Goal: Task Accomplishment & Management: Complete application form

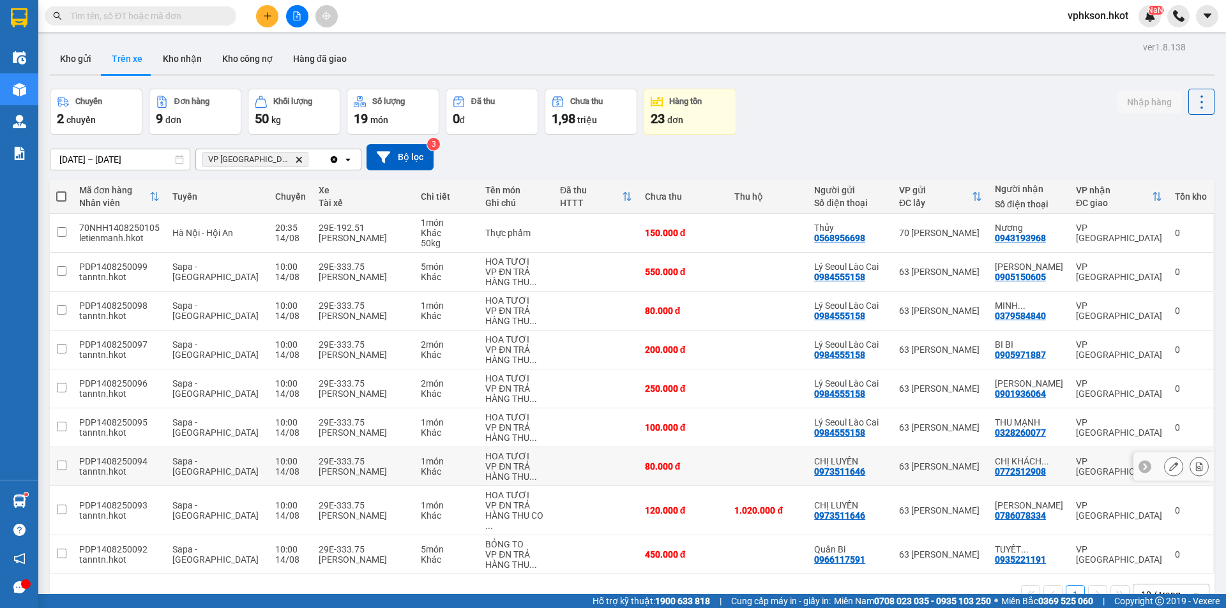
scroll to position [59, 0]
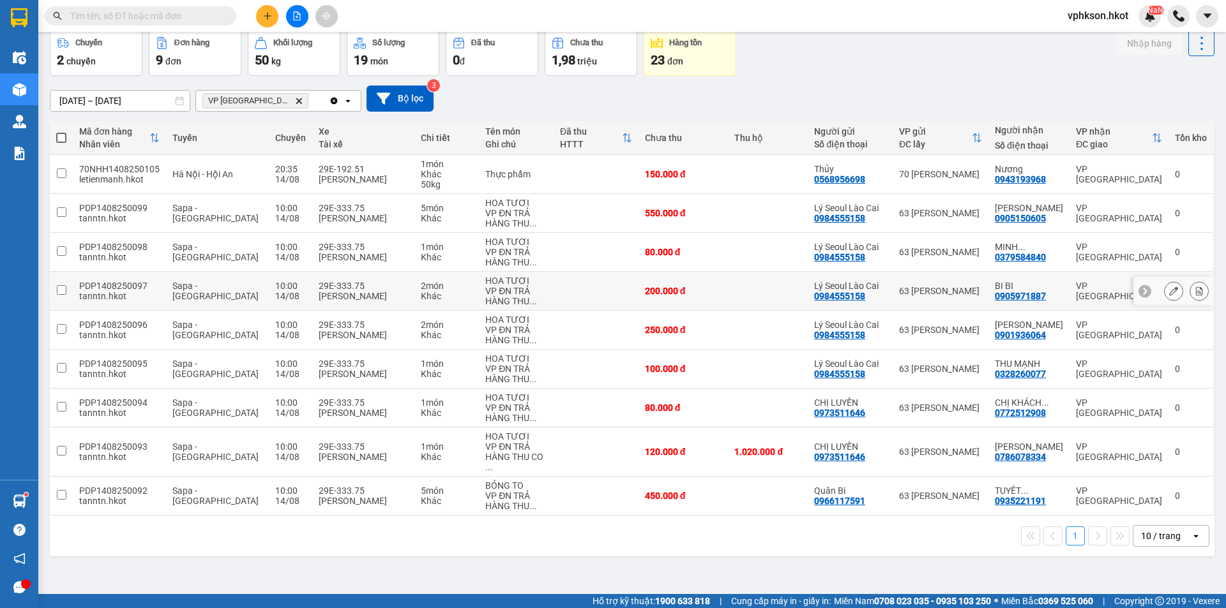
click at [100, 292] on div "tanntn.hkot" at bounding box center [119, 296] width 80 height 10
checkbox input "true"
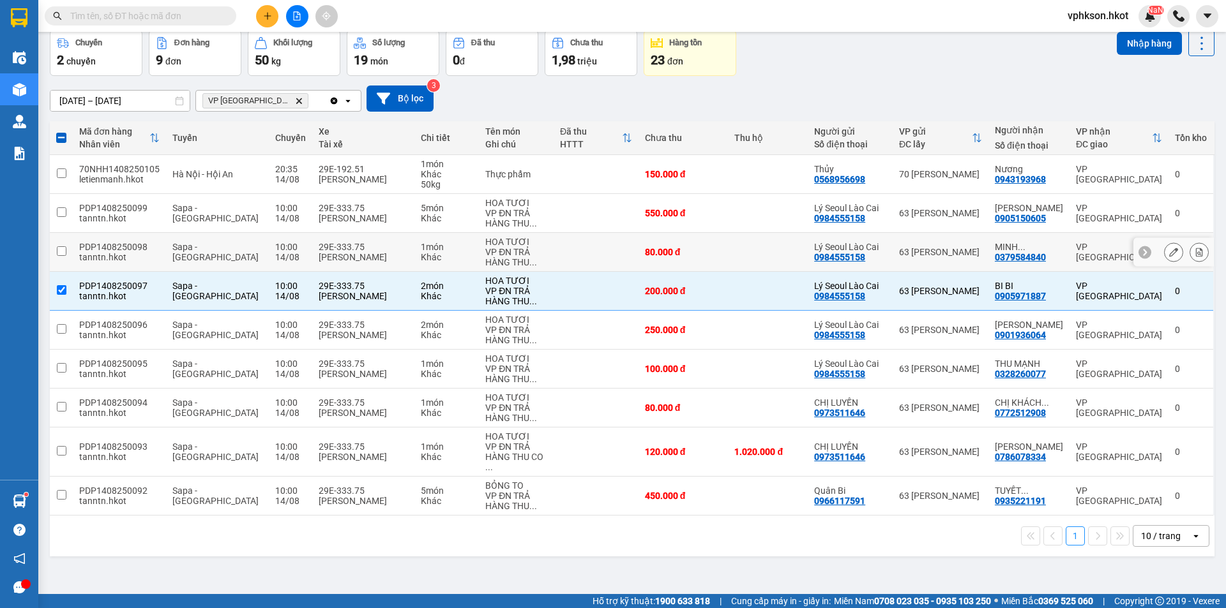
scroll to position [0, 0]
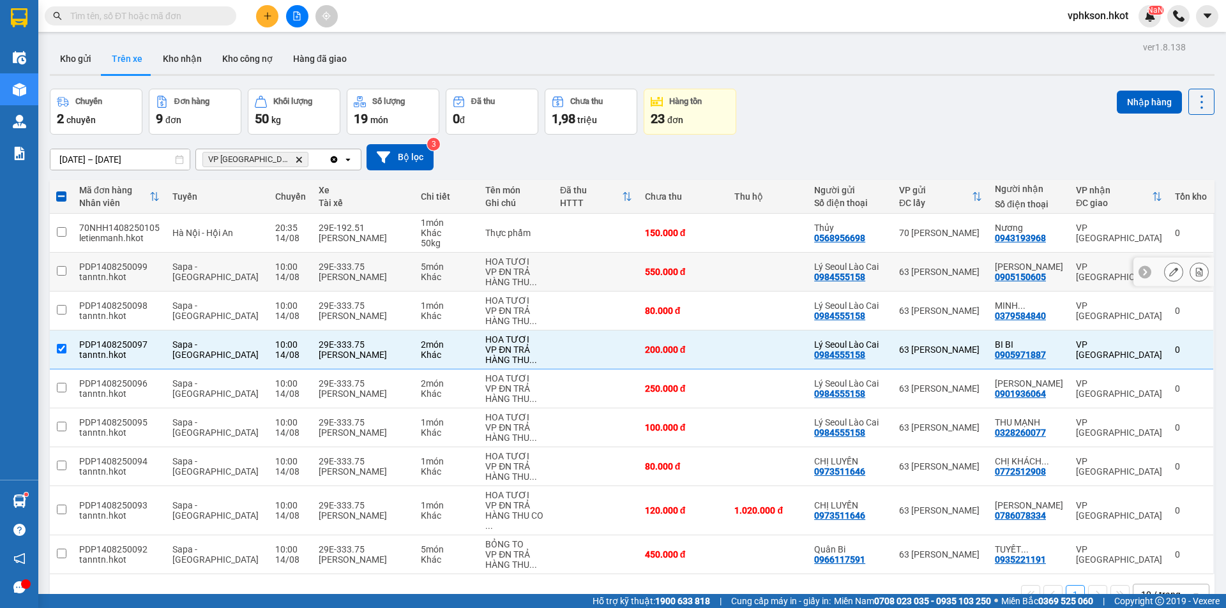
click at [67, 271] on td at bounding box center [61, 272] width 23 height 39
checkbox input "true"
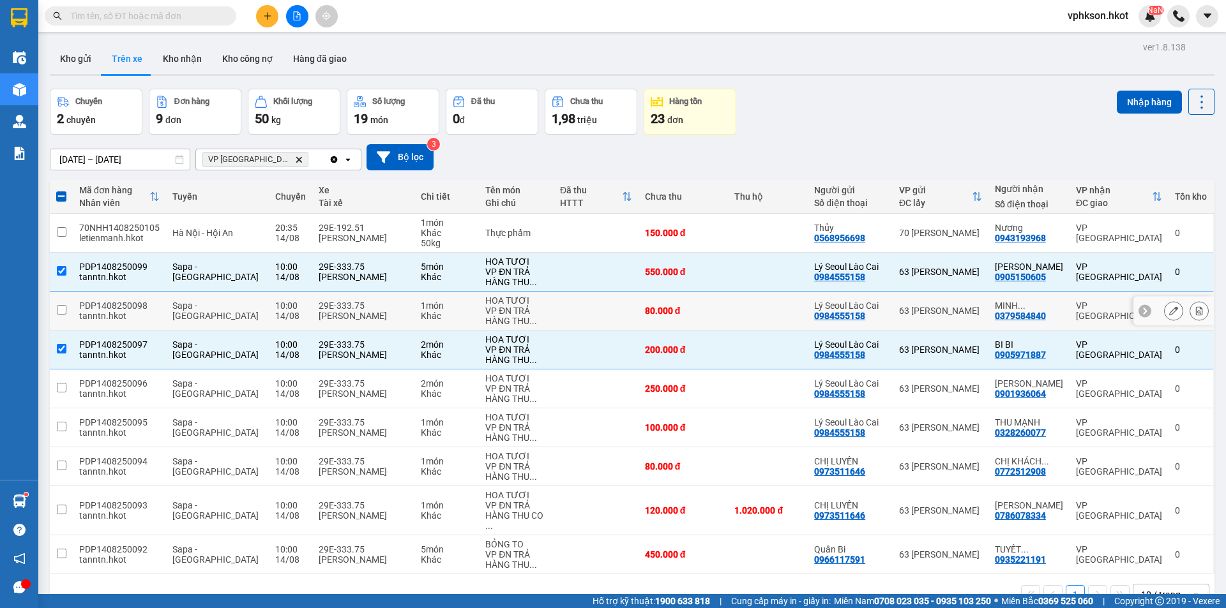
click at [61, 308] on input "checkbox" at bounding box center [62, 310] width 10 height 10
checkbox input "true"
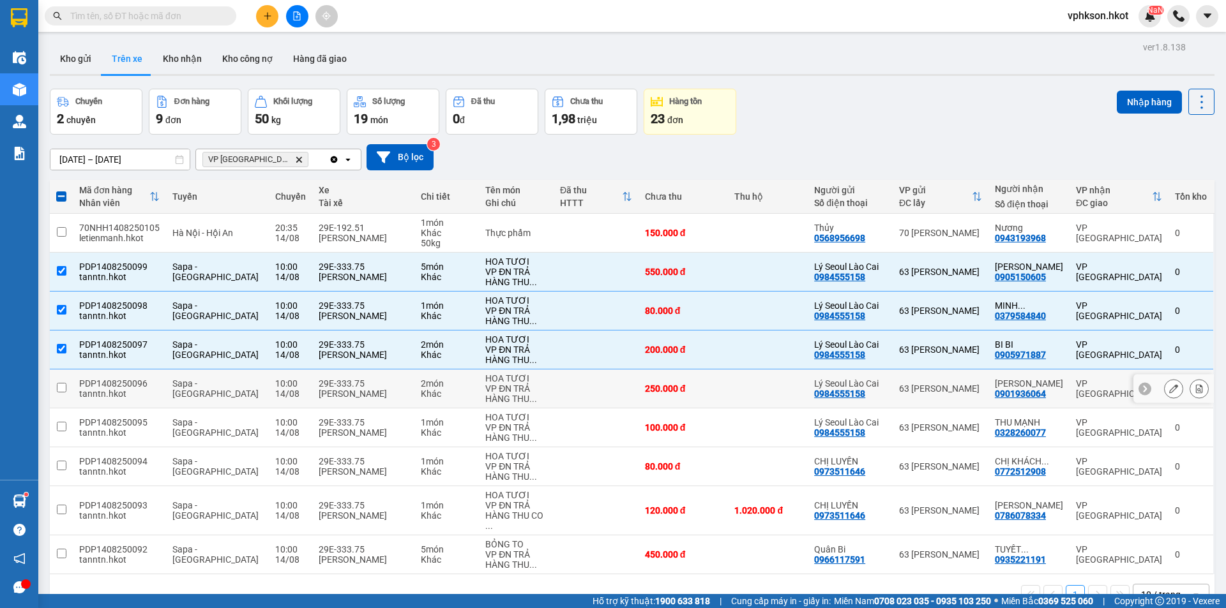
click at [64, 391] on input "checkbox" at bounding box center [62, 388] width 10 height 10
checkbox input "true"
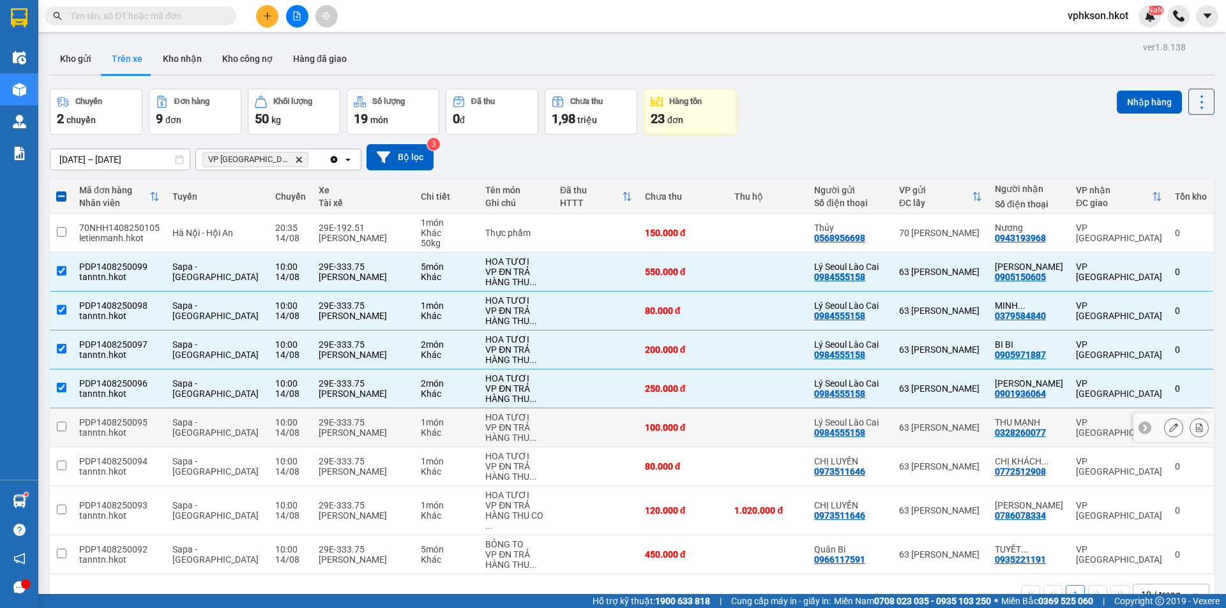
click at [68, 426] on td at bounding box center [61, 428] width 23 height 39
checkbox input "true"
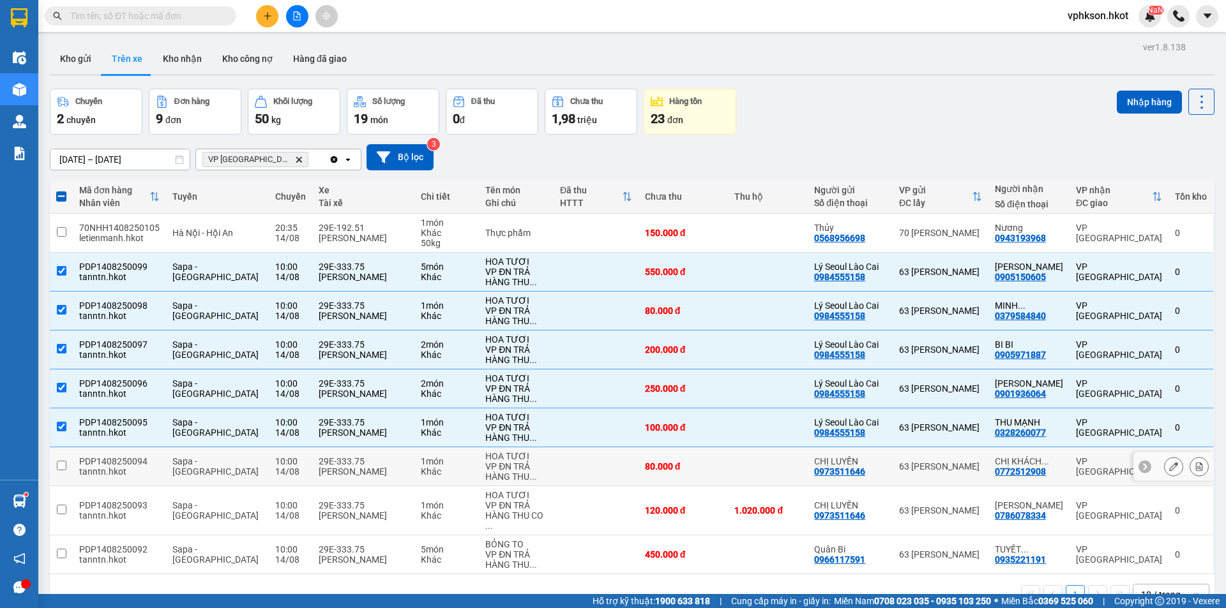
click at [71, 461] on td at bounding box center [61, 466] width 23 height 39
checkbox input "true"
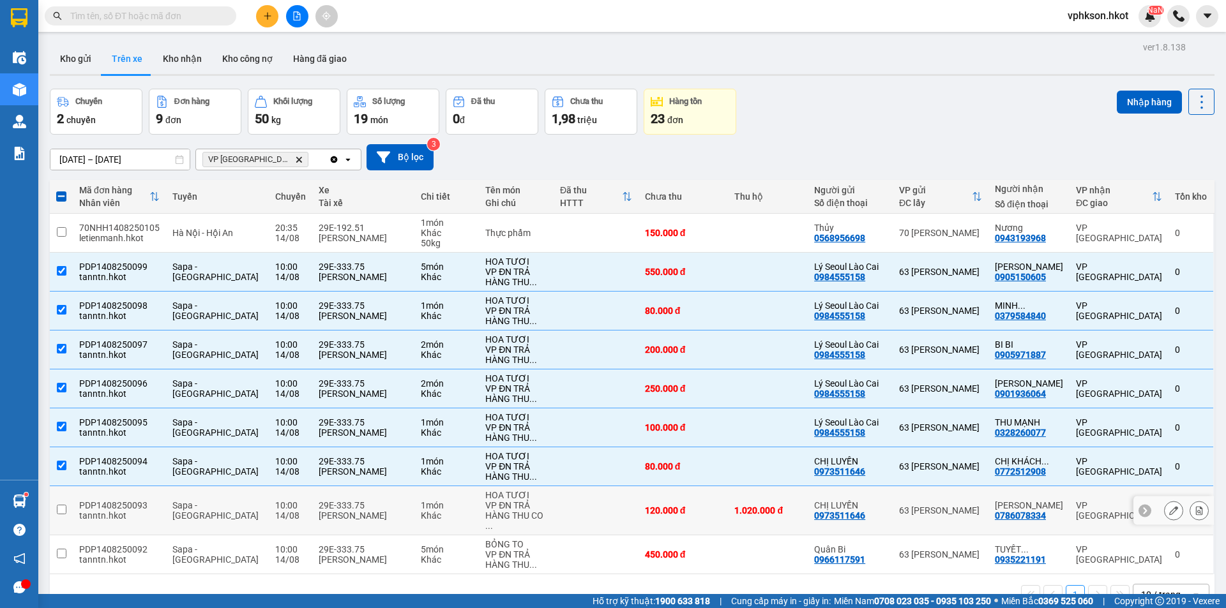
click at [70, 507] on td at bounding box center [61, 510] width 23 height 49
checkbox input "true"
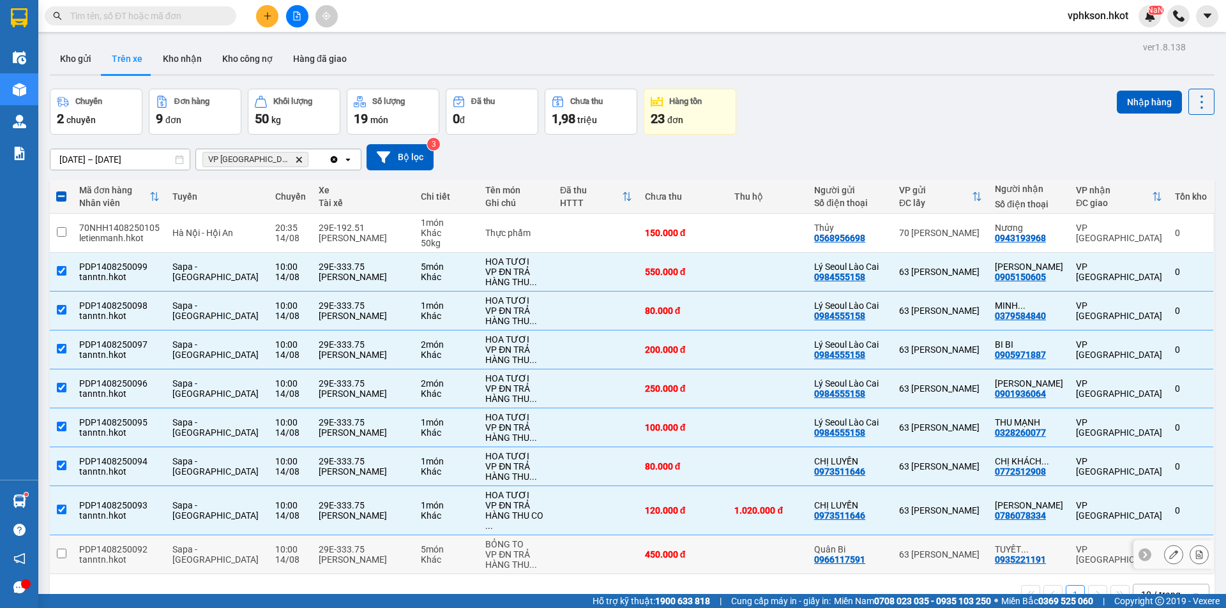
click at [68, 546] on td at bounding box center [61, 555] width 23 height 39
checkbox input "true"
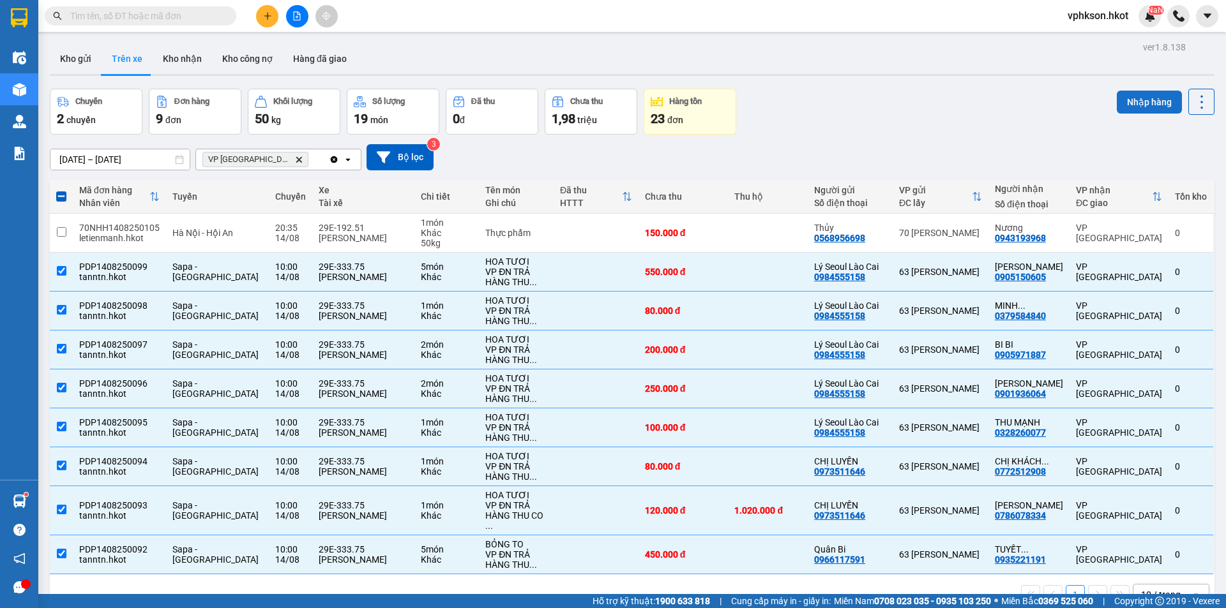
click at [1158, 105] on button "Nhập hàng" at bounding box center [1148, 102] width 65 height 23
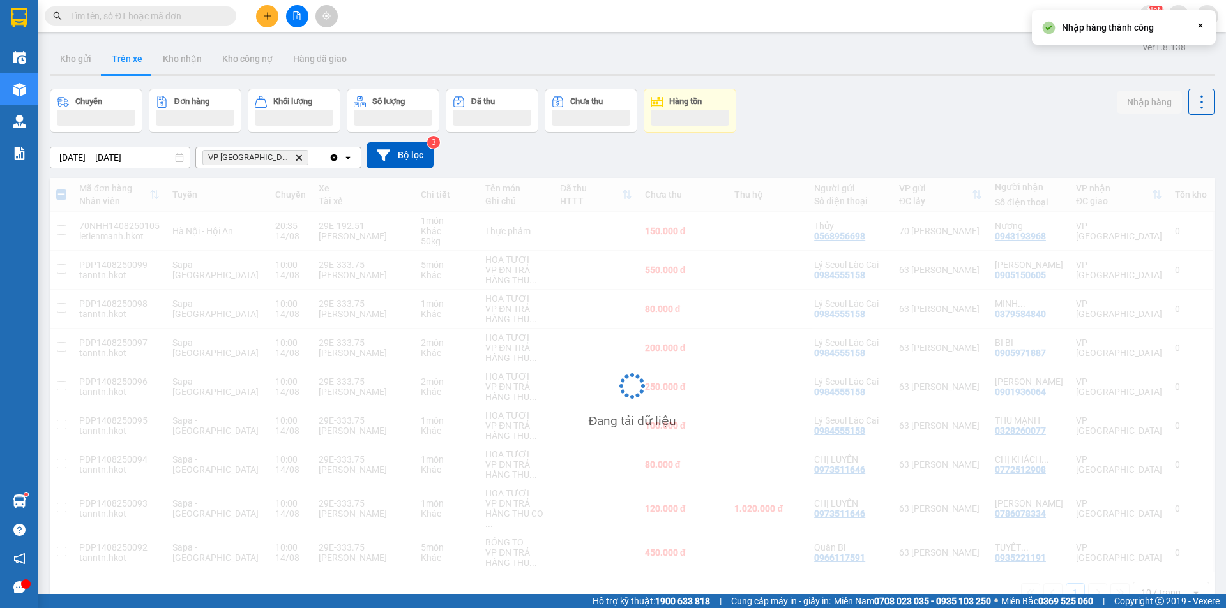
checkbox input "false"
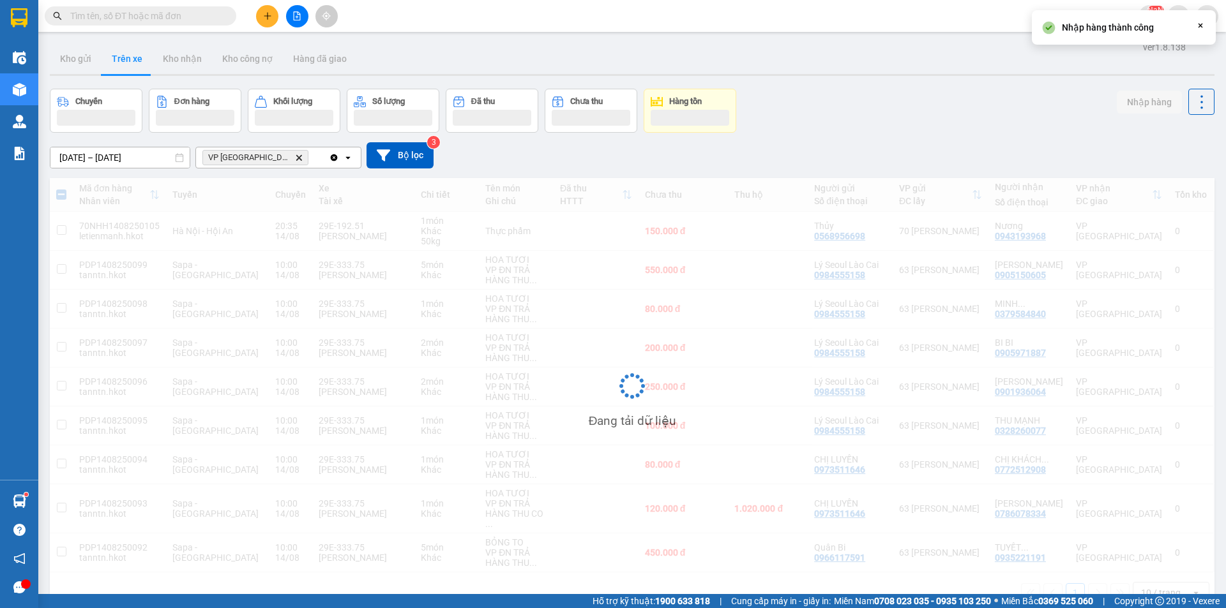
checkbox input "false"
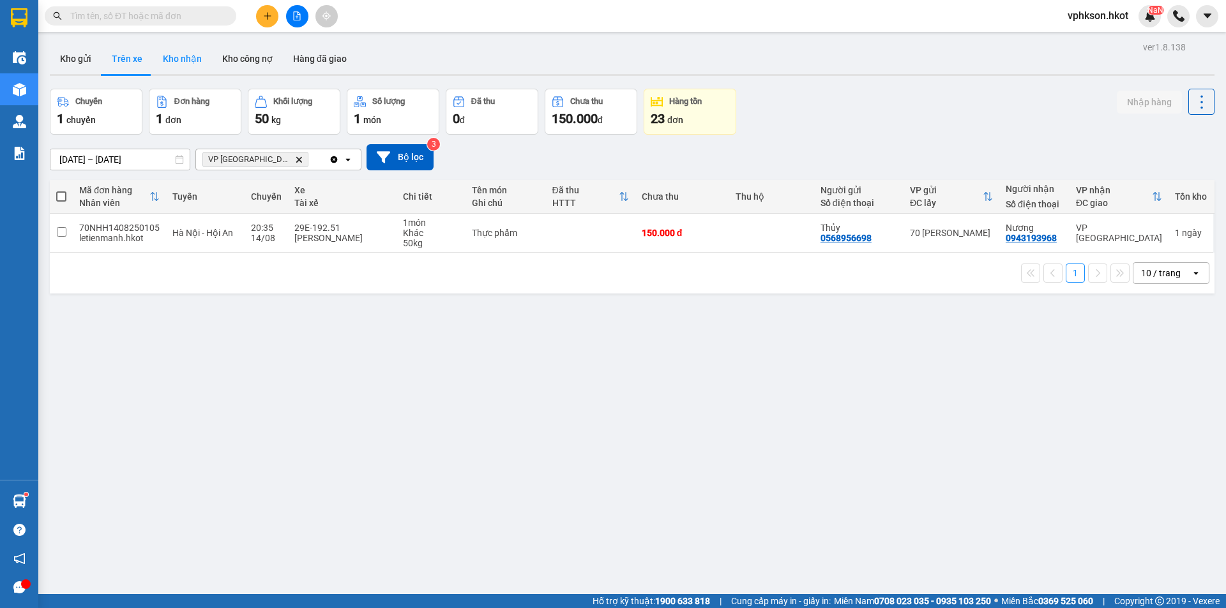
click at [184, 59] on button "Kho nhận" at bounding box center [182, 58] width 59 height 31
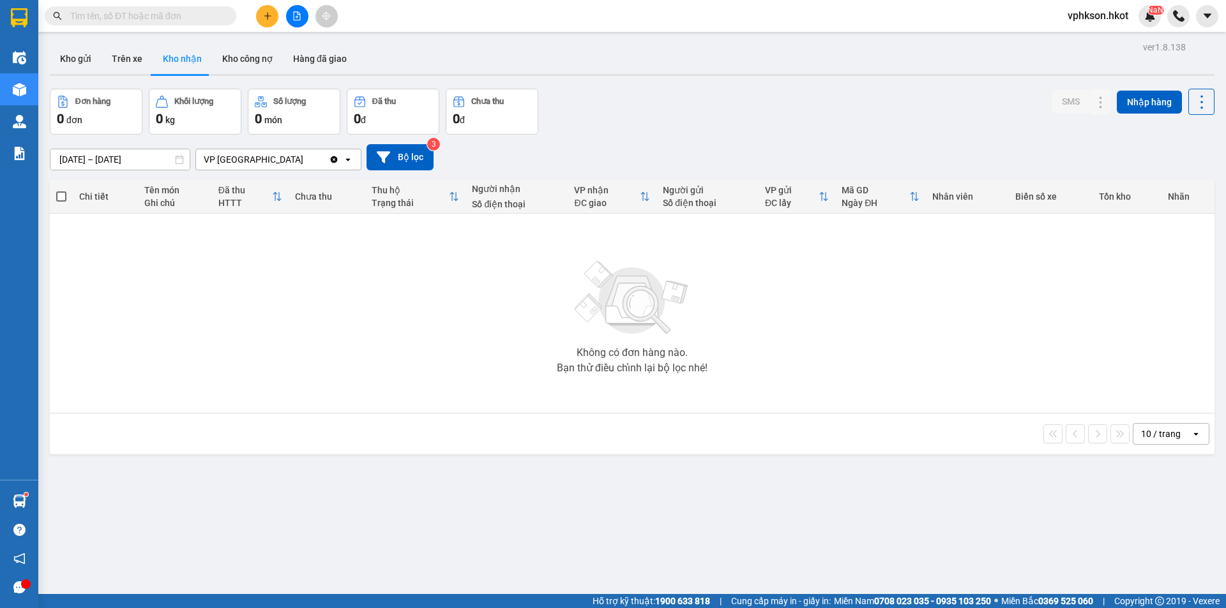
click at [143, 159] on input "12/08/2025 – 14/08/2025" at bounding box center [119, 159] width 139 height 20
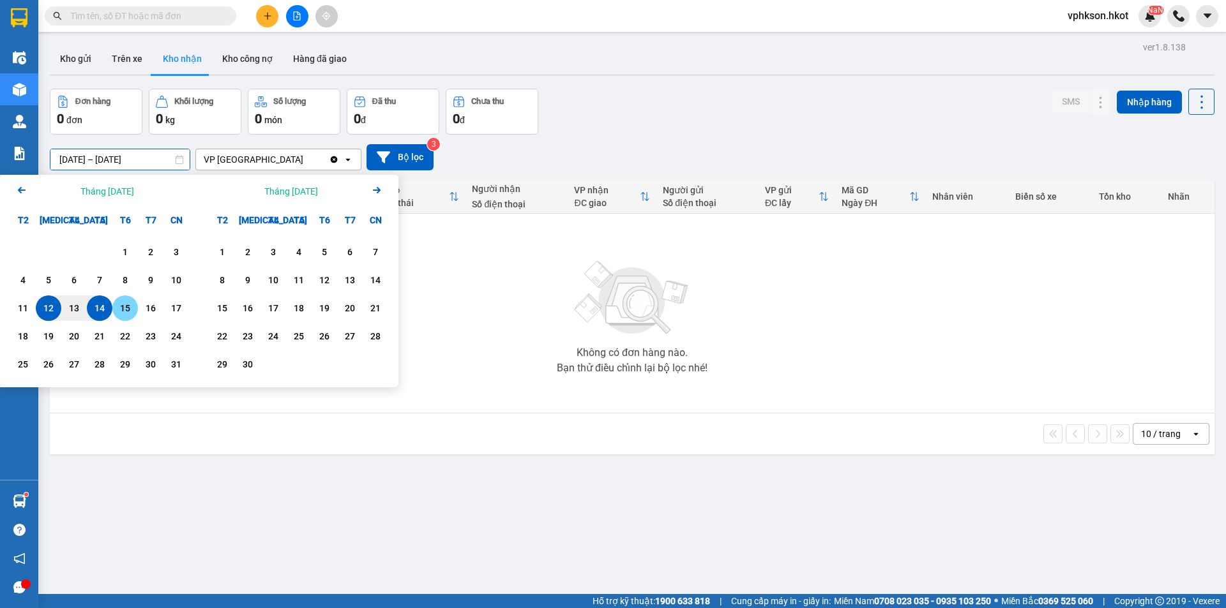
click at [128, 312] on div "15" at bounding box center [125, 308] width 18 height 15
click at [51, 310] on div "12" at bounding box center [49, 308] width 18 height 15
type input "[DATE] – [DATE]"
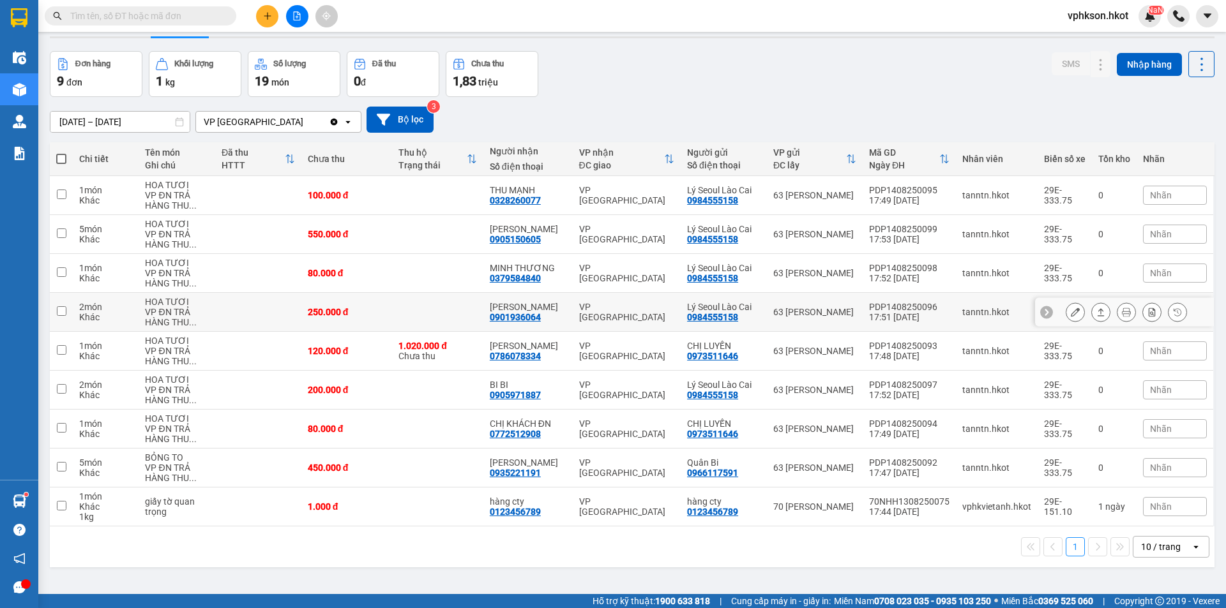
scroll to position [59, 0]
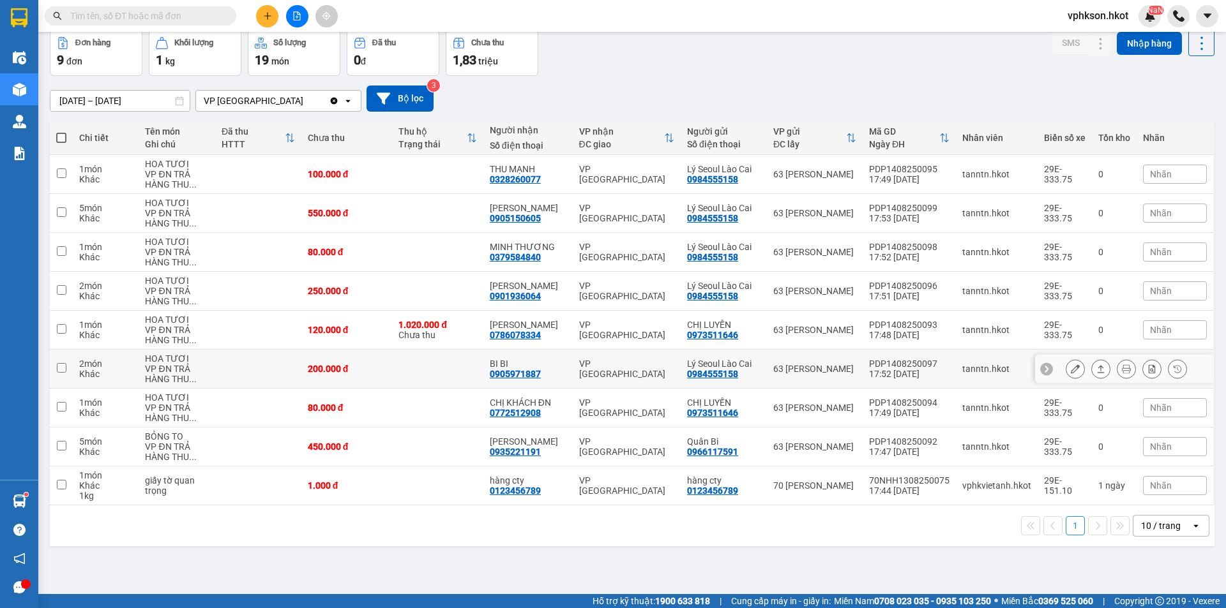
click at [133, 380] on td "2 món Khác" at bounding box center [106, 369] width 66 height 39
checkbox input "true"
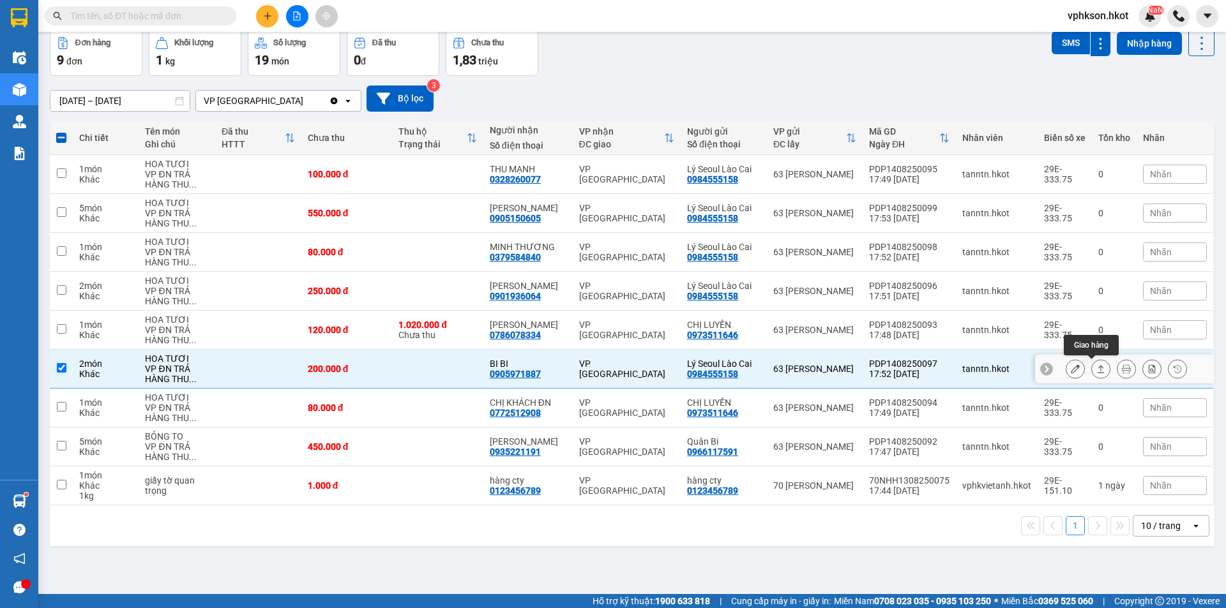
click at [1096, 372] on button at bounding box center [1101, 369] width 18 height 22
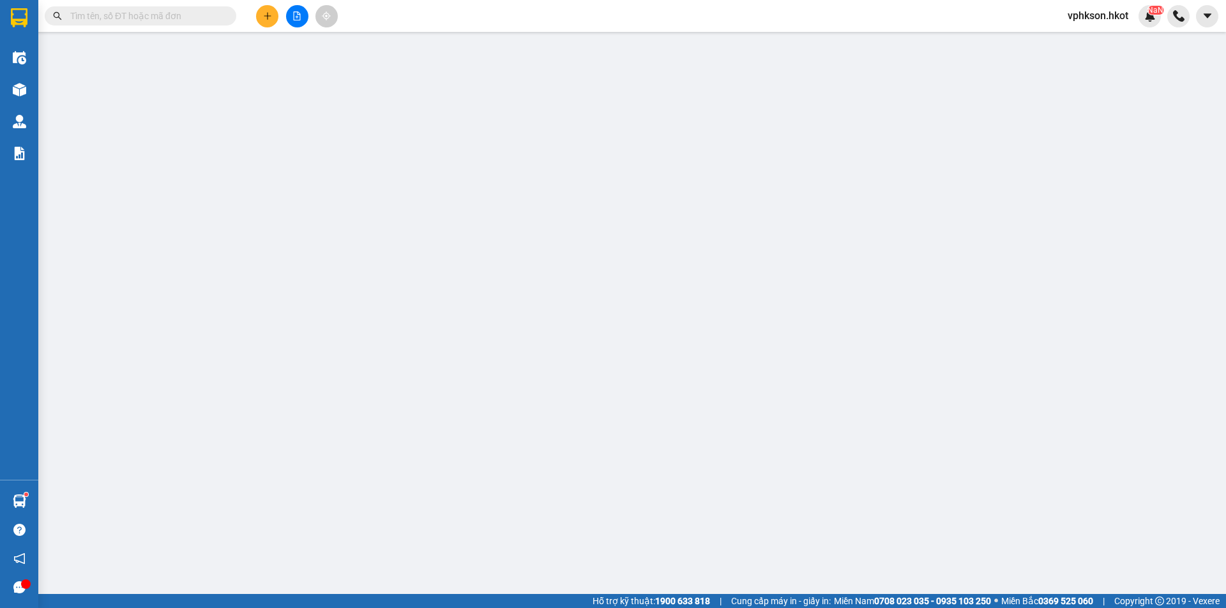
type input "0984555158"
type input "Lý Seoul Lào Cai"
type input "0905971887"
type input "BI BI"
type input "200.000"
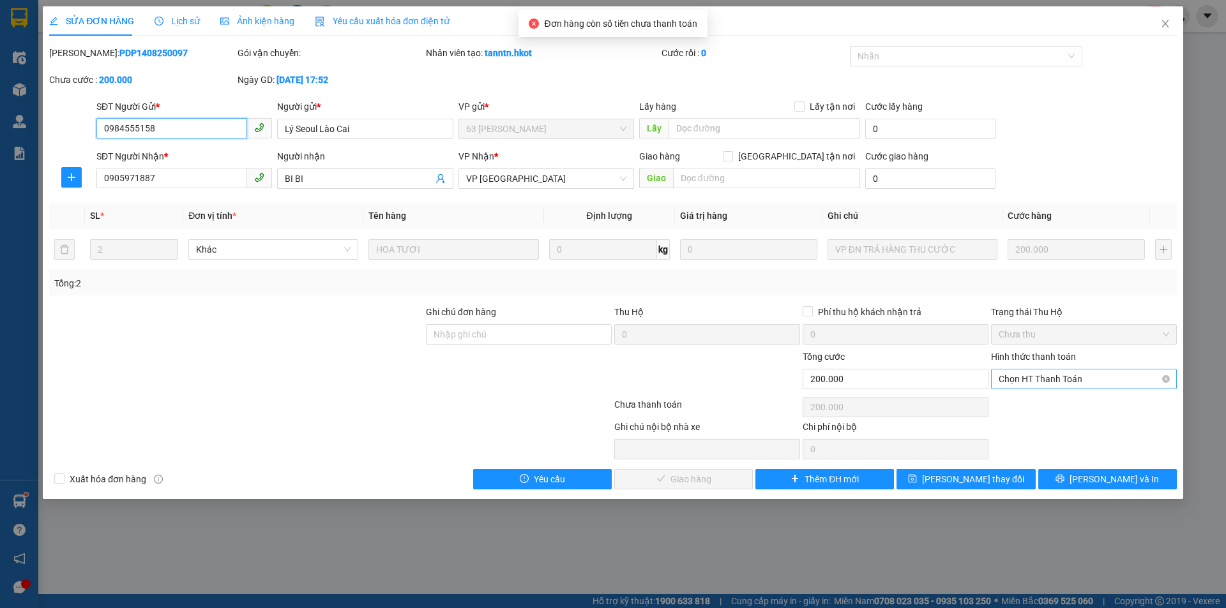
click at [1035, 379] on span "Chọn HT Thanh Toán" at bounding box center [1083, 379] width 170 height 19
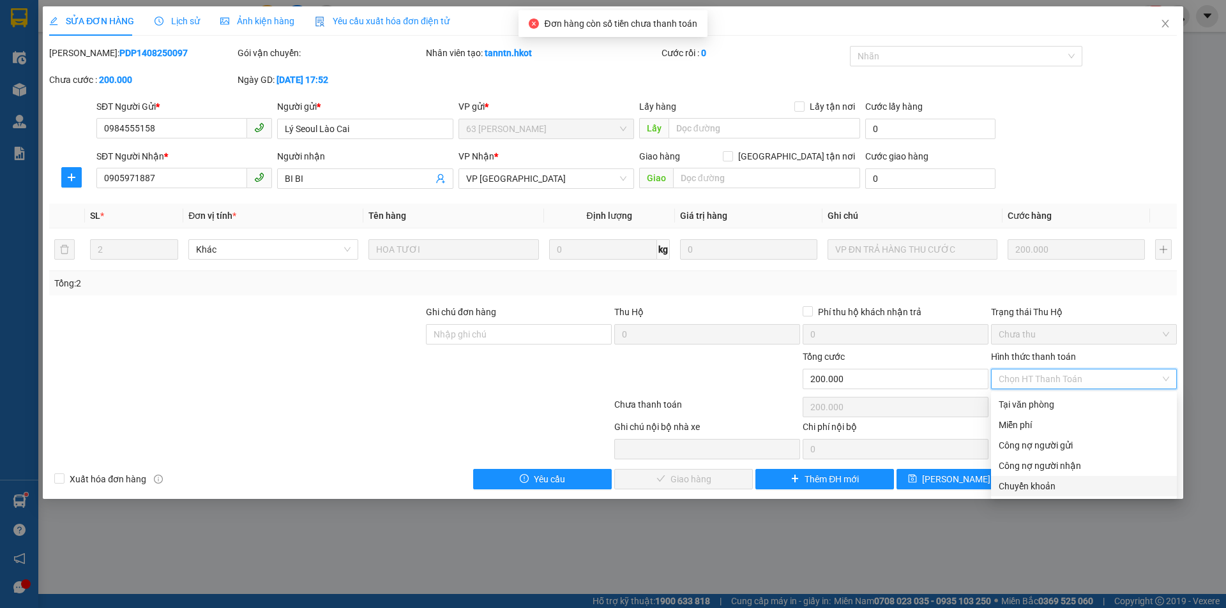
click at [1034, 483] on div "Chuyển khoản" at bounding box center [1083, 486] width 170 height 14
type input "0"
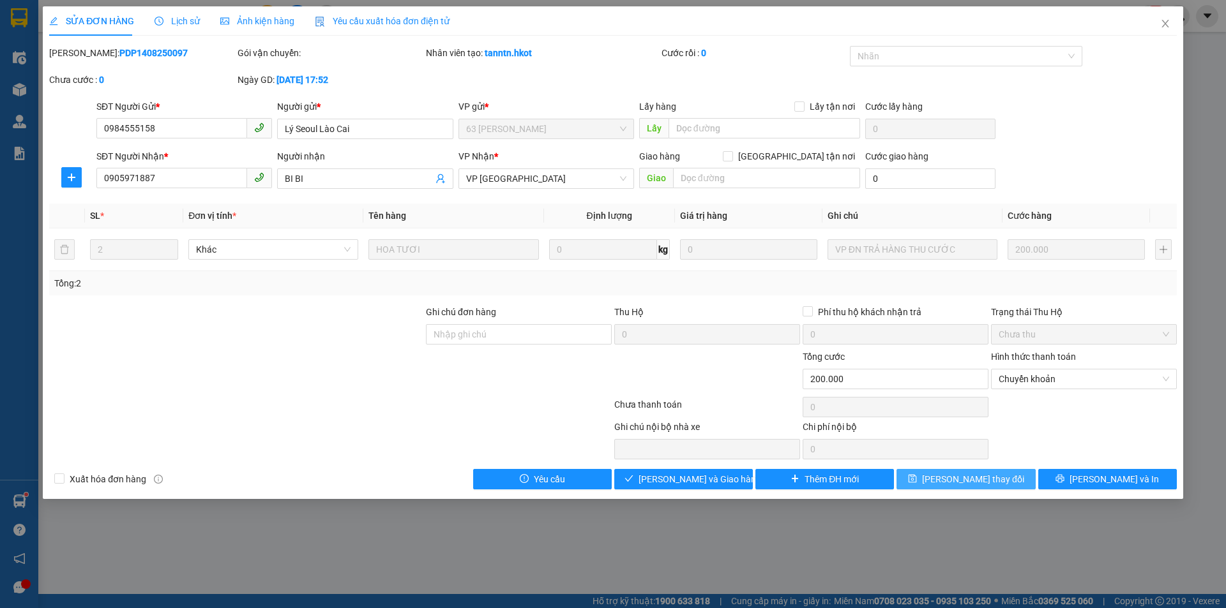
click at [985, 479] on span "[PERSON_NAME] đổi" at bounding box center [973, 479] width 102 height 14
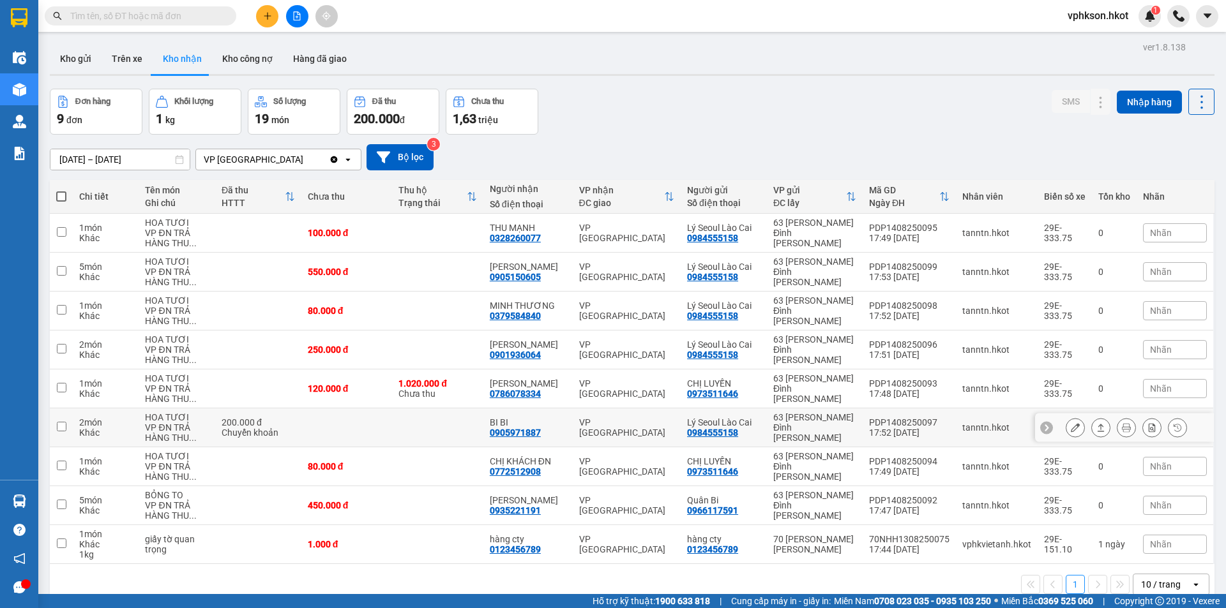
click at [101, 428] on div "2 món" at bounding box center [105, 422] width 53 height 10
checkbox input "true"
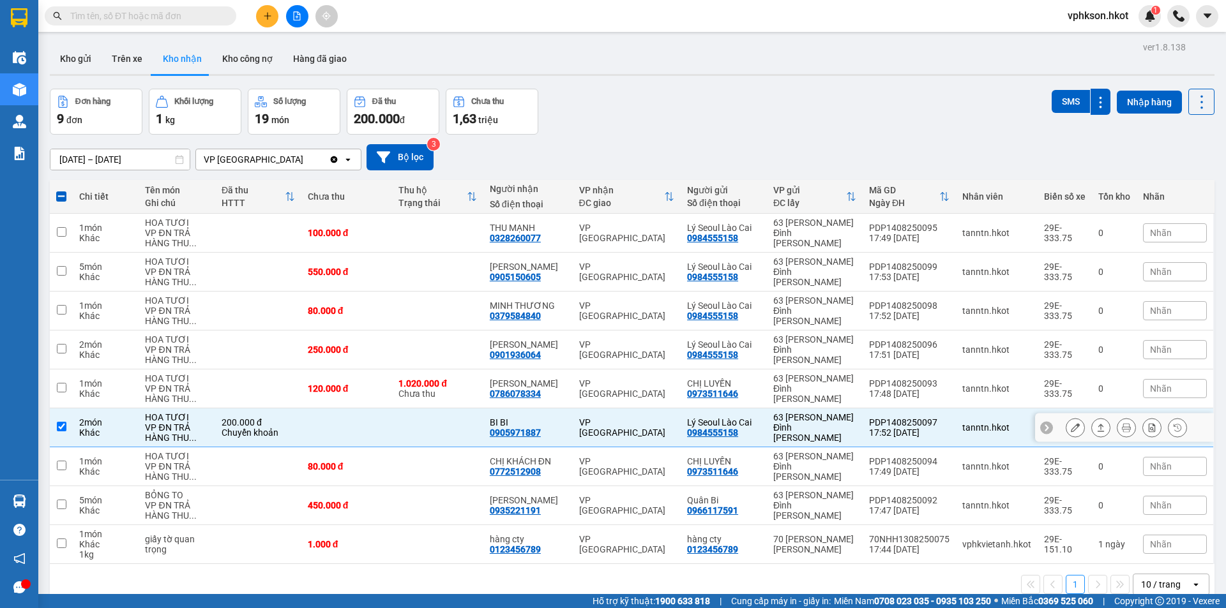
click at [1122, 428] on icon at bounding box center [1126, 427] width 9 height 9
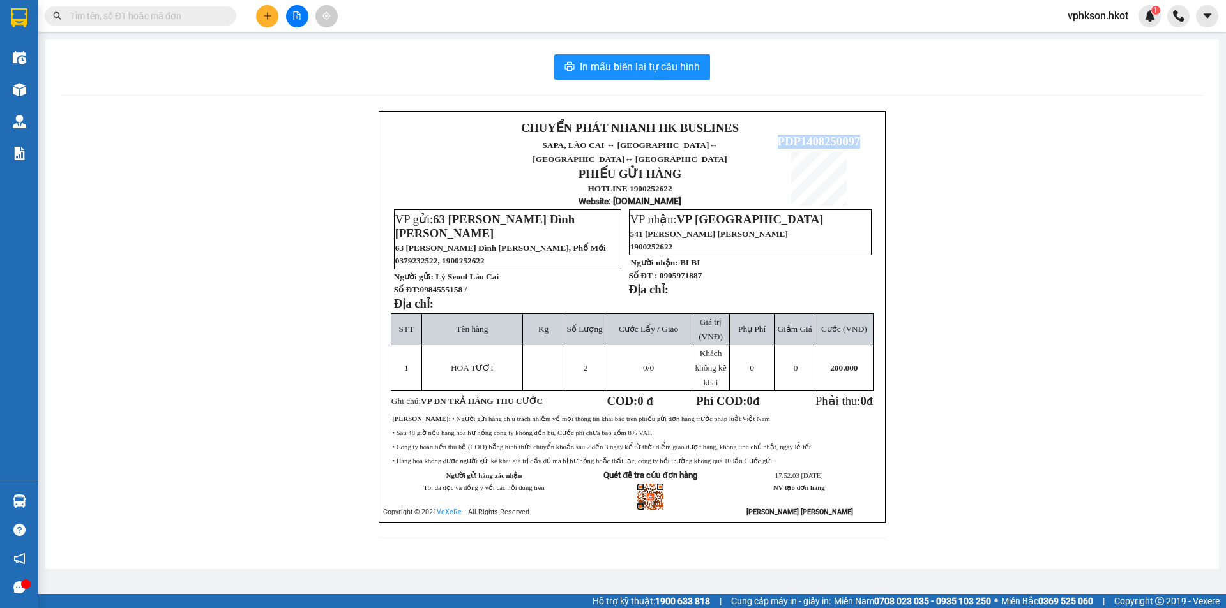
drag, startPoint x: 778, startPoint y: 128, endPoint x: 871, endPoint y: 121, distance: 92.9
click at [871, 121] on td "PDP1408250097" at bounding box center [818, 164] width 115 height 90
copy span "PDP1408250097"
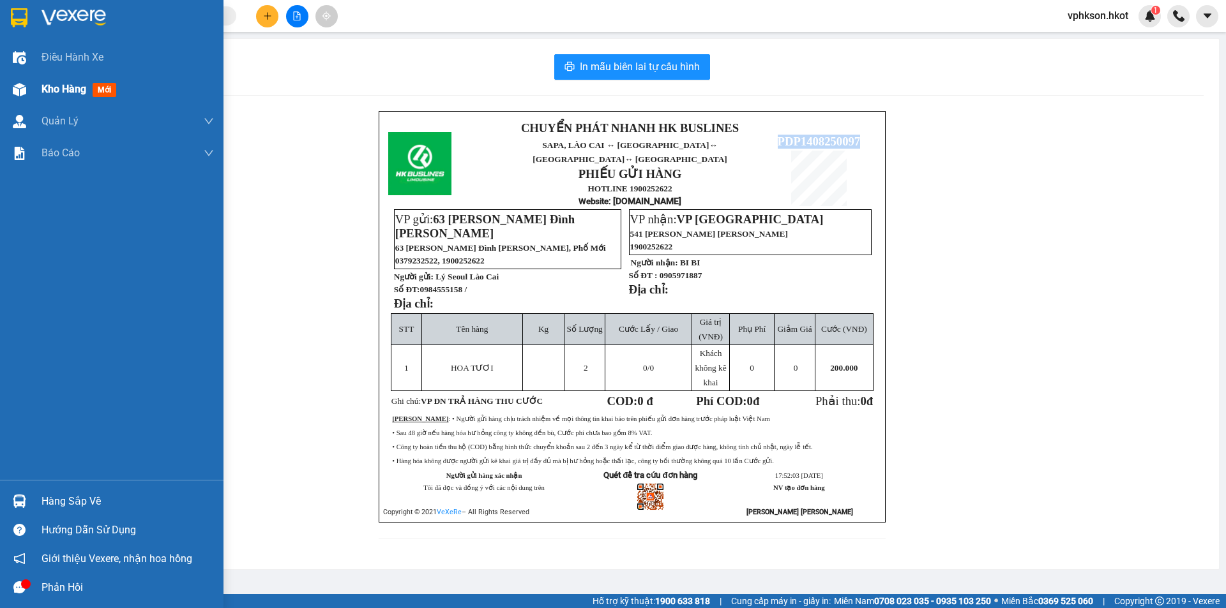
click at [47, 83] on span "Kho hàng" at bounding box center [63, 89] width 45 height 12
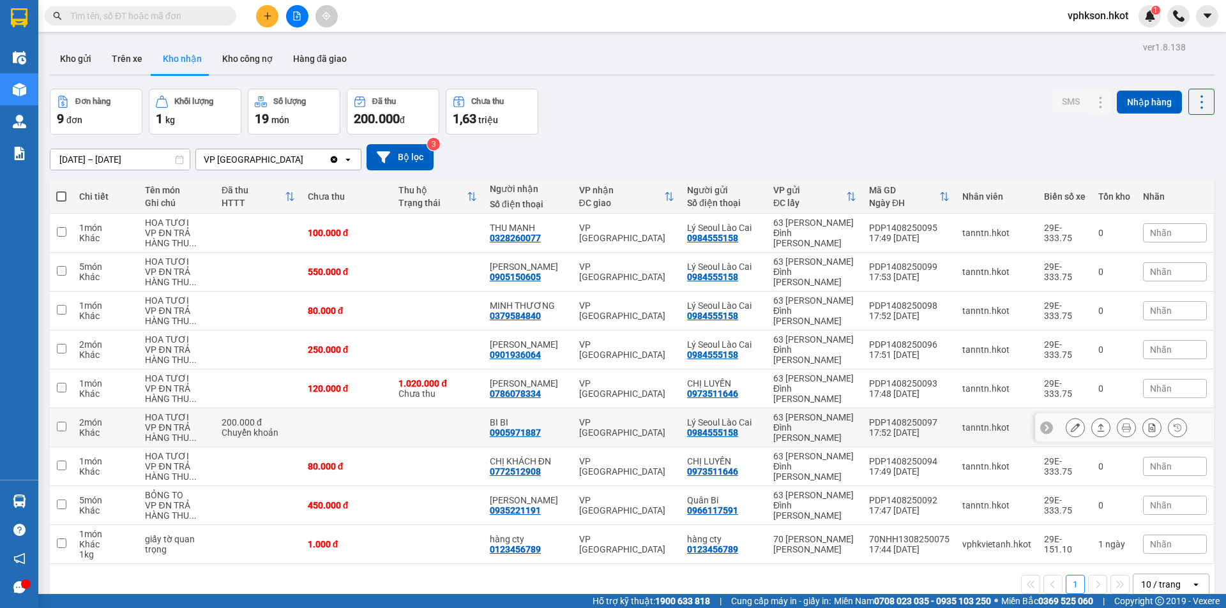
click at [123, 431] on div "Khác" at bounding box center [105, 433] width 53 height 10
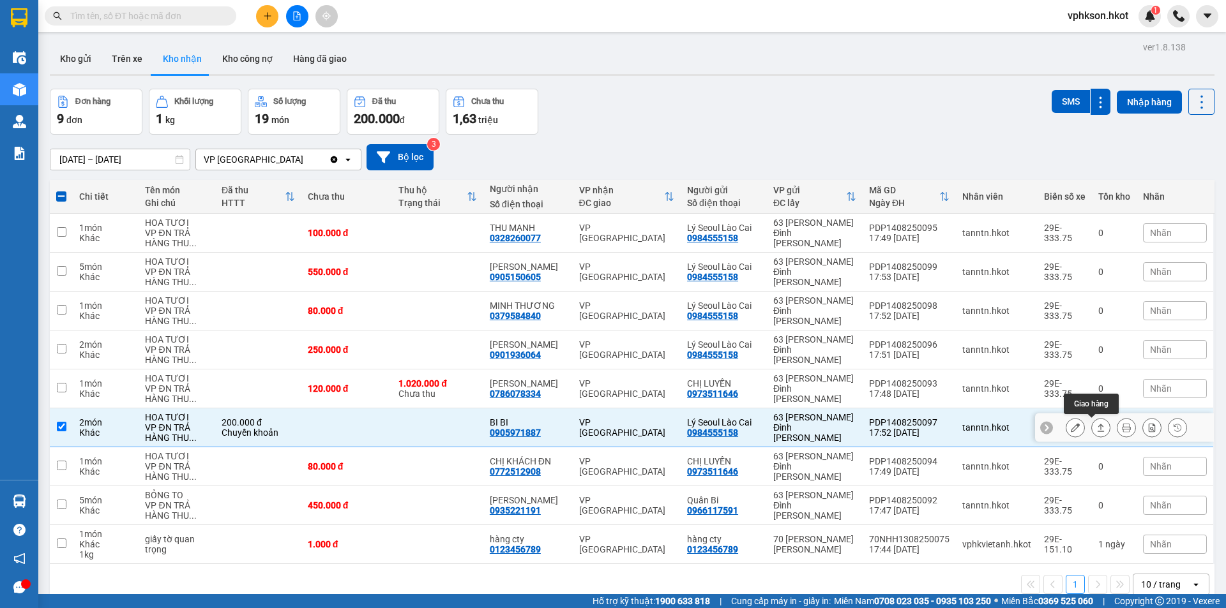
click at [1096, 429] on icon at bounding box center [1100, 427] width 9 height 9
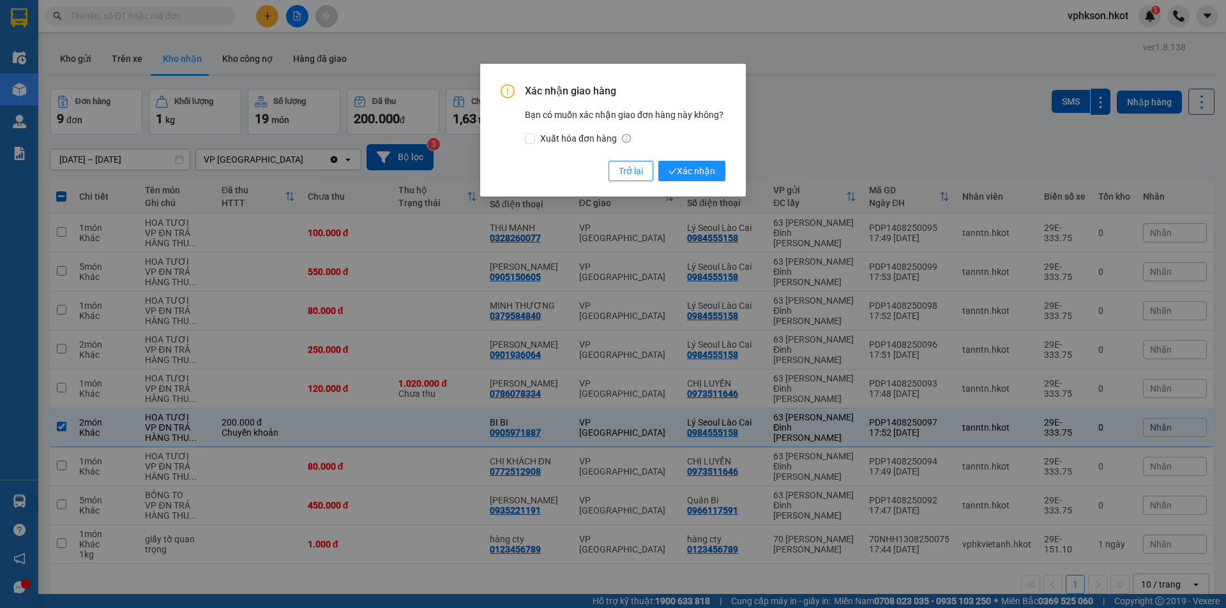
click at [701, 182] on div "Xác nhận giao hàng Bạn có muốn xác nhận giao đơn hàng này không? Xuất hóa đơn h…" at bounding box center [613, 130] width 266 height 133
click at [701, 172] on span "Xác nhận" at bounding box center [691, 171] width 47 height 14
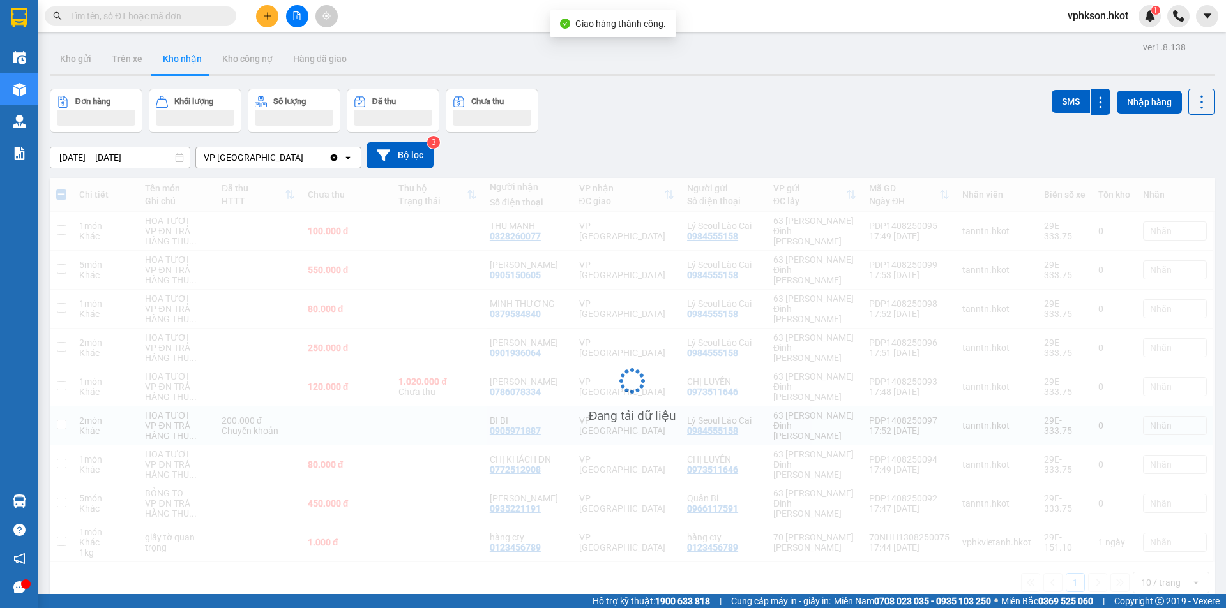
checkbox input "false"
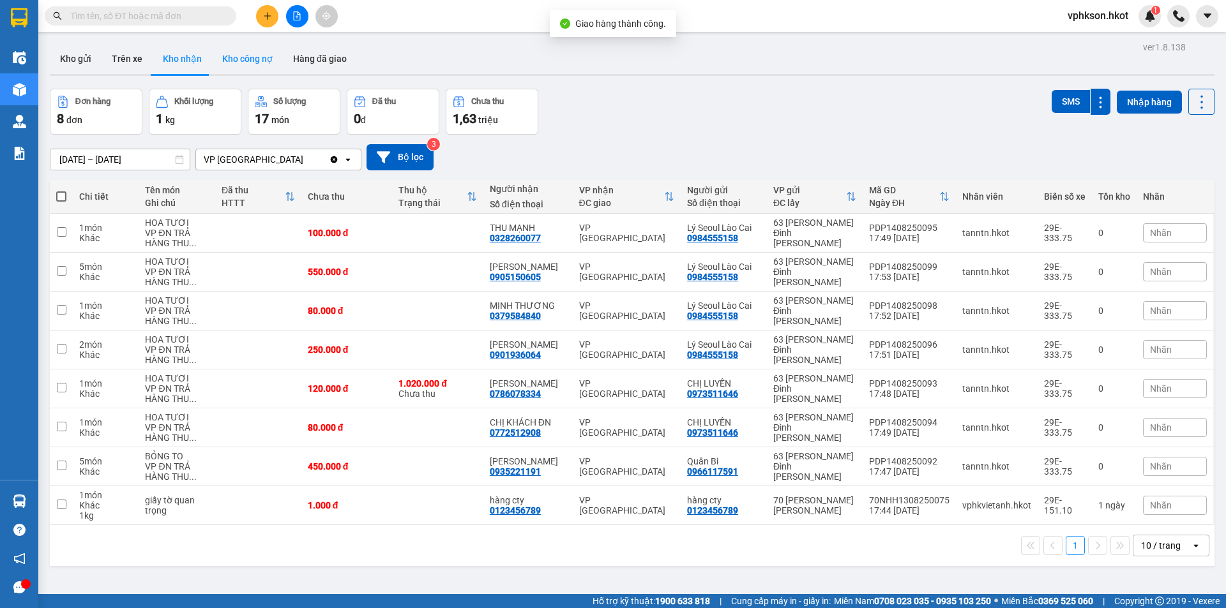
click at [242, 61] on button "Kho công nợ" at bounding box center [247, 58] width 71 height 31
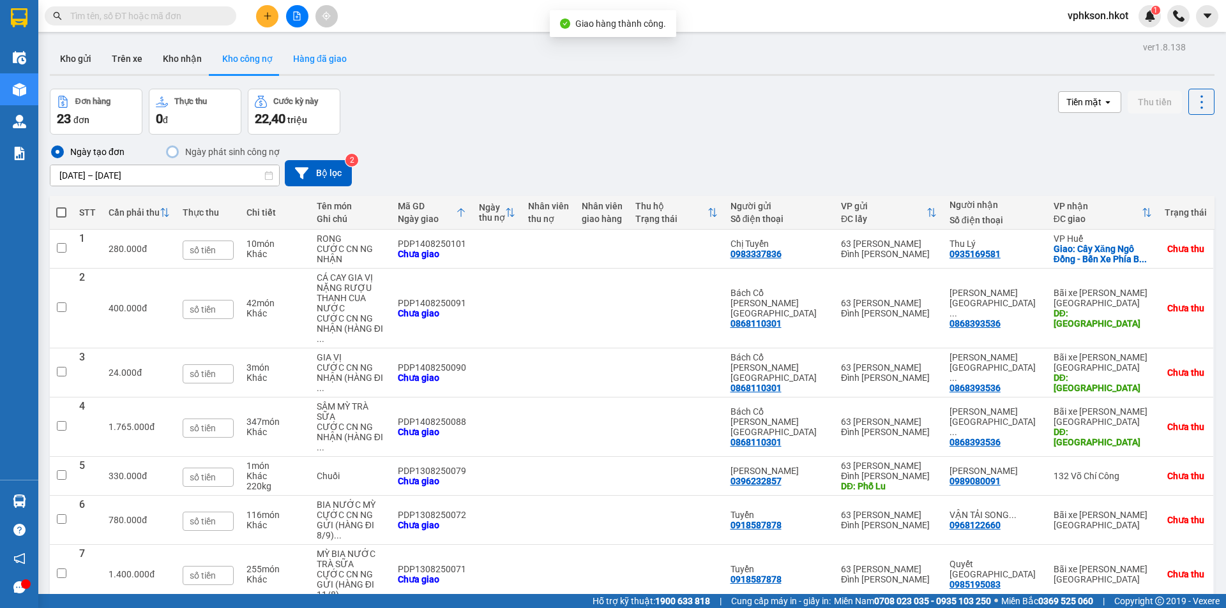
click at [331, 56] on button "Hàng đã giao" at bounding box center [320, 58] width 74 height 31
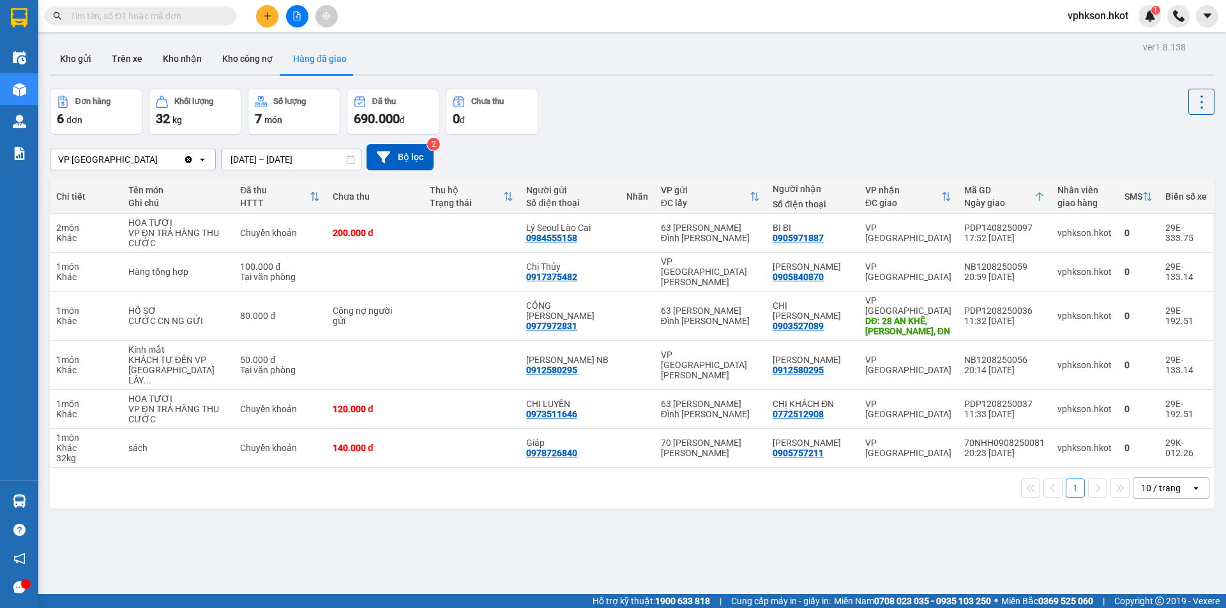
click at [264, 17] on icon "plus" at bounding box center [267, 15] width 9 height 9
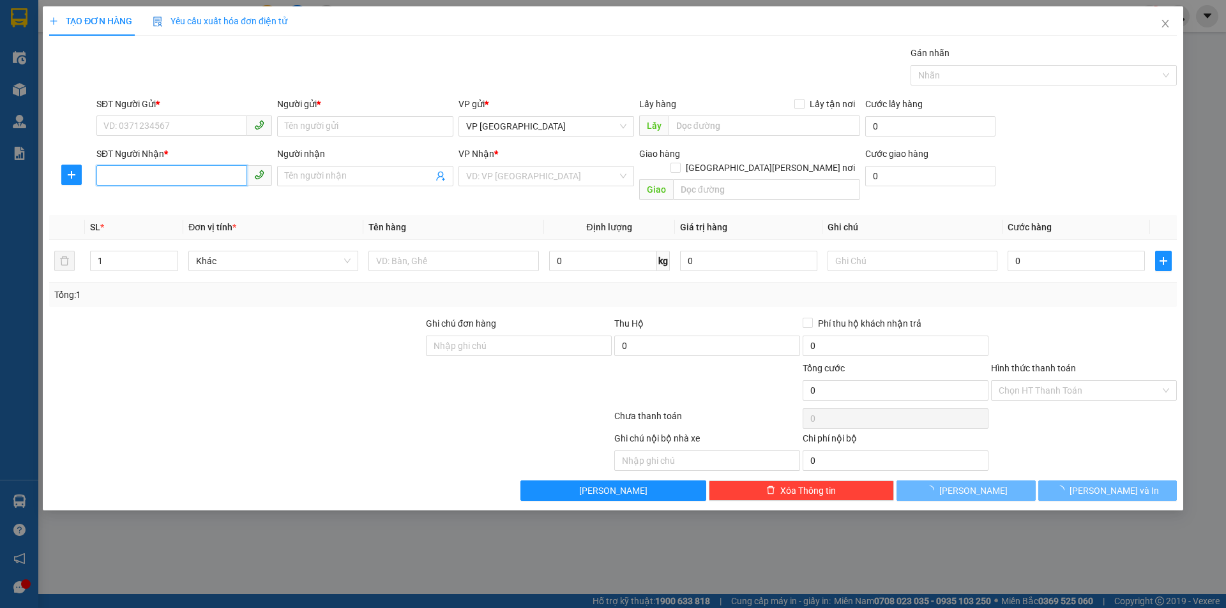
click at [162, 174] on input "SĐT Người Nhận *" at bounding box center [171, 175] width 151 height 20
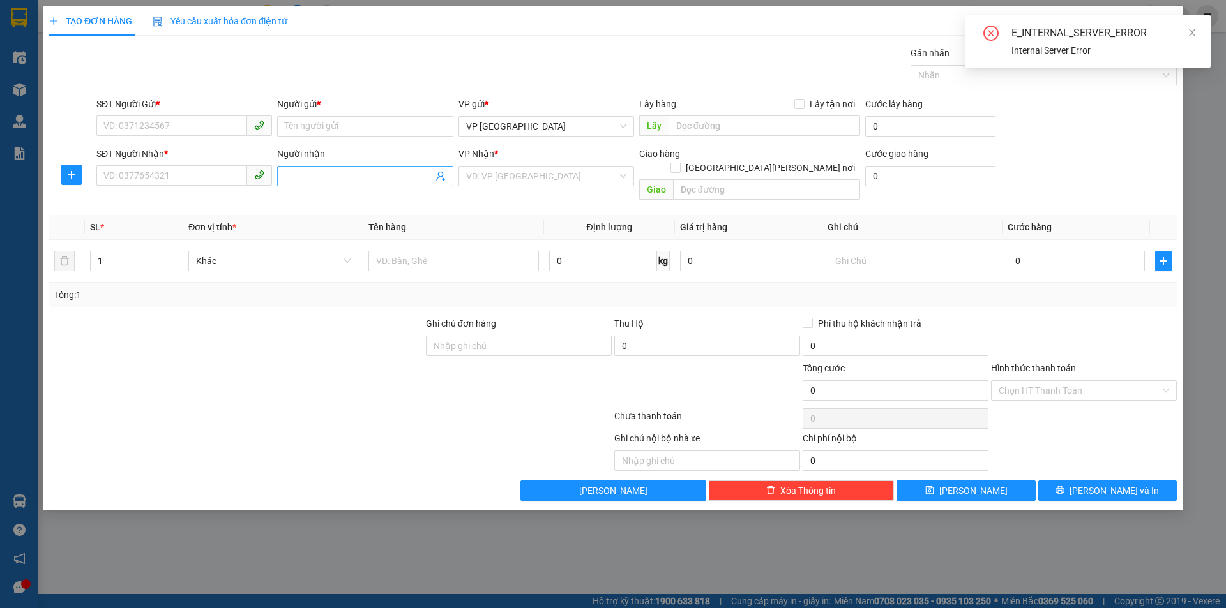
click at [322, 174] on input "Người nhận" at bounding box center [358, 176] width 147 height 14
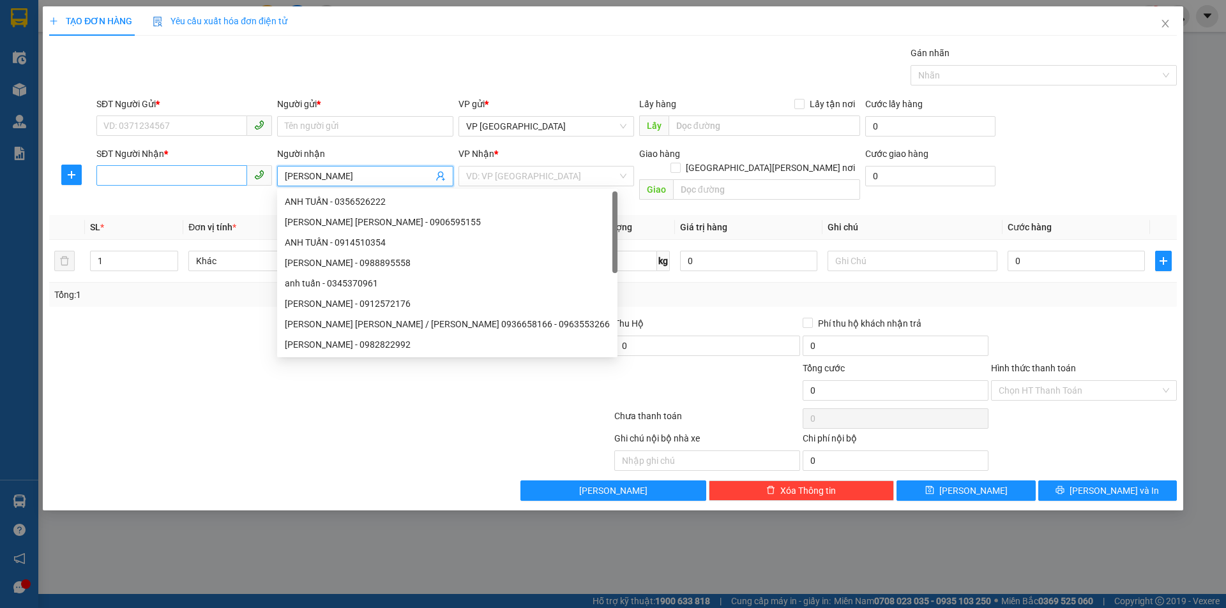
type input "[PERSON_NAME]"
click at [161, 172] on input "SĐT Người Nhận *" at bounding box center [171, 175] width 151 height 20
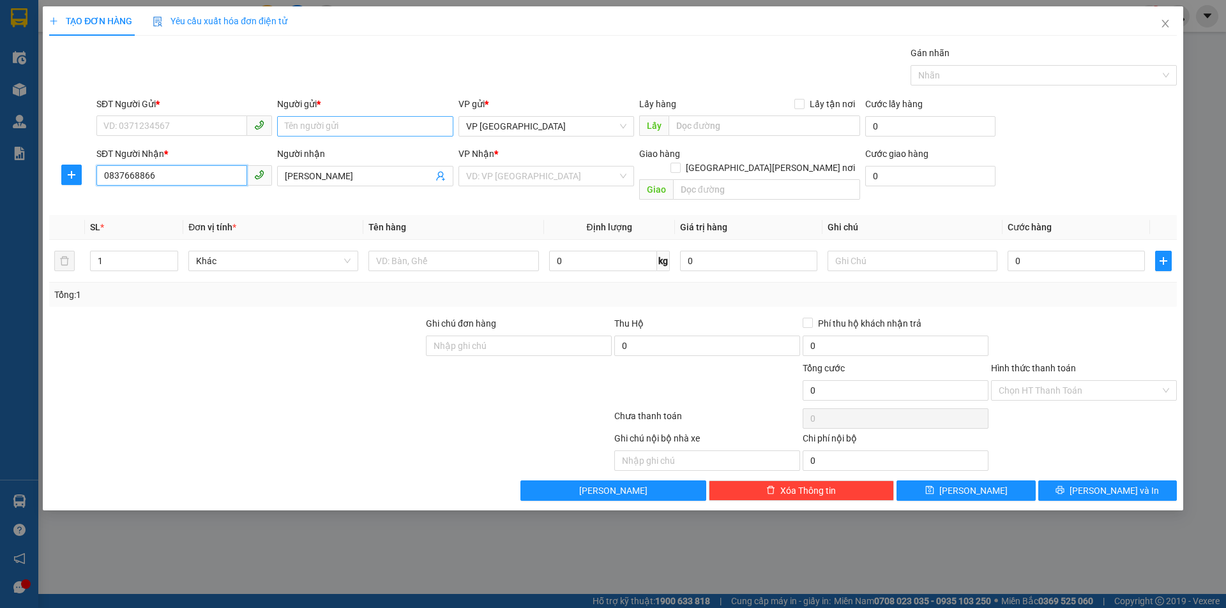
type input "0837668866"
drag, startPoint x: 316, startPoint y: 126, endPoint x: 248, endPoint y: 137, distance: 68.5
click at [316, 125] on input "Người gửi *" at bounding box center [365, 126] width 176 height 20
click at [179, 133] on input "SĐT Người Gửi *" at bounding box center [171, 126] width 151 height 20
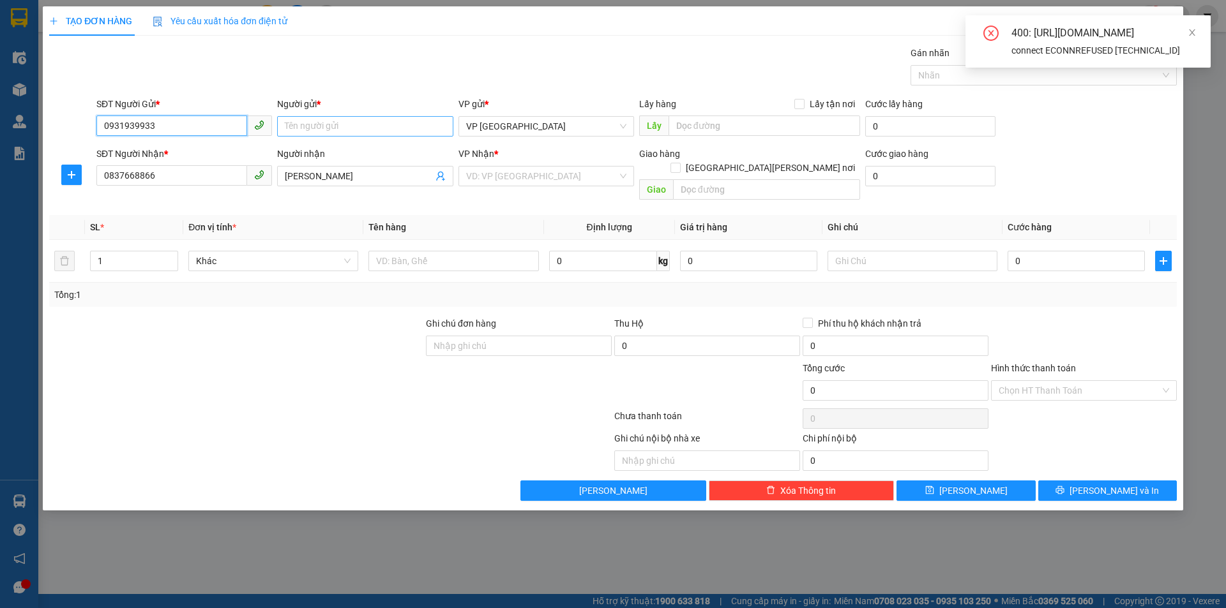
type input "0931939933"
click at [348, 127] on input "Người gửi *" at bounding box center [365, 126] width 176 height 20
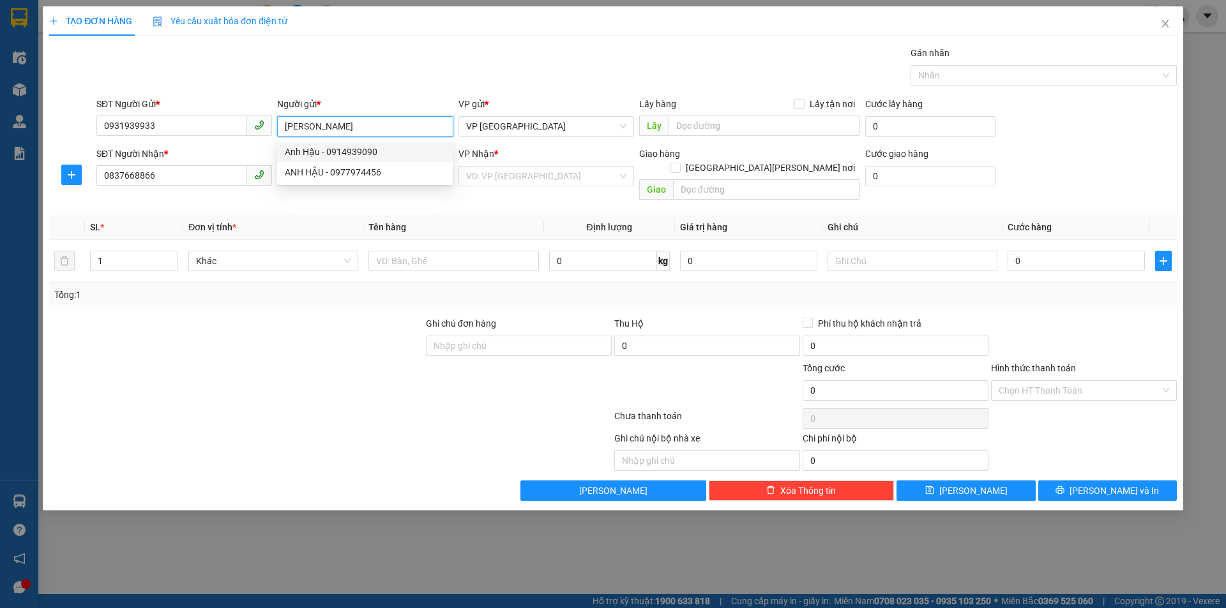
type input "[PERSON_NAME]"
click at [521, 186] on div "[PERSON_NAME] * VD: VP [GEOGRAPHIC_DATA]" at bounding box center [546, 169] width 176 height 45
click at [521, 180] on input "search" at bounding box center [541, 176] width 151 height 19
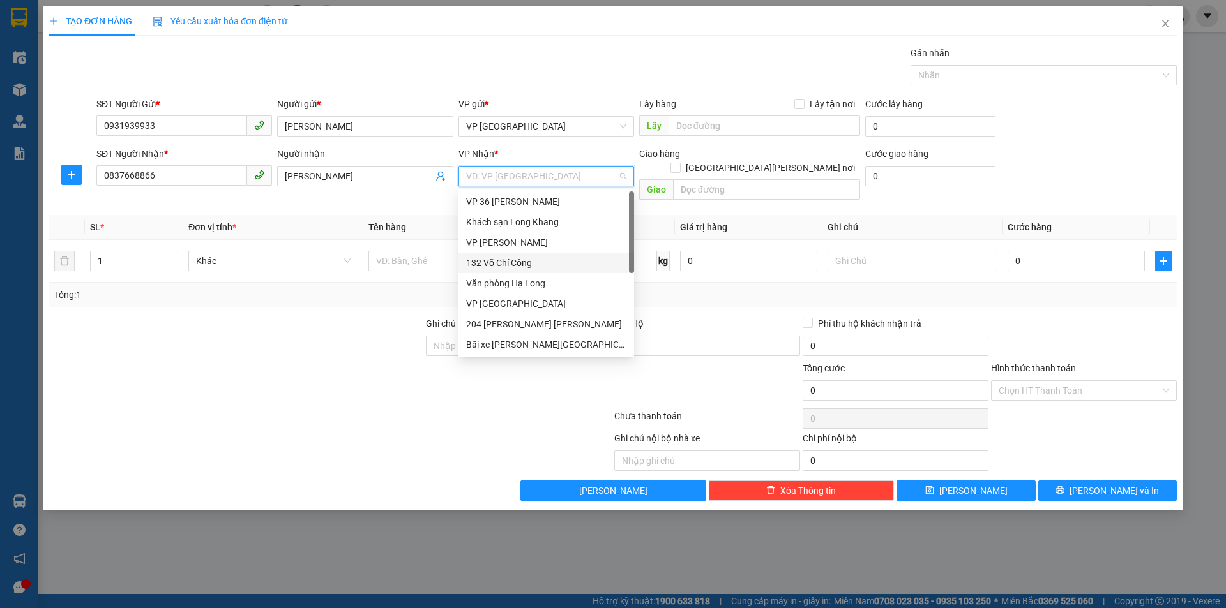
click at [513, 255] on div "132 Võ Chí Công" at bounding box center [546, 263] width 176 height 20
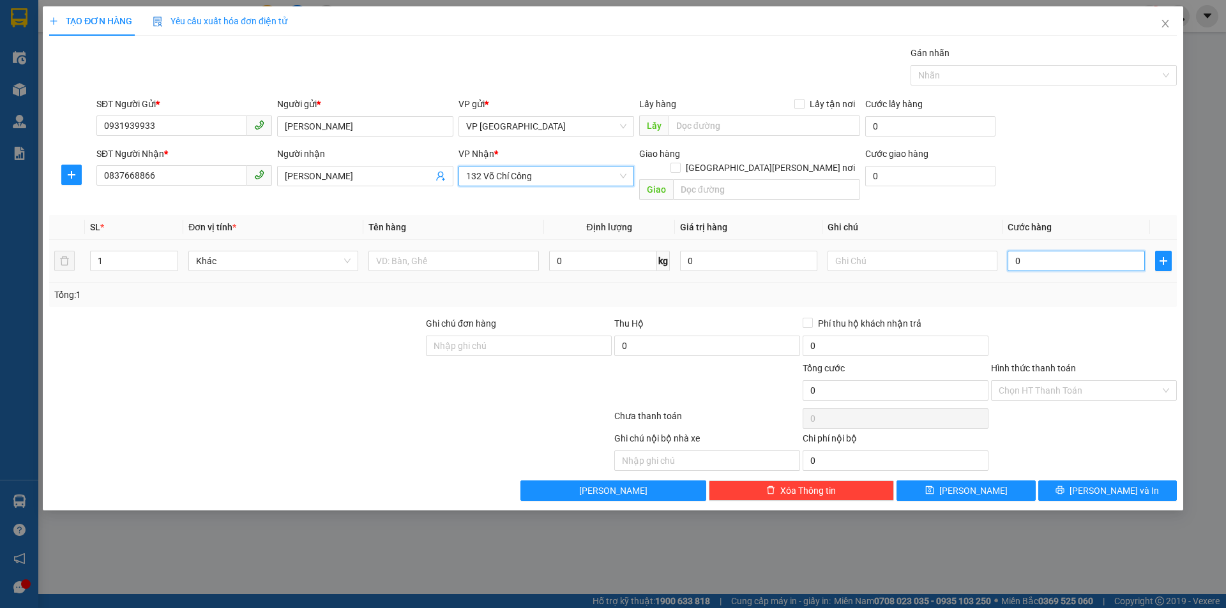
click at [1045, 251] on input "0" at bounding box center [1075, 261] width 137 height 20
type input "9"
type input "90"
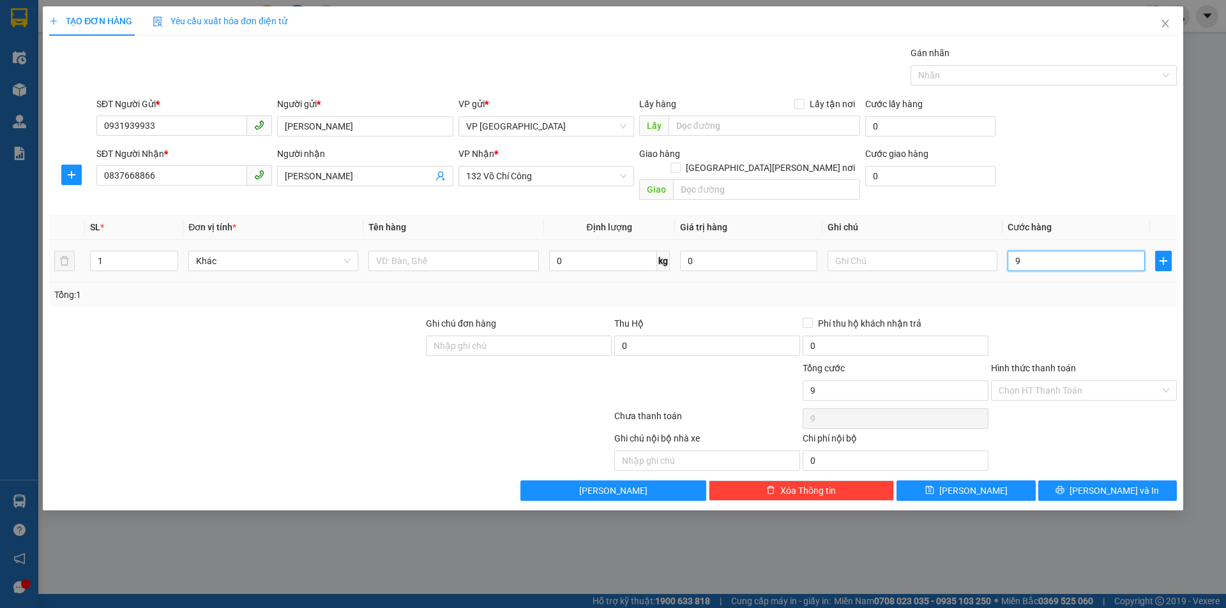
type input "90"
type input "900"
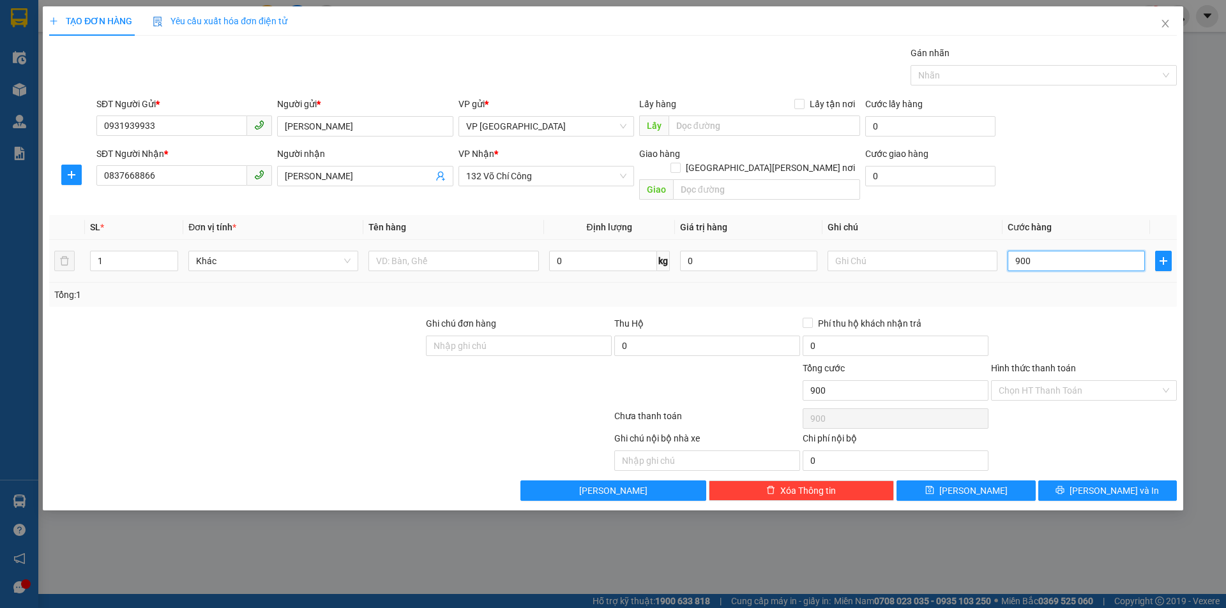
type input "9.000"
type input "90.000"
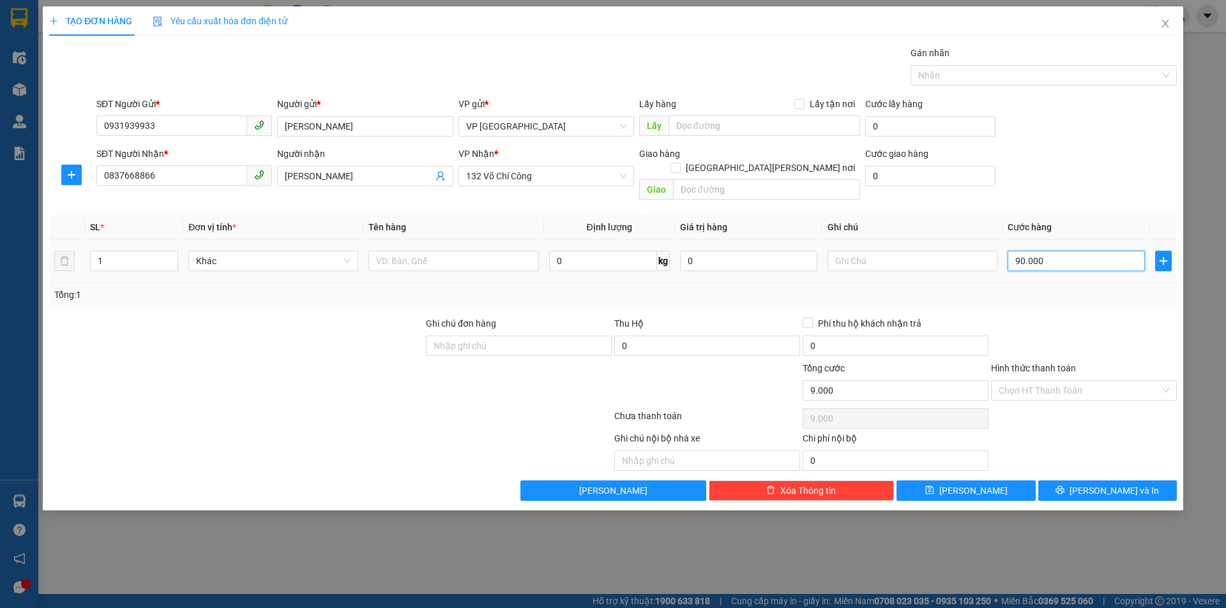
type input "90.000"
type input "900.000"
type input "90.000"
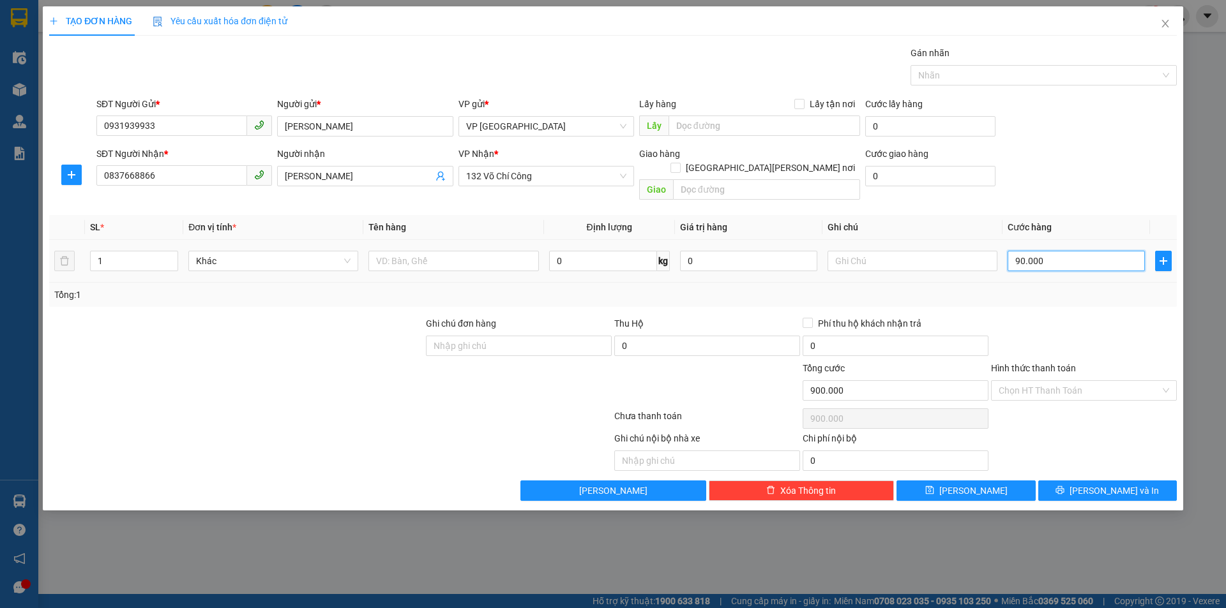
type input "90.000"
click at [1048, 135] on div "SĐT Người Gửi * 0931939933 Người gửi * [PERSON_NAME] VP gửi * VP [GEOGRAPHIC_DA…" at bounding box center [636, 119] width 1085 height 45
click at [419, 253] on input "text" at bounding box center [453, 261] width 170 height 20
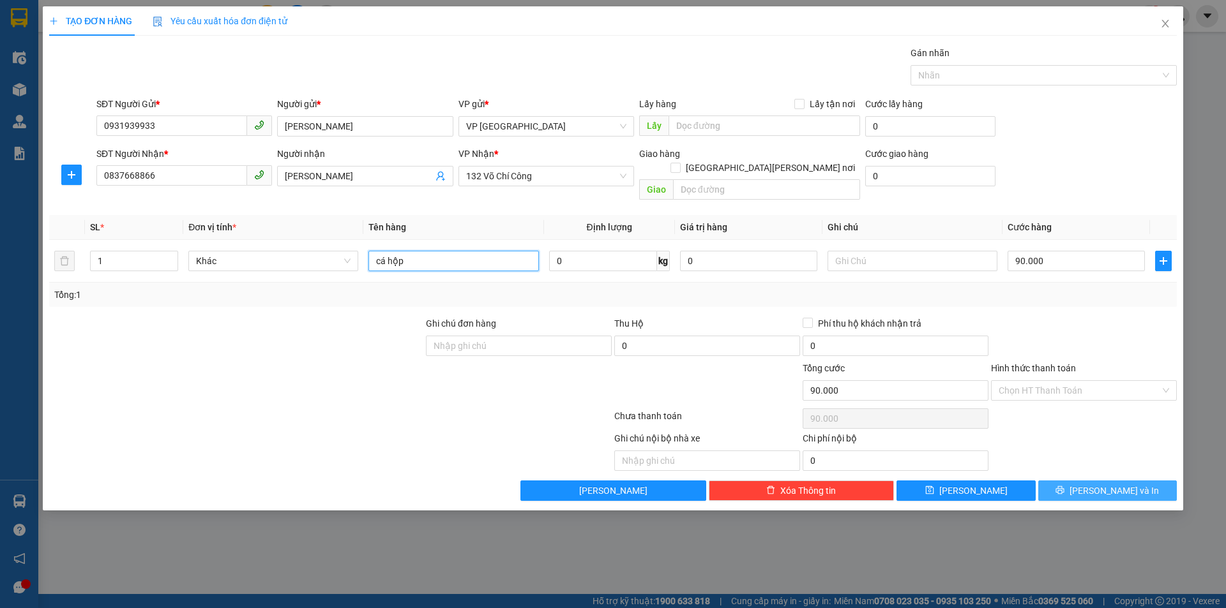
type input "cá hộp"
click at [1107, 484] on span "[PERSON_NAME] và In" at bounding box center [1113, 491] width 89 height 14
click at [1017, 381] on input "Hình thức thanh toán" at bounding box center [1078, 390] width 161 height 19
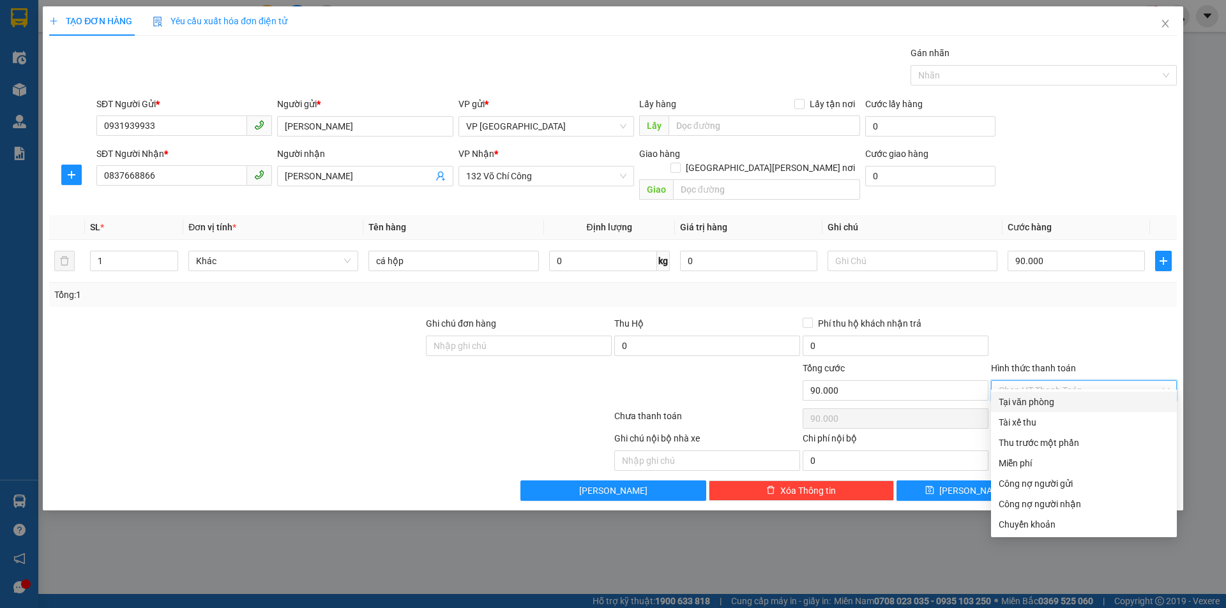
click at [1063, 317] on div at bounding box center [1083, 339] width 188 height 45
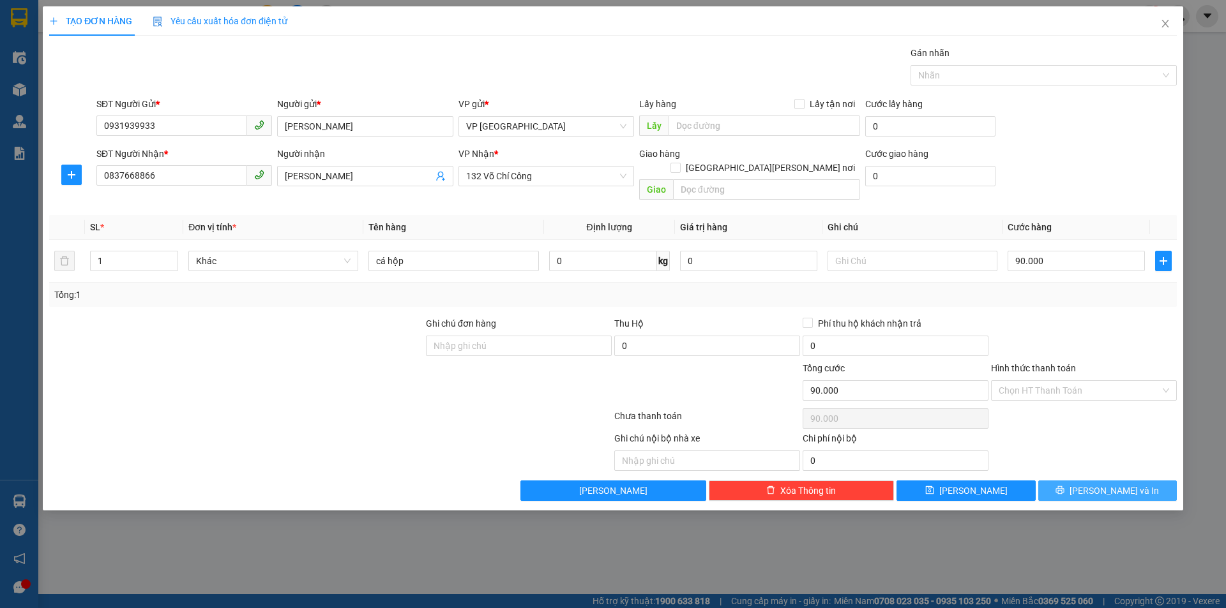
click at [1064, 481] on button "[PERSON_NAME] và In" at bounding box center [1107, 491] width 139 height 20
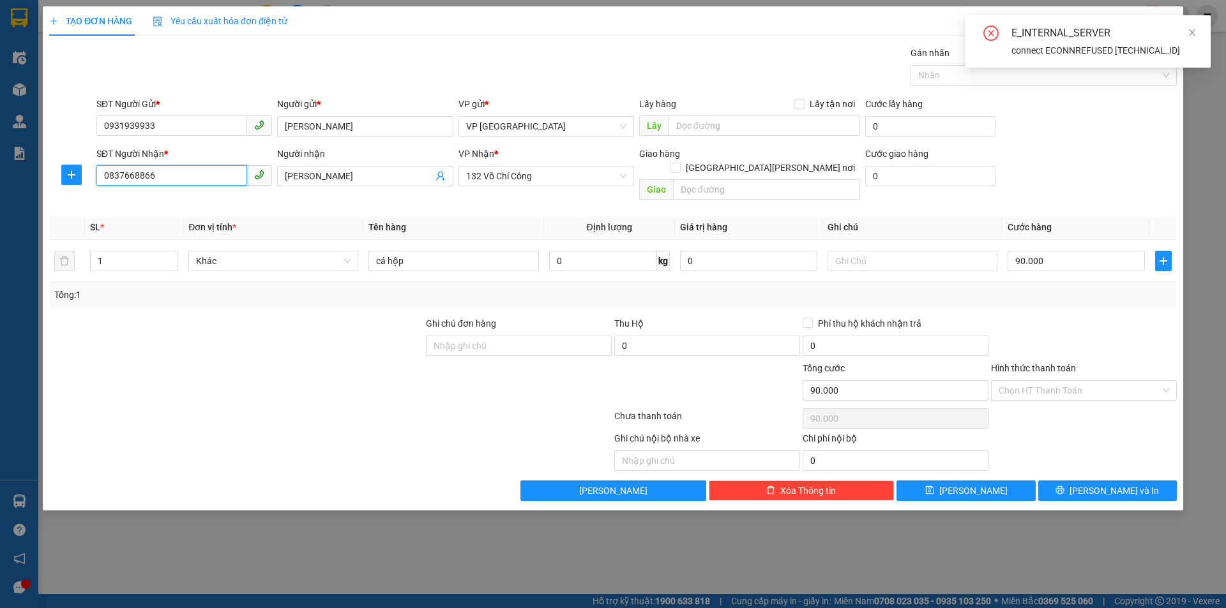
drag, startPoint x: 169, startPoint y: 175, endPoint x: 37, endPoint y: 175, distance: 131.5
click at [37, 175] on div "TẠO ĐƠN HÀNG Yêu cầu xuất [PERSON_NAME] điện tử Transit Pickup Surcharge Ids Tr…" at bounding box center [613, 304] width 1226 height 608
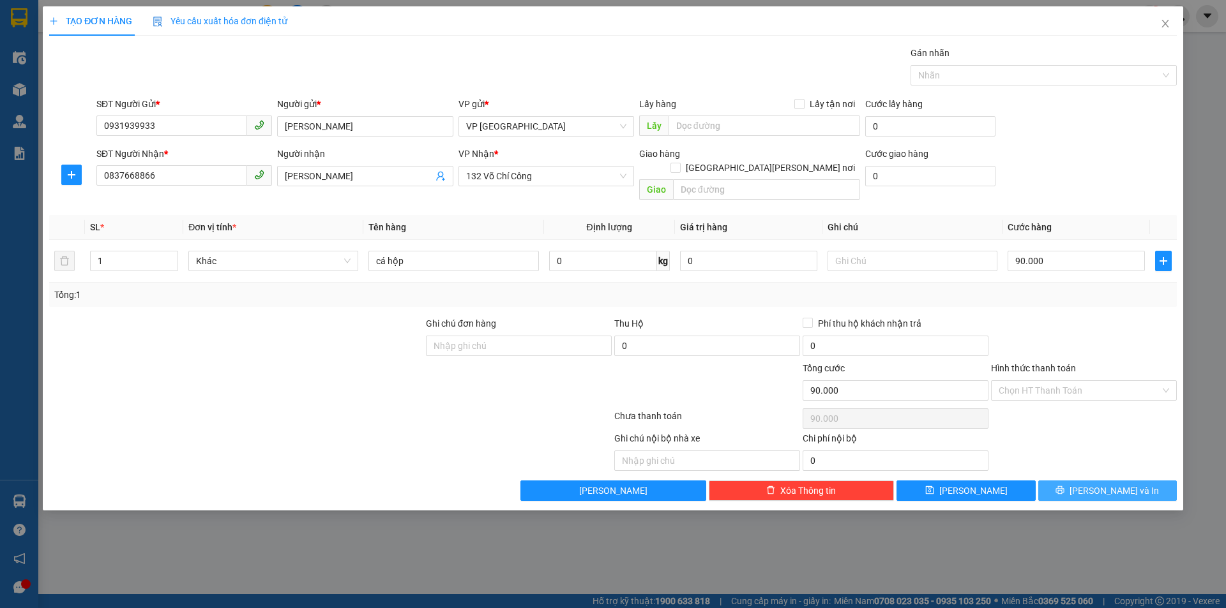
click at [1100, 484] on span "[PERSON_NAME] và In" at bounding box center [1113, 491] width 89 height 14
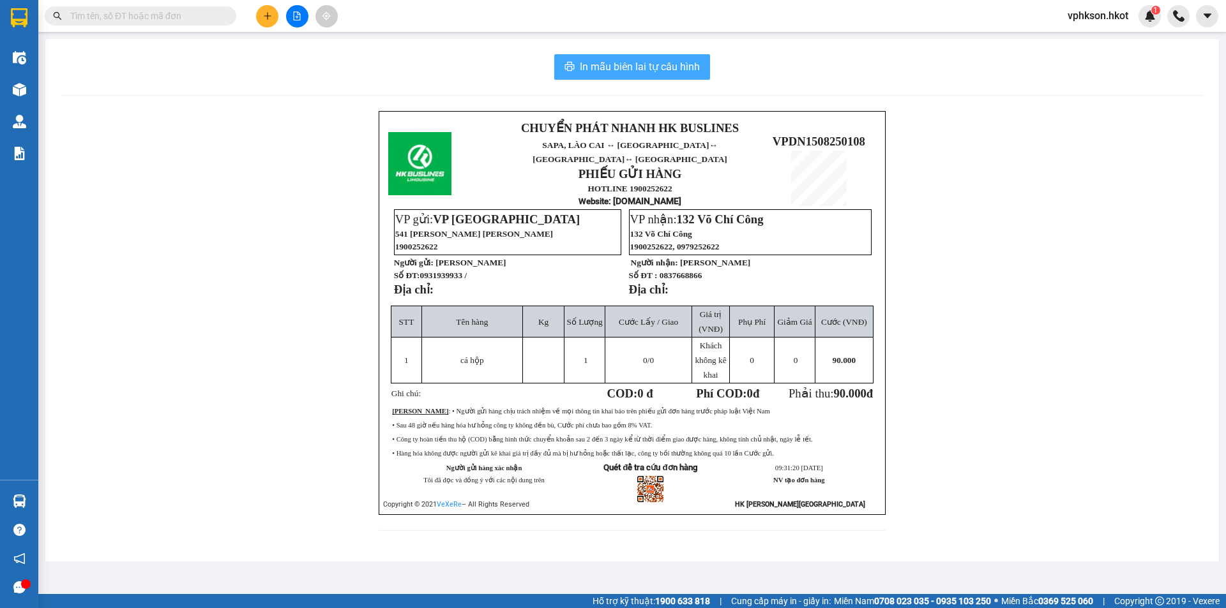
click at [681, 66] on span "In mẫu biên lai tự cấu hình" at bounding box center [640, 67] width 120 height 16
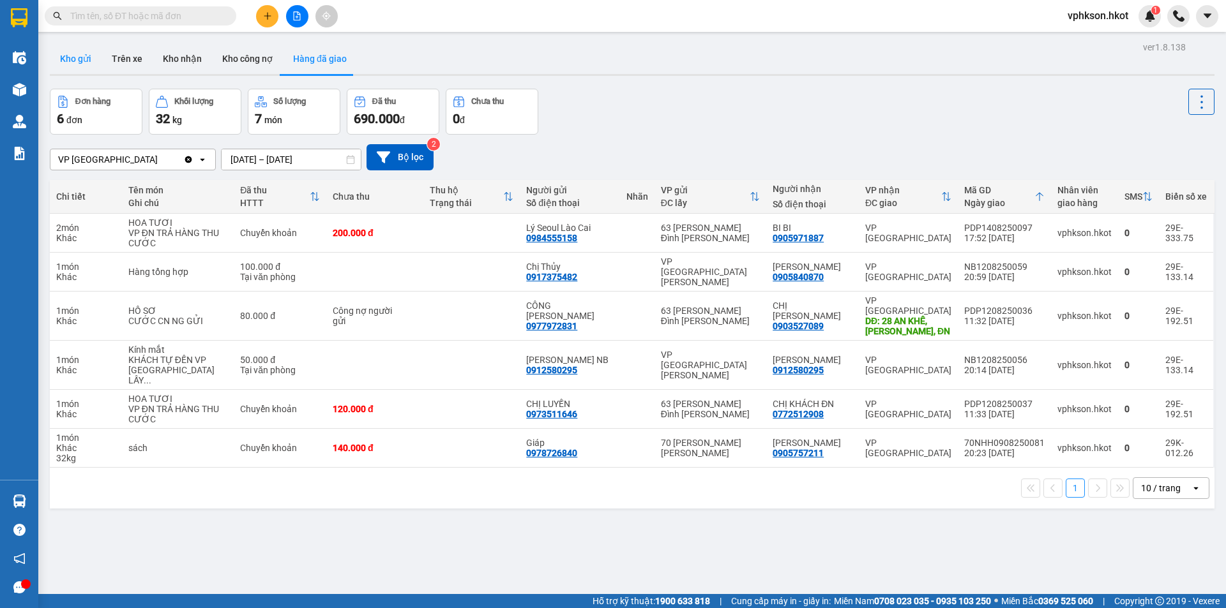
click at [86, 62] on button "Kho gửi" at bounding box center [76, 58] width 52 height 31
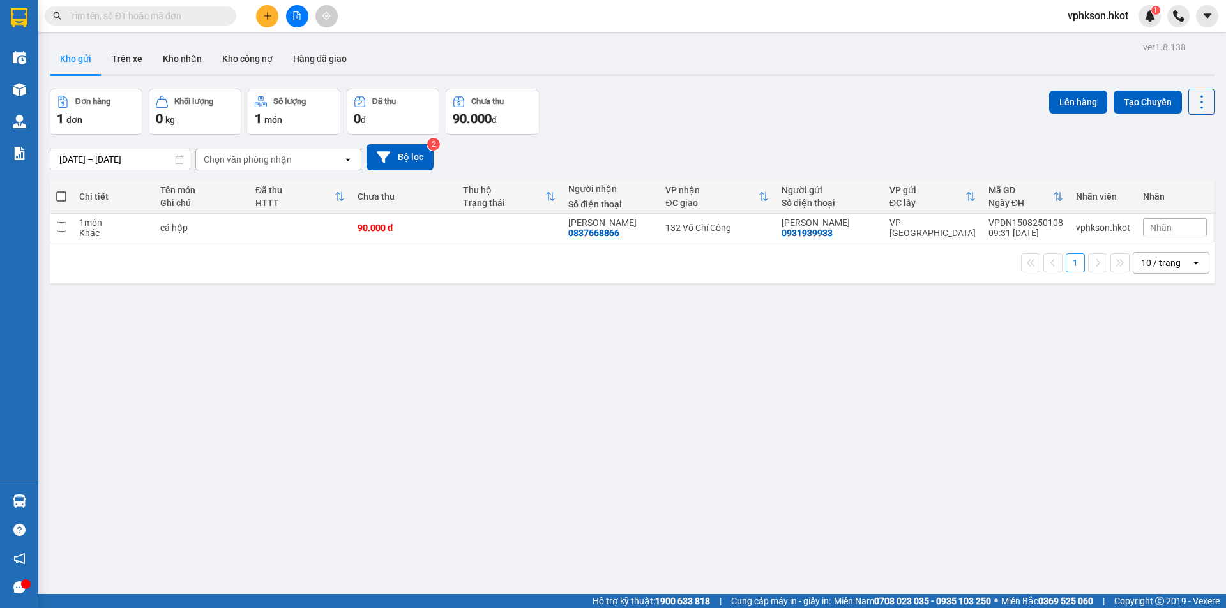
click at [266, 5] on button at bounding box center [267, 16] width 22 height 22
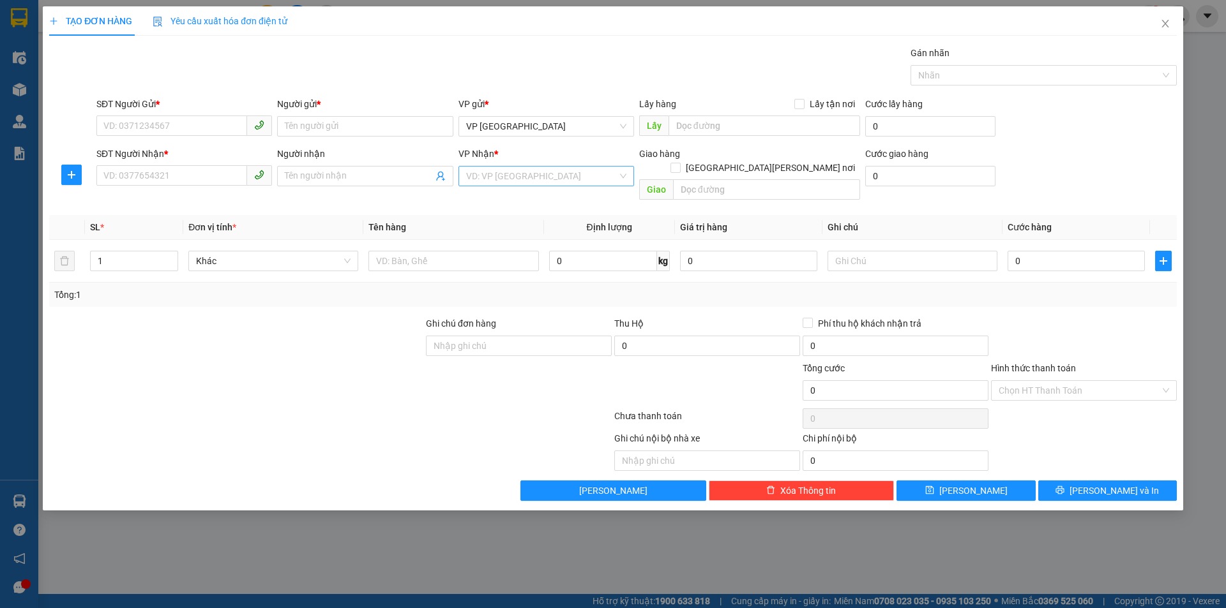
click at [514, 179] on input "search" at bounding box center [541, 176] width 151 height 19
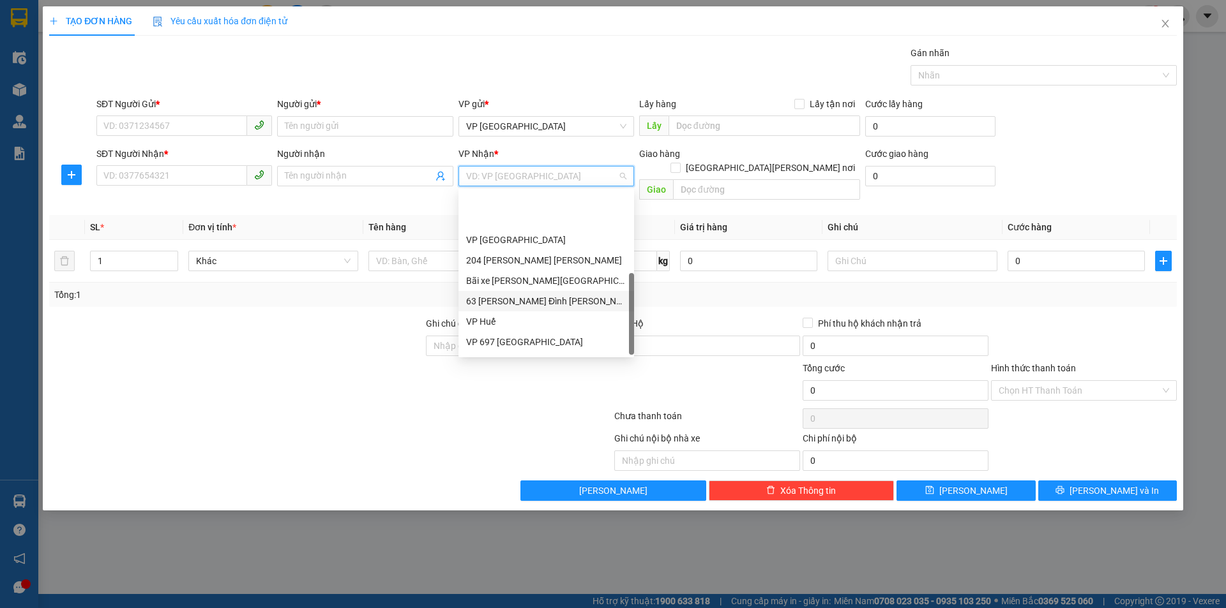
scroll to position [123, 0]
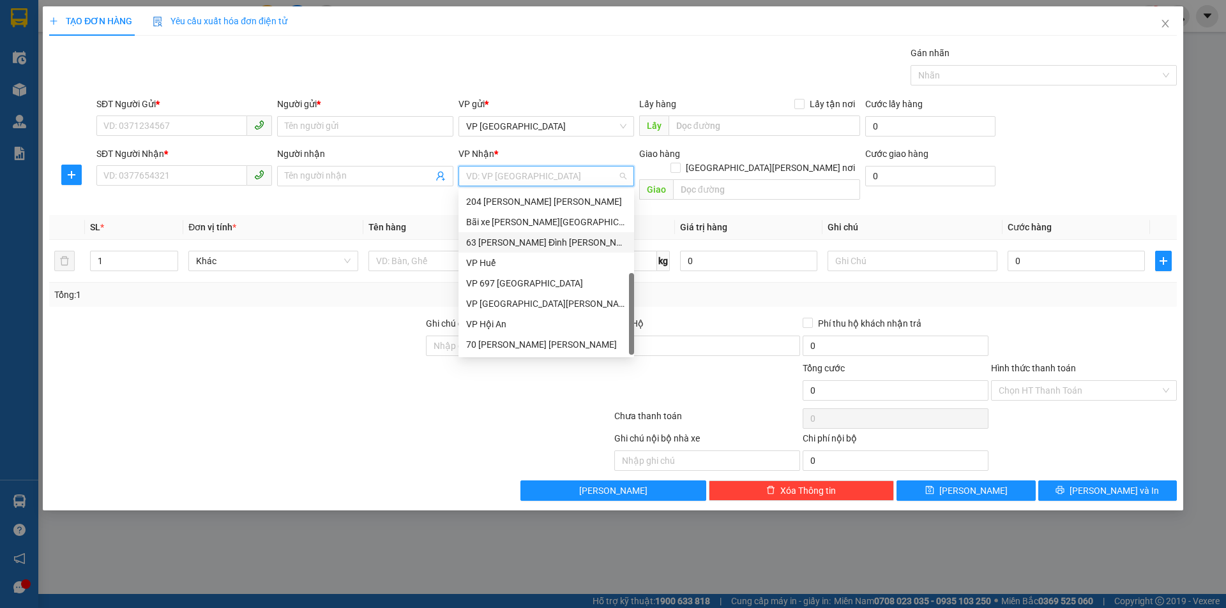
click at [528, 241] on div "63 [PERSON_NAME] Đình [PERSON_NAME]" at bounding box center [546, 243] width 160 height 14
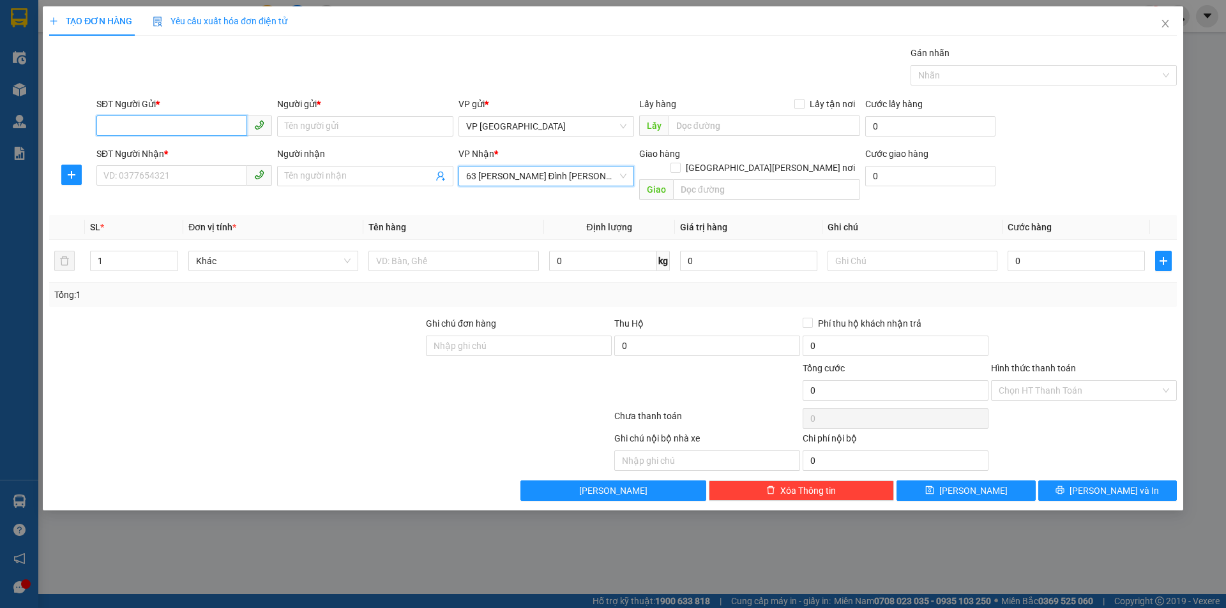
click at [184, 123] on input "SĐT Người Gửi *" at bounding box center [171, 126] width 151 height 20
click at [1158, 21] on span "Close" at bounding box center [1165, 24] width 36 height 36
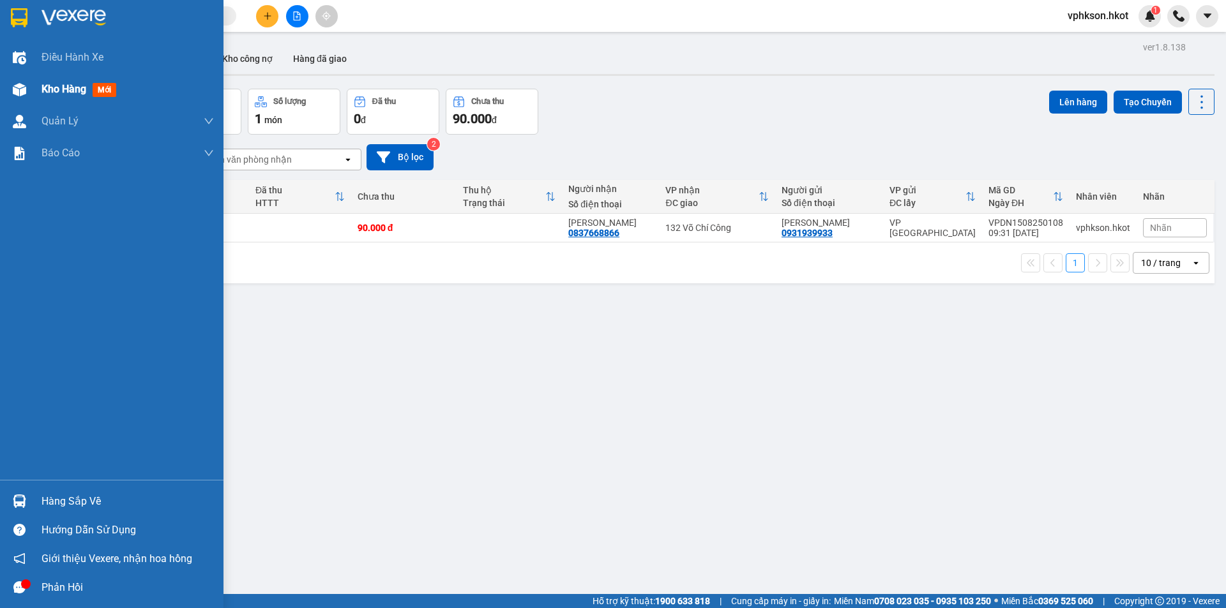
click at [52, 84] on span "Kho hàng" at bounding box center [63, 89] width 45 height 12
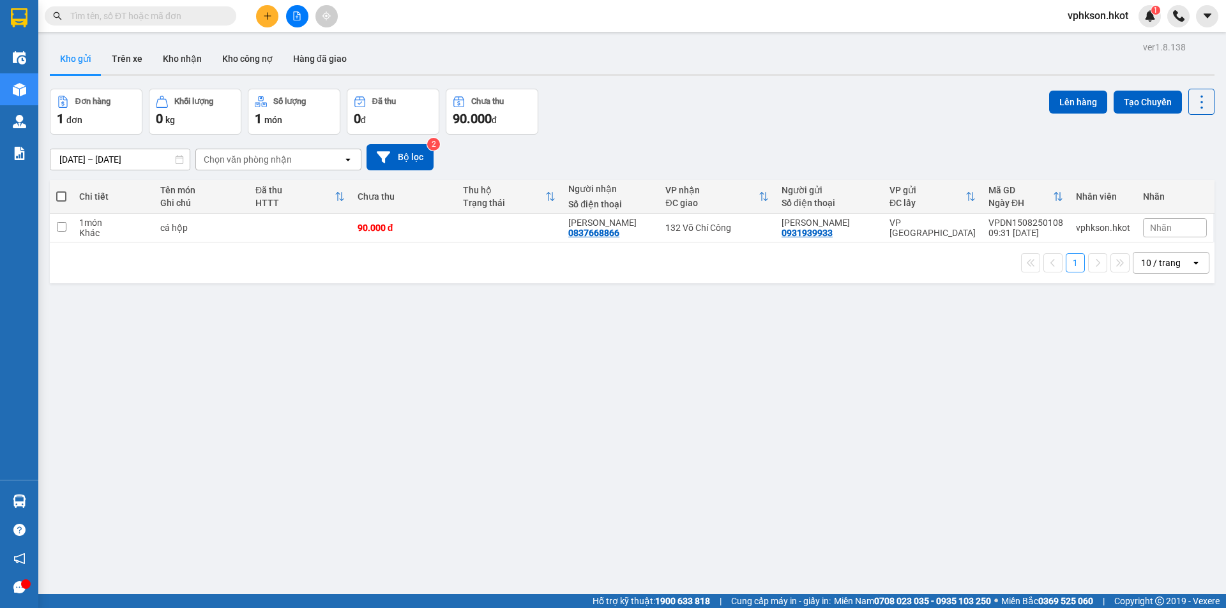
click at [273, 18] on button at bounding box center [267, 16] width 22 height 22
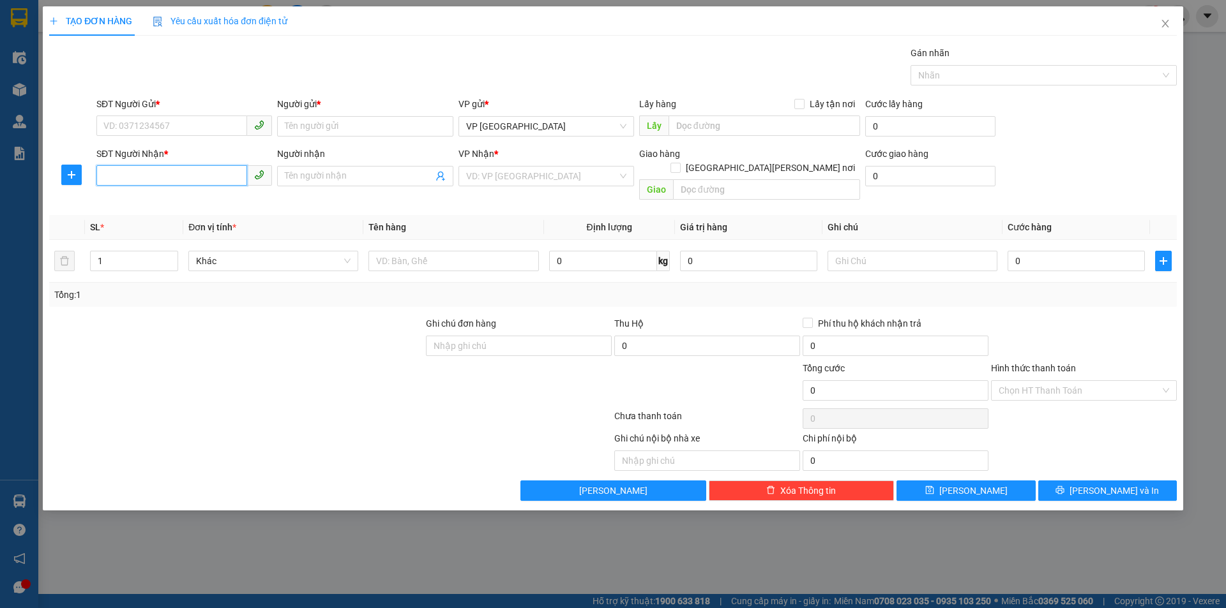
click at [180, 180] on input "SĐT Người Nhận *" at bounding box center [171, 175] width 151 height 20
paste input "0966117591"
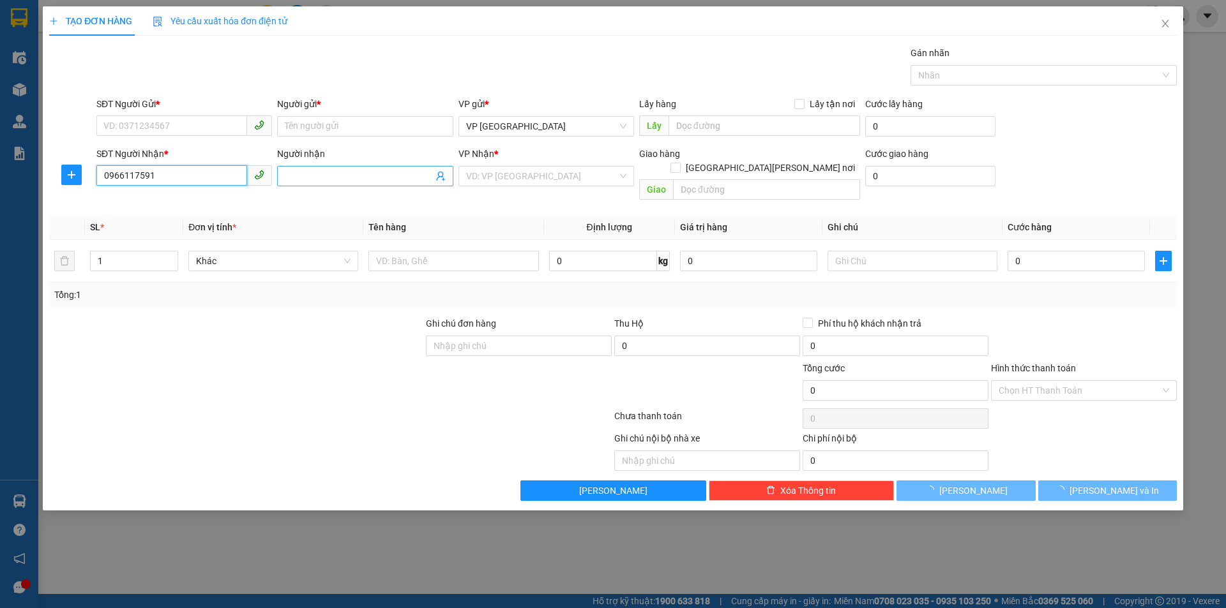
type input "0966117591"
click at [318, 176] on input "Người nhận" at bounding box center [358, 176] width 147 height 14
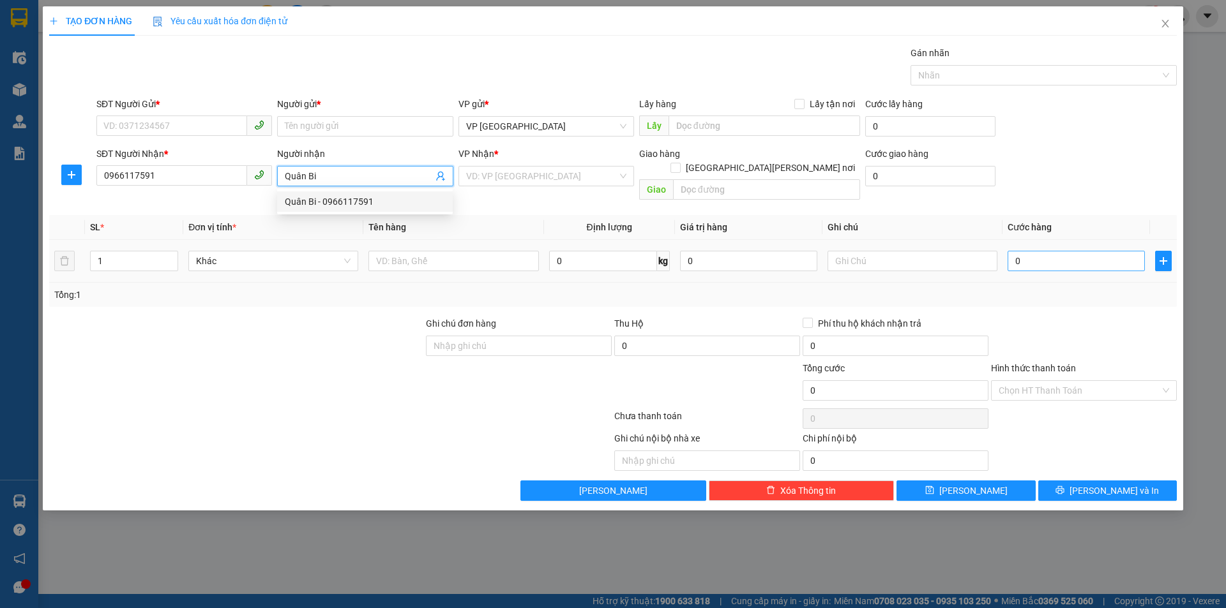
type input "Quân Bi"
click at [1064, 255] on input "0" at bounding box center [1075, 261] width 137 height 20
type input "1"
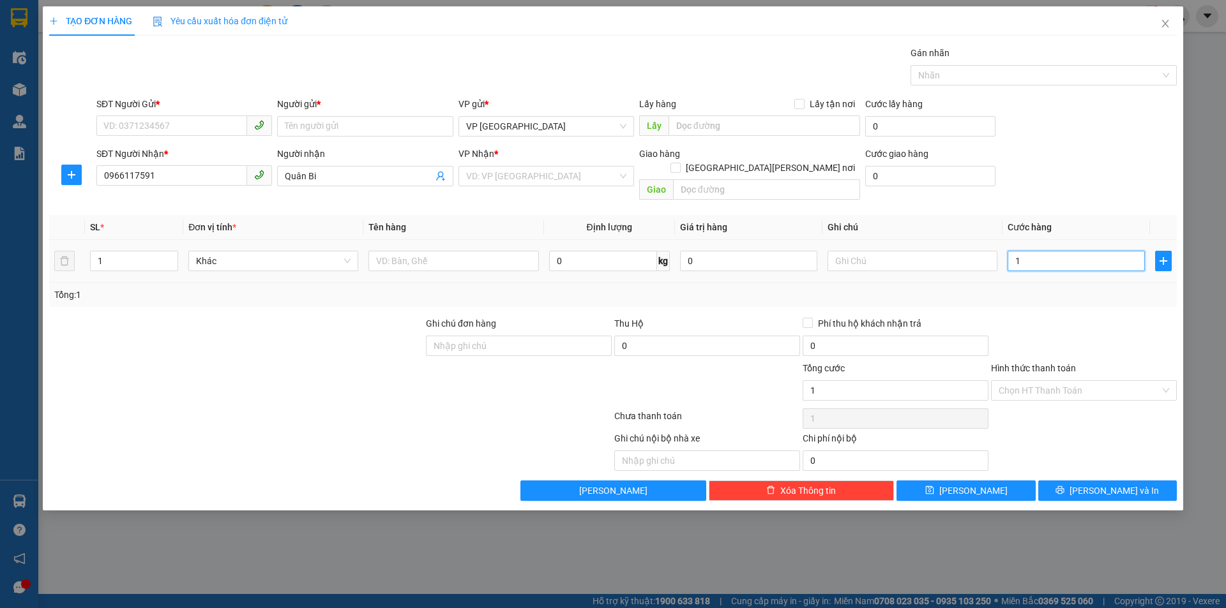
type input "15"
type input "150"
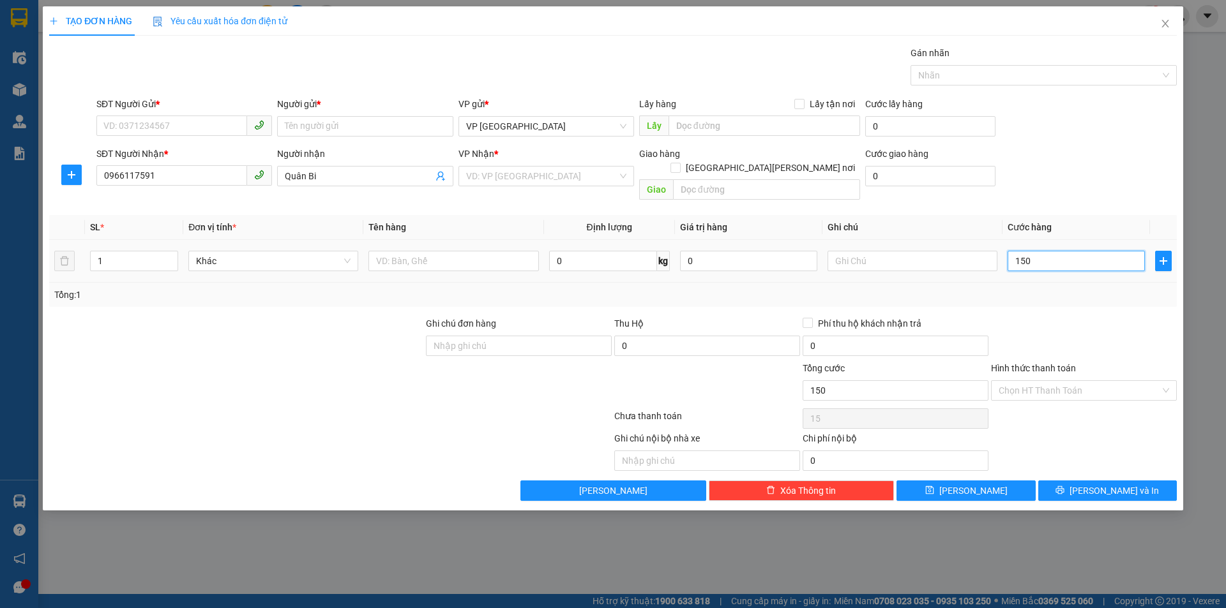
type input "150"
type input "1.500"
type input "15.000"
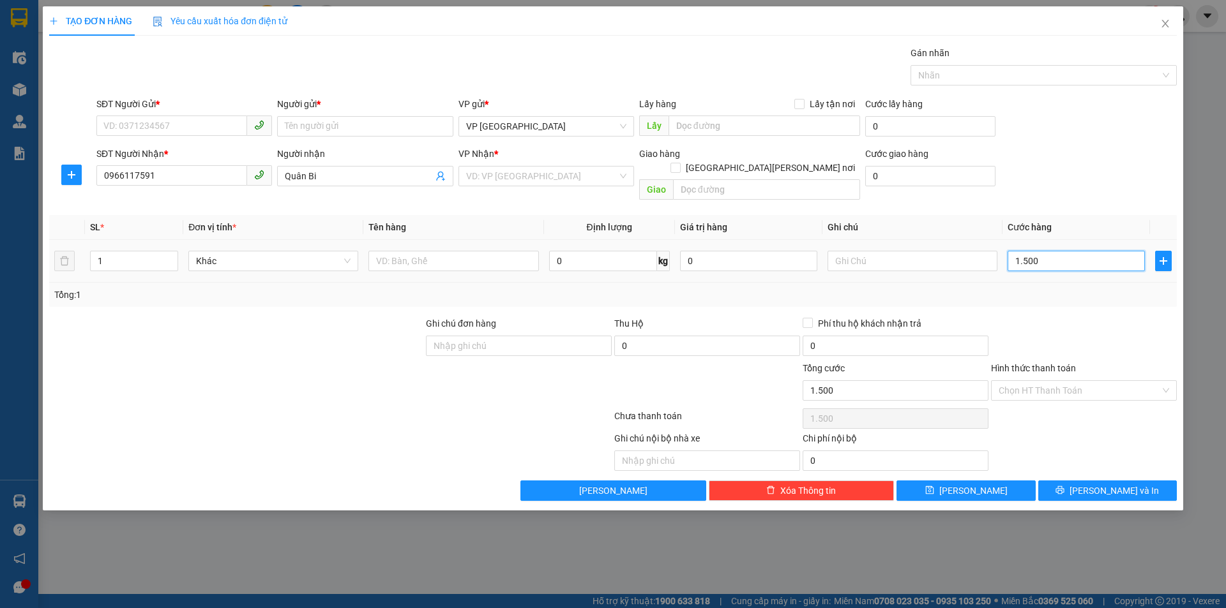
type input "15.000"
type input "150.000"
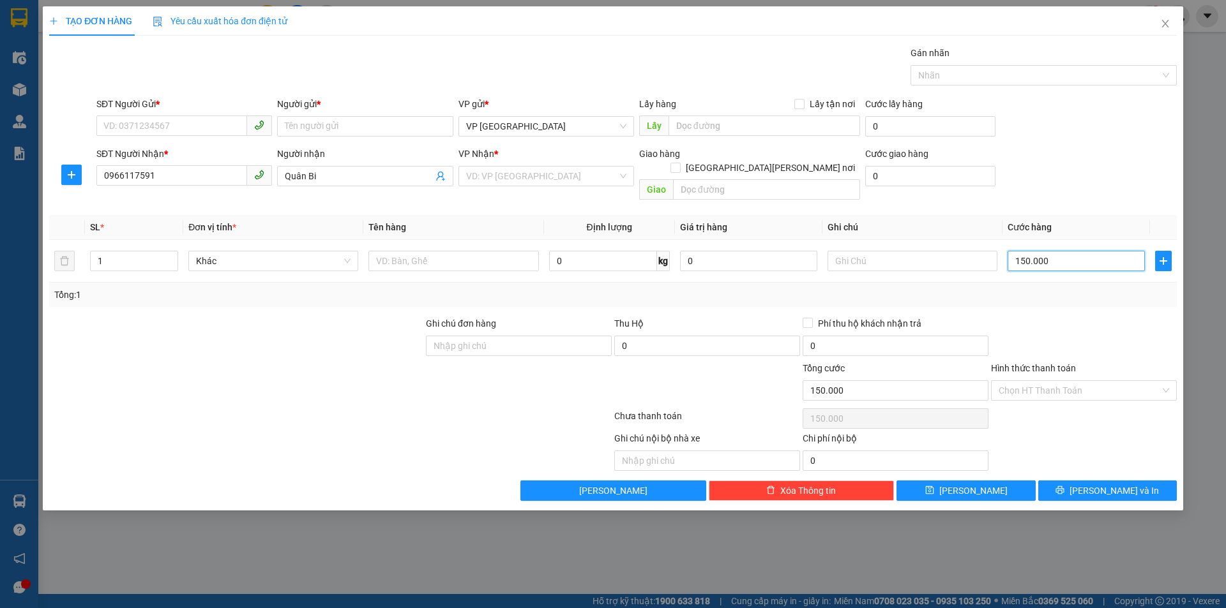
type input "150.000"
click at [1080, 161] on div "SĐT Người [PERSON_NAME] * 0966117591 Người [PERSON_NAME] Bi [PERSON_NAME] * VD:…" at bounding box center [636, 176] width 1085 height 59
click at [391, 118] on input "Người gửi *" at bounding box center [365, 126] width 176 height 20
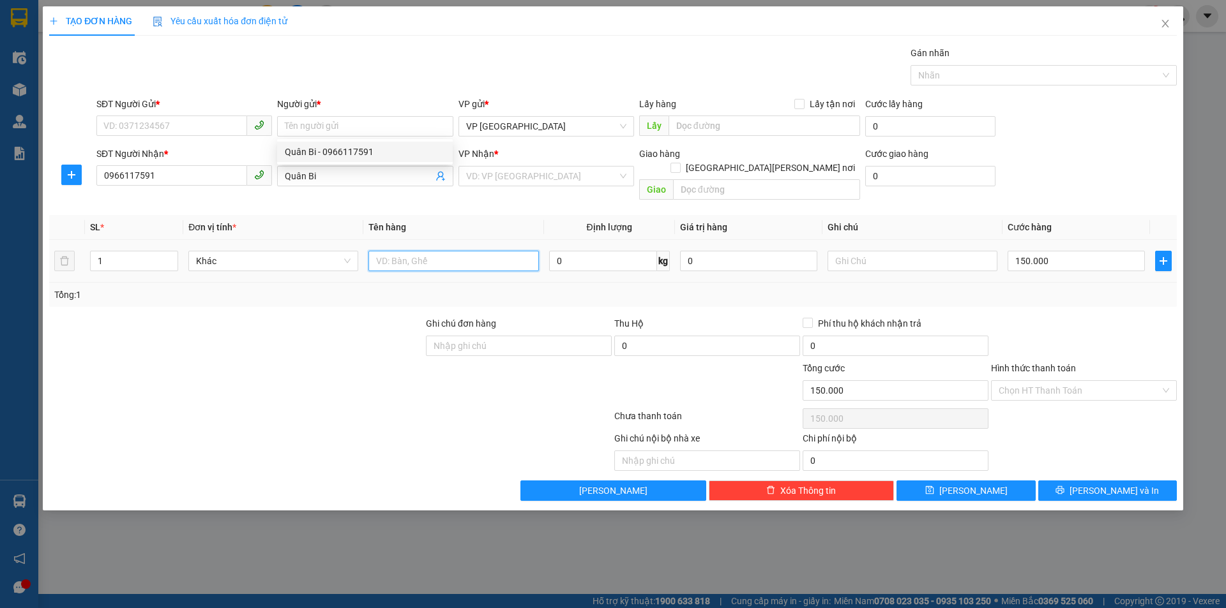
click at [442, 251] on input "text" at bounding box center [453, 261] width 170 height 20
type input "Bỏng ngô"
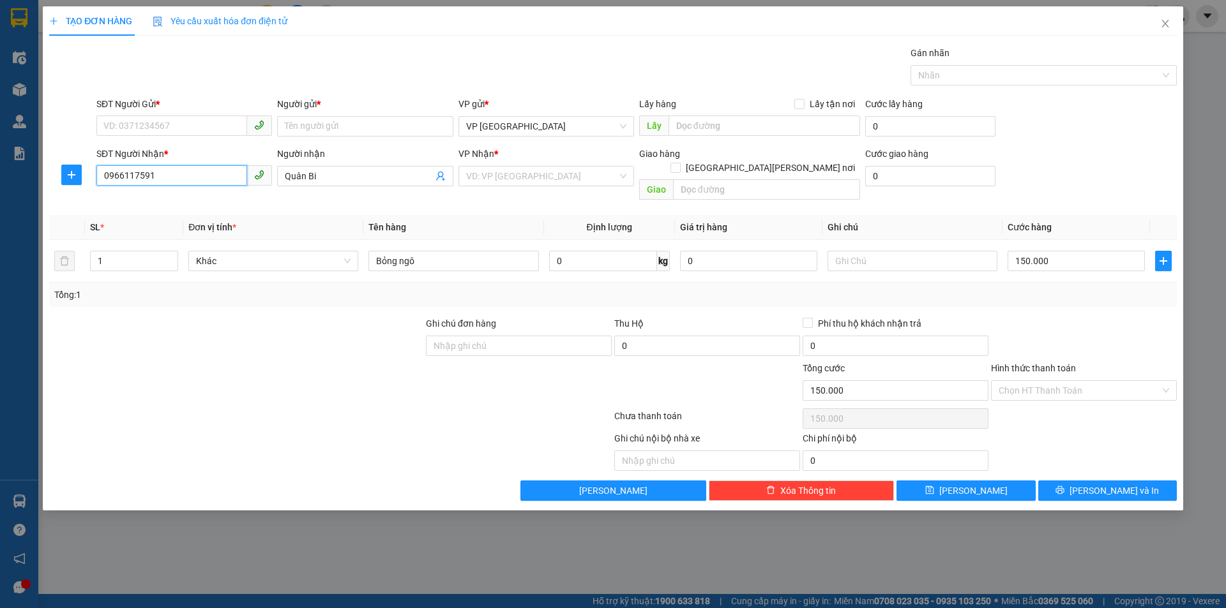
click at [204, 176] on input "0966117591" at bounding box center [171, 175] width 151 height 20
drag, startPoint x: 188, startPoint y: 173, endPoint x: 74, endPoint y: 177, distance: 114.3
click at [77, 177] on div "SĐT Người [PERSON_NAME] * 0966117591 0966117591 Người [PERSON_NAME] Bi [PERSON_…" at bounding box center [613, 176] width 1130 height 59
click at [138, 119] on input "SĐT Người Gửi *" at bounding box center [171, 126] width 151 height 20
paste input "0966117591"
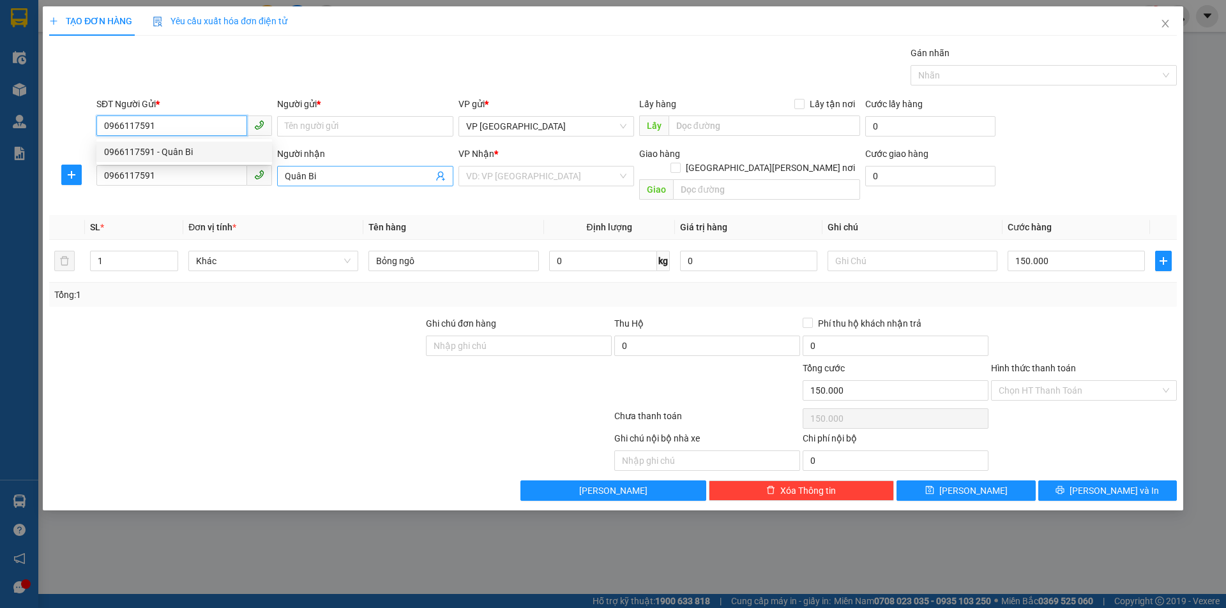
type input "0966117591"
drag, startPoint x: 363, startPoint y: 168, endPoint x: 269, endPoint y: 180, distance: 94.6
click at [273, 180] on div "SĐT Người [PERSON_NAME] * 0966117591 Người [PERSON_NAME] Bi [PERSON_NAME] * VD:…" at bounding box center [636, 176] width 1085 height 59
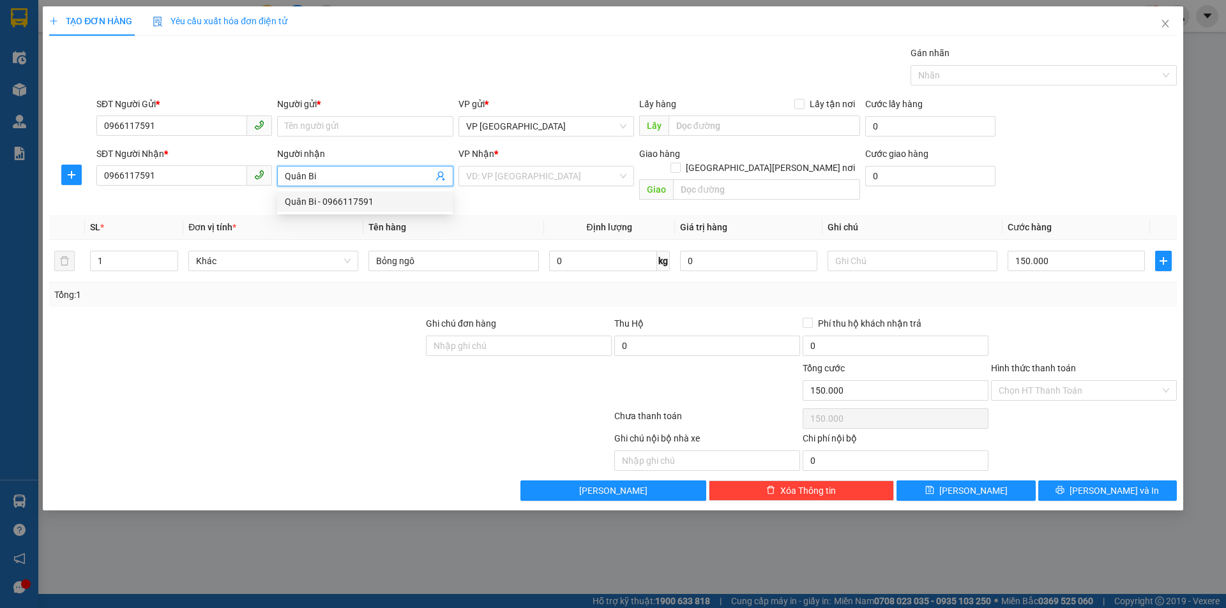
drag, startPoint x: 326, startPoint y: 172, endPoint x: 249, endPoint y: 172, distance: 76.6
click at [249, 172] on div "SĐT Người [PERSON_NAME] * 0966117591 Người [PERSON_NAME] Bi [PERSON_NAME] * VD:…" at bounding box center [636, 176] width 1085 height 59
click at [344, 134] on input "Người gửi *" at bounding box center [365, 126] width 176 height 20
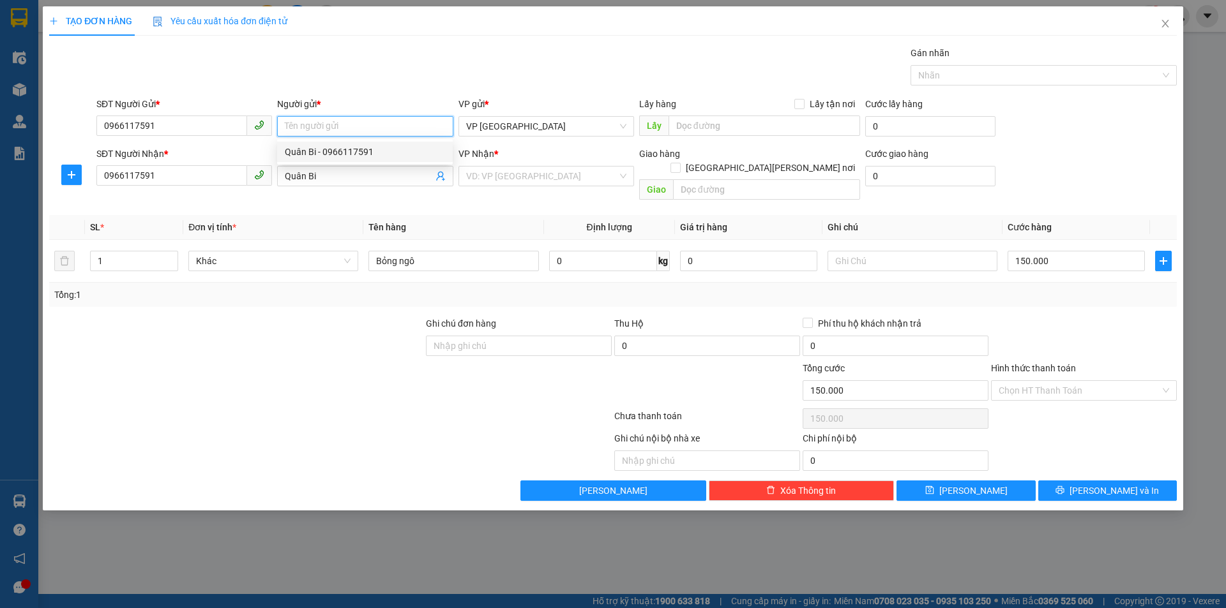
paste input "Quân Bi"
type input "Quân Bi"
click at [324, 331] on div at bounding box center [236, 339] width 377 height 45
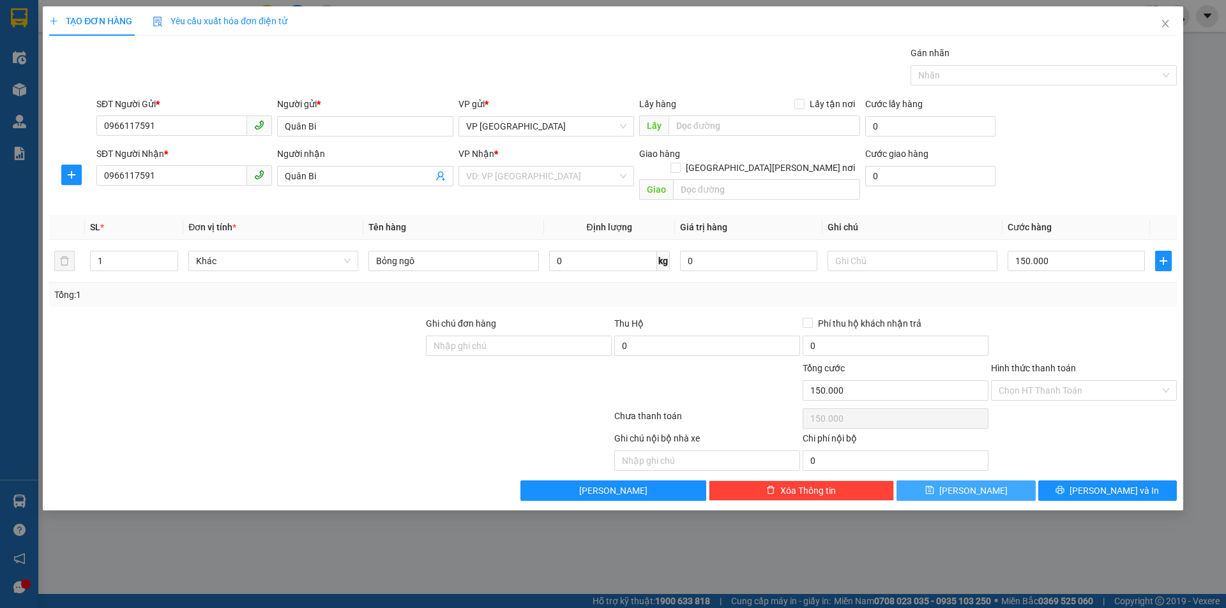
click at [995, 483] on button "[PERSON_NAME]" at bounding box center [965, 491] width 139 height 20
click at [522, 173] on input "search" at bounding box center [541, 176] width 151 height 19
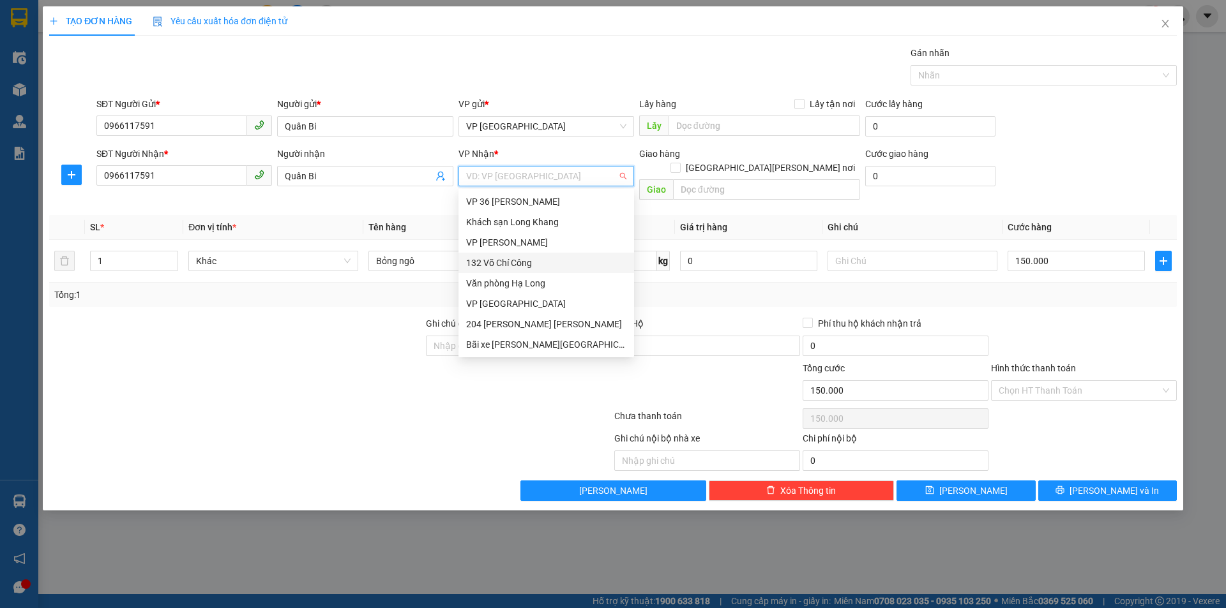
scroll to position [123, 0]
click at [507, 238] on div "63 [PERSON_NAME] Đình [PERSON_NAME]" at bounding box center [546, 243] width 160 height 14
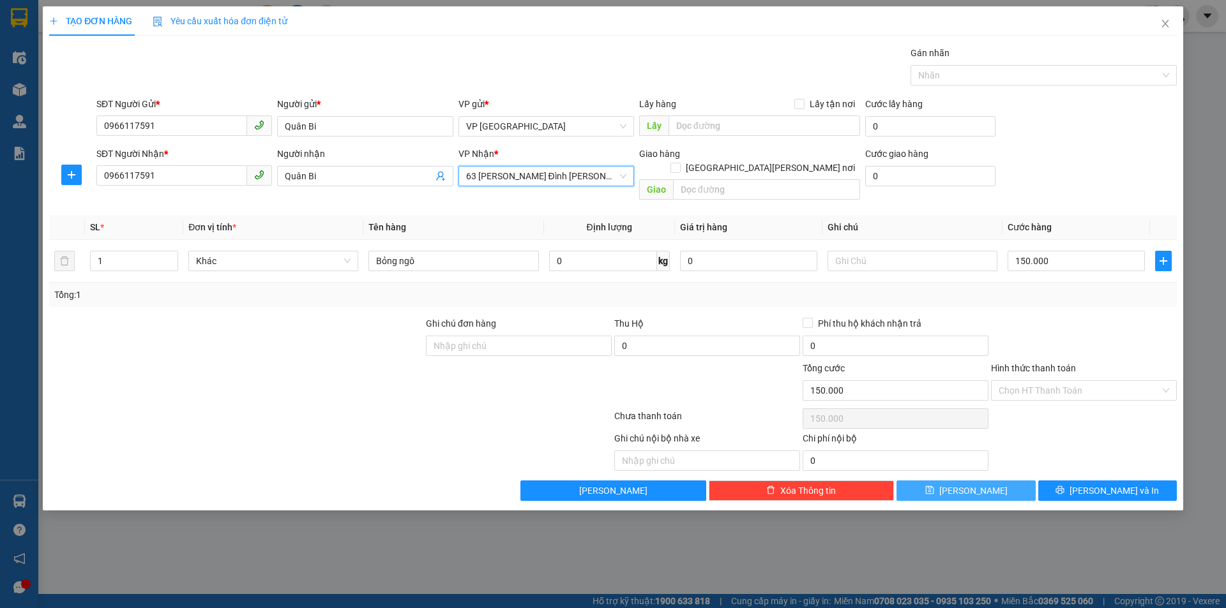
click at [988, 481] on button "[PERSON_NAME]" at bounding box center [965, 491] width 139 height 20
type input "0"
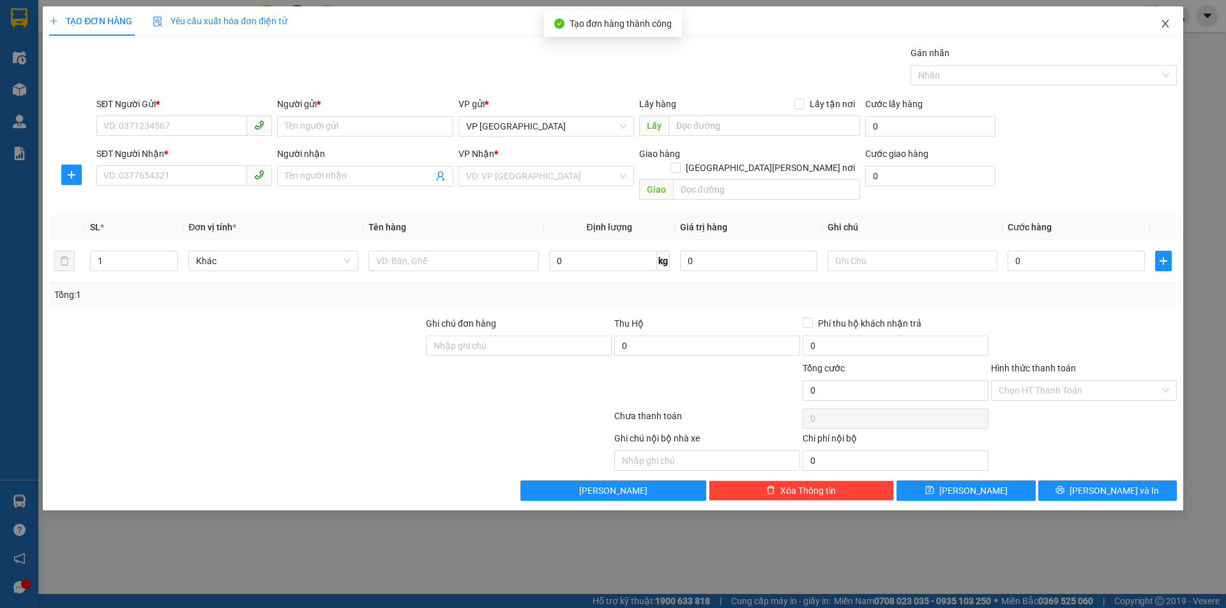
click at [1169, 21] on icon "close" at bounding box center [1165, 24] width 10 height 10
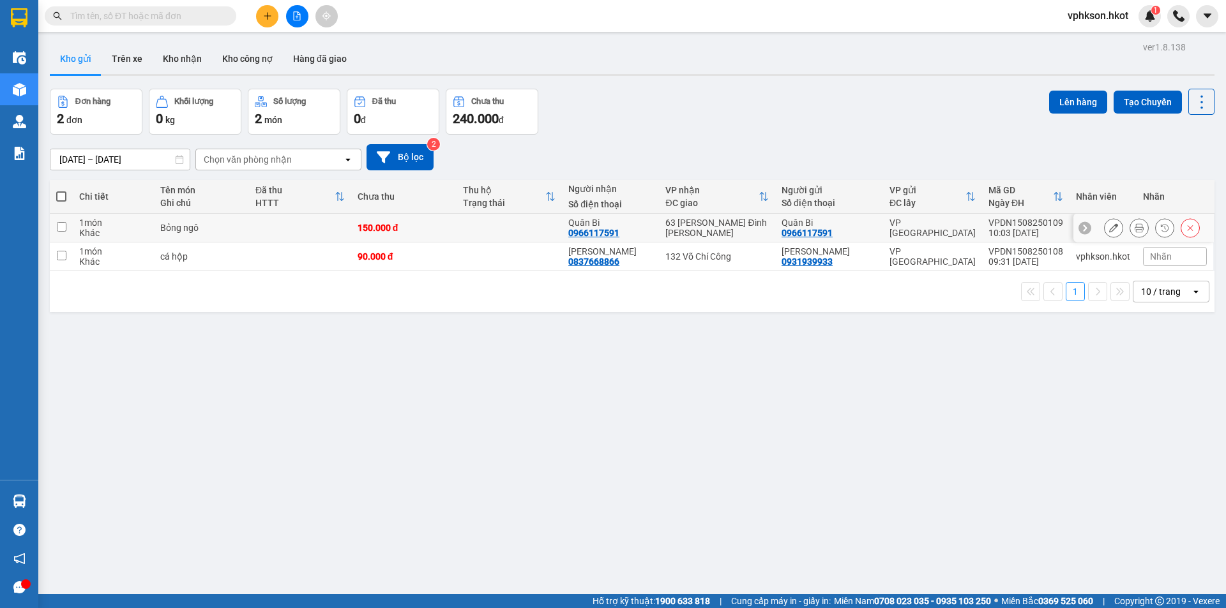
click at [1130, 227] on button at bounding box center [1139, 228] width 18 height 22
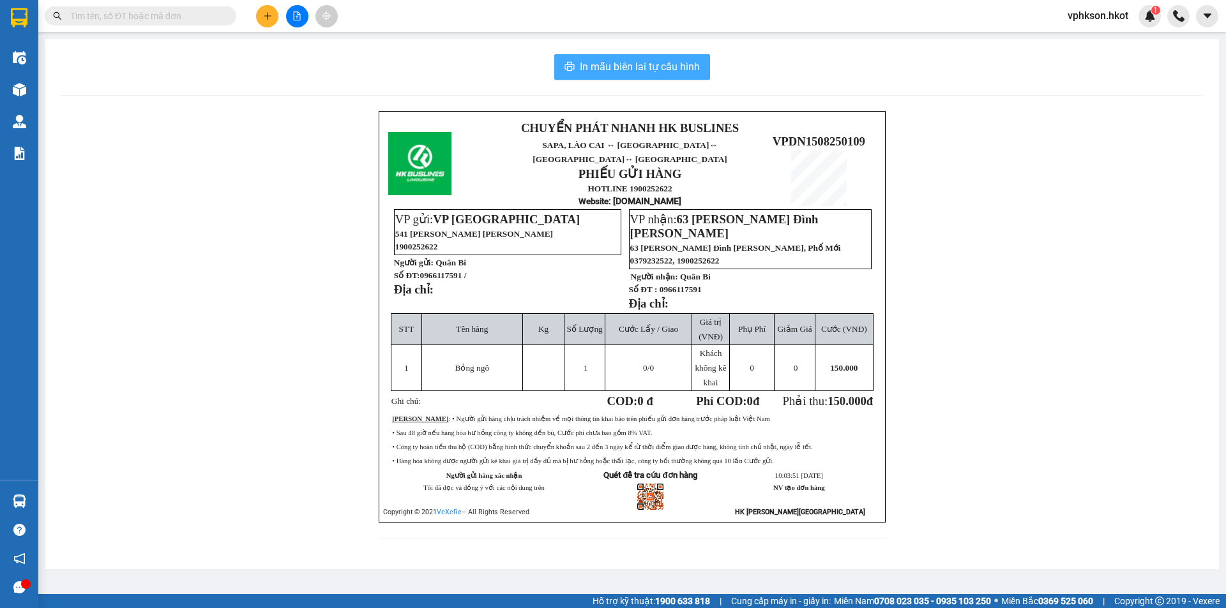
click at [663, 59] on span "In mẫu biên lai tự cấu hình" at bounding box center [640, 67] width 120 height 16
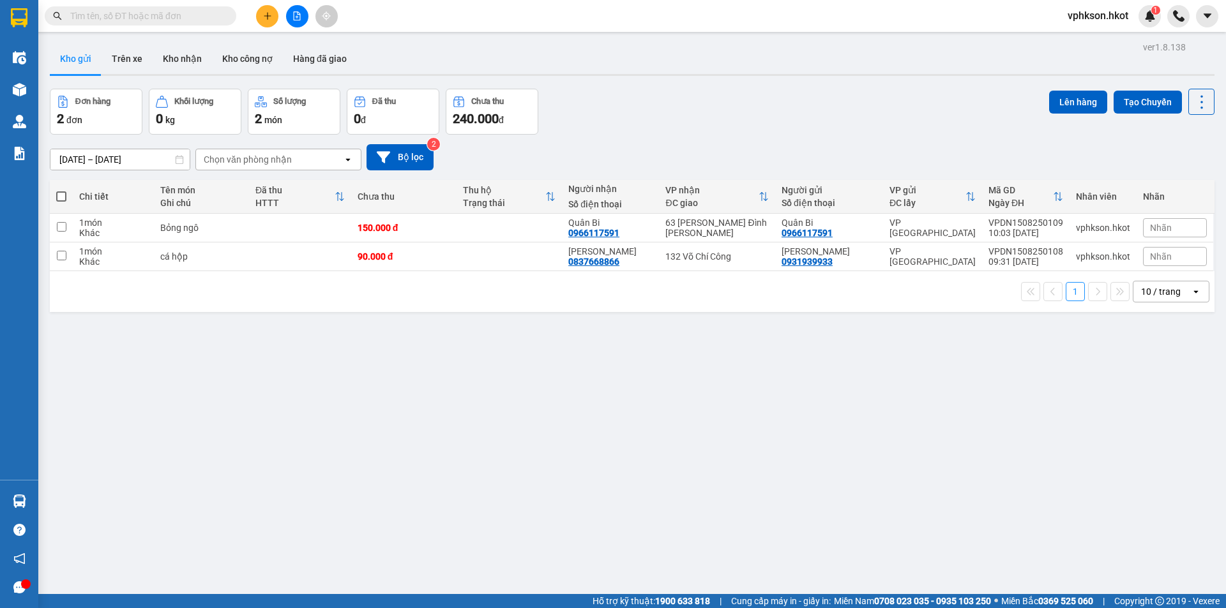
click at [879, 105] on div "Đơn hàng 2 đơn Khối lượng 0 kg Số lượng 2 món Đã thu 0 đ Chưa thu 240.000 đ Lên…" at bounding box center [632, 112] width 1164 height 46
click at [1119, 227] on div at bounding box center [1152, 227] width 96 height 19
click at [1134, 230] on icon at bounding box center [1138, 227] width 9 height 9
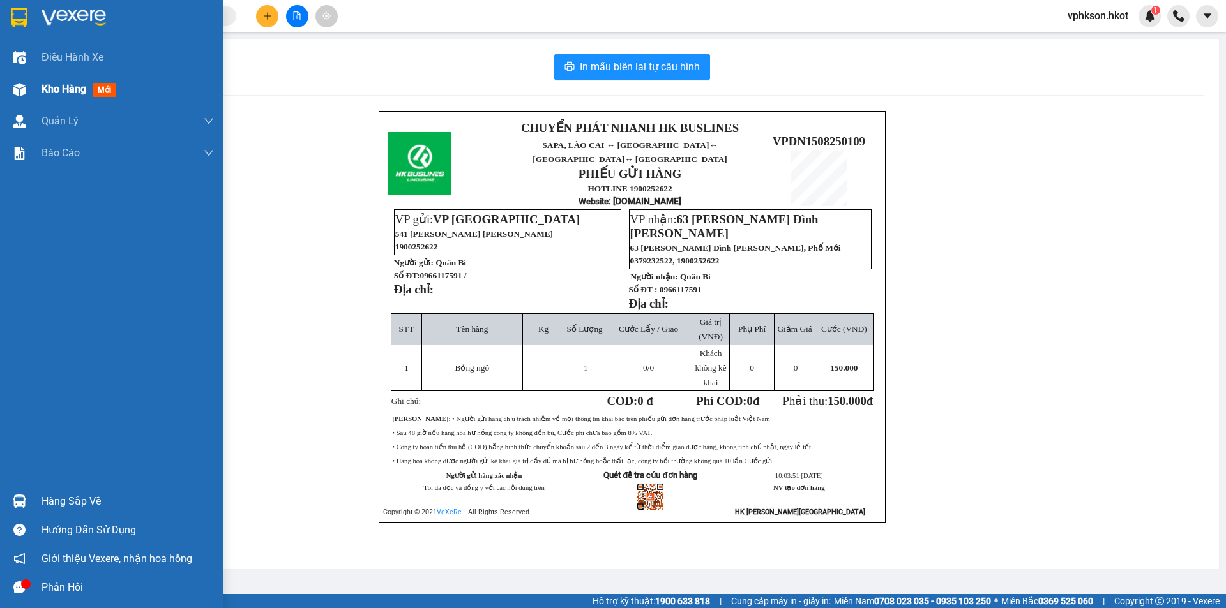
click at [29, 91] on div at bounding box center [19, 90] width 22 height 22
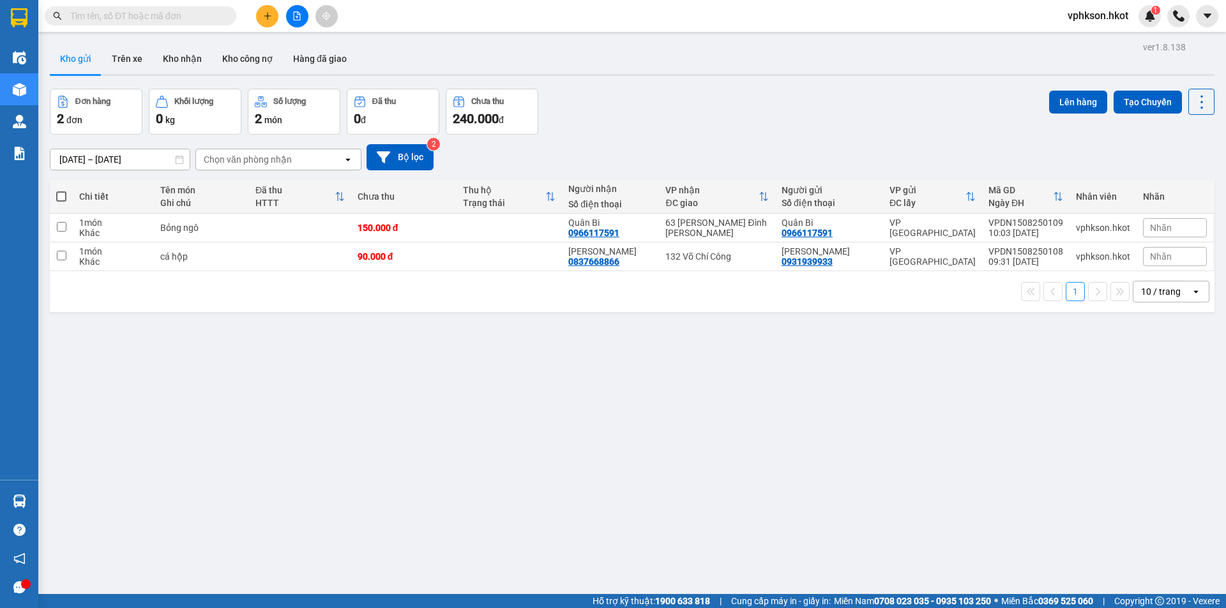
click at [447, 319] on div "ver 1.8.138 Kho gửi Trên xe Kho [PERSON_NAME] công nợ Hàng đã [PERSON_NAME] hàn…" at bounding box center [632, 342] width 1175 height 608
click at [141, 64] on button "Trên xe" at bounding box center [126, 58] width 51 height 31
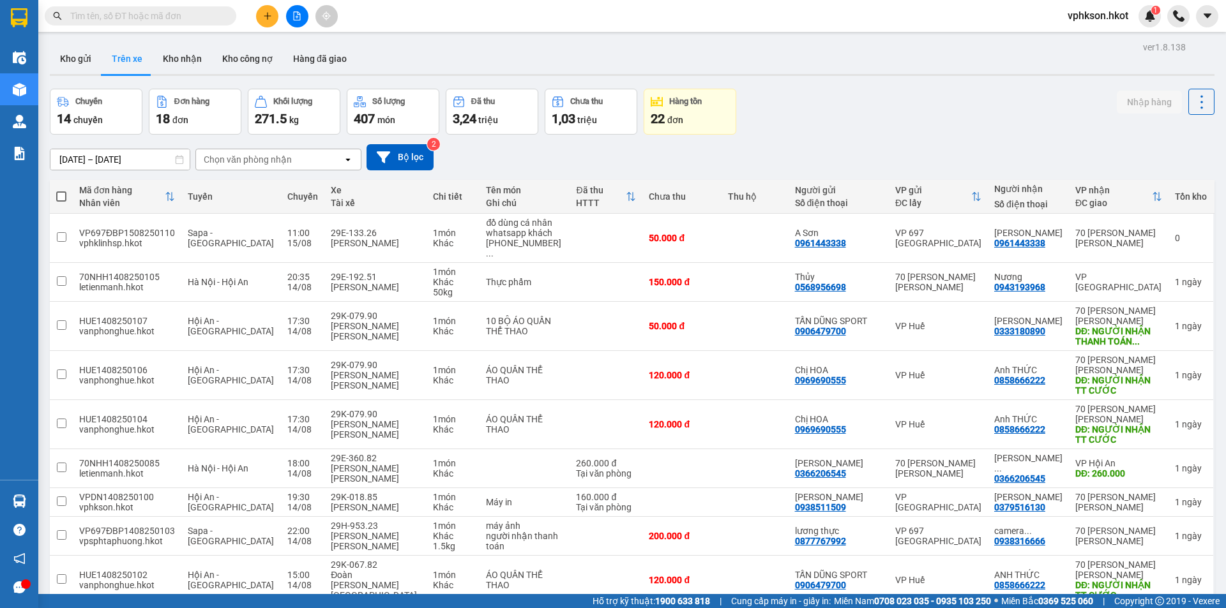
click at [259, 161] on div "Chọn văn phòng nhận" at bounding box center [248, 159] width 88 height 13
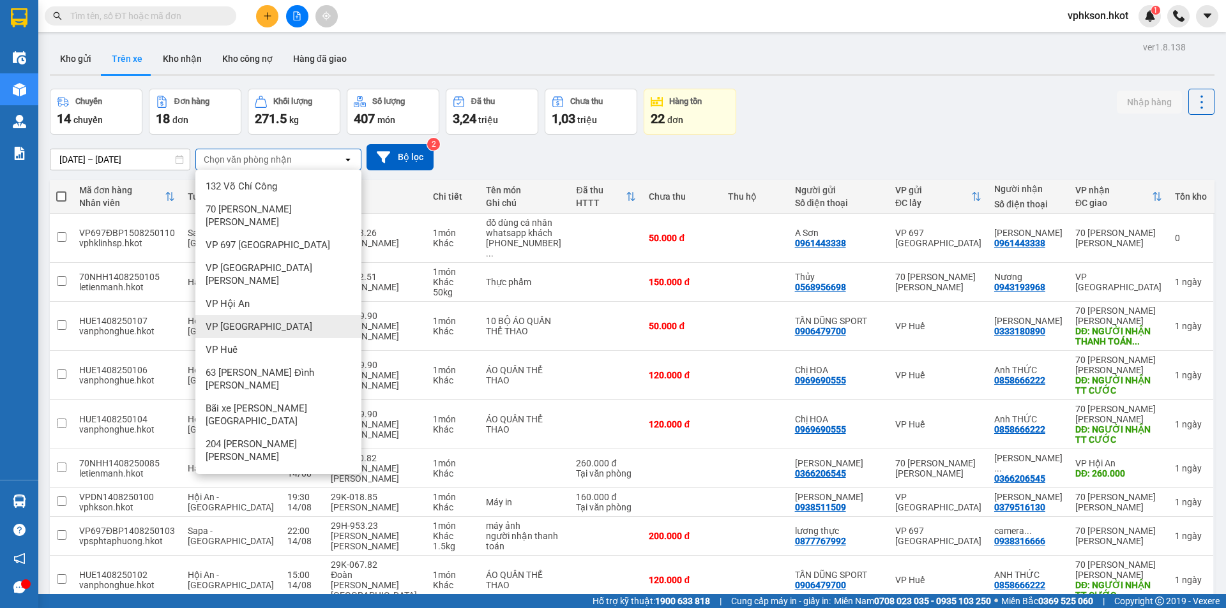
click at [231, 320] on span "VP [GEOGRAPHIC_DATA]" at bounding box center [259, 326] width 107 height 13
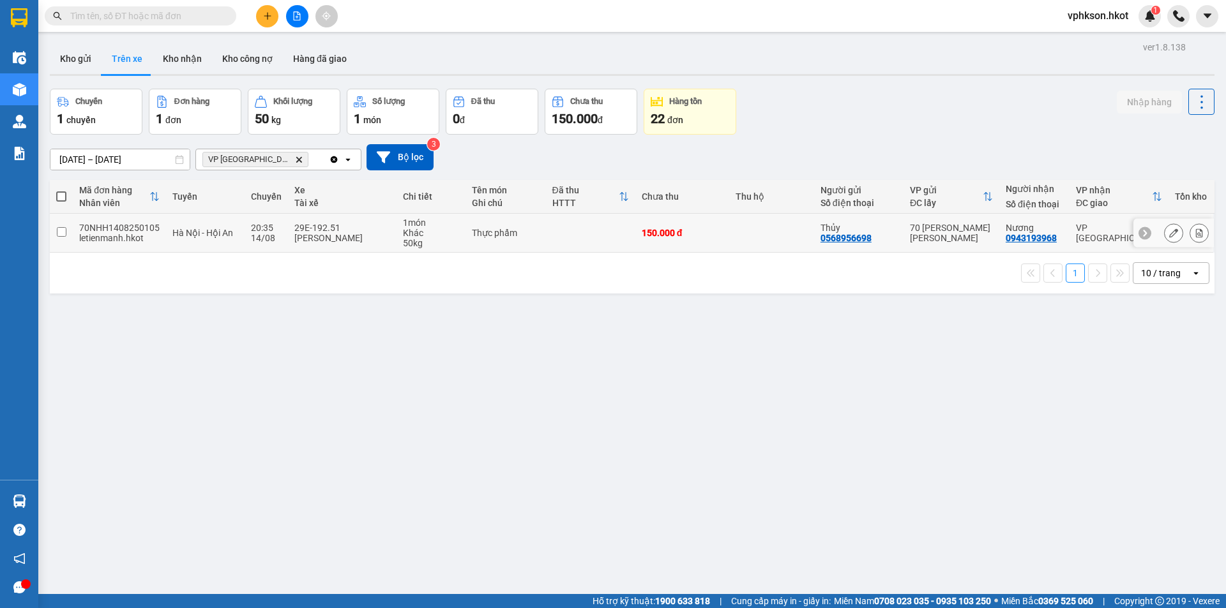
click at [135, 234] on div "letienmanh.hkot" at bounding box center [119, 238] width 80 height 10
checkbox input "true"
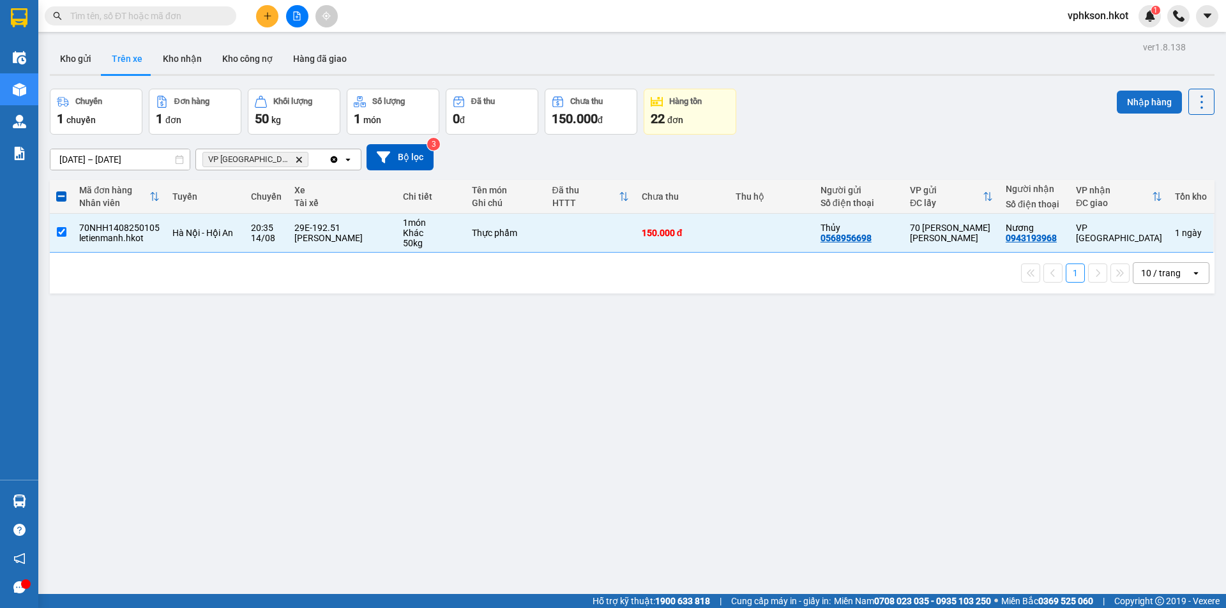
click at [1143, 98] on button "Nhập hàng" at bounding box center [1148, 102] width 65 height 23
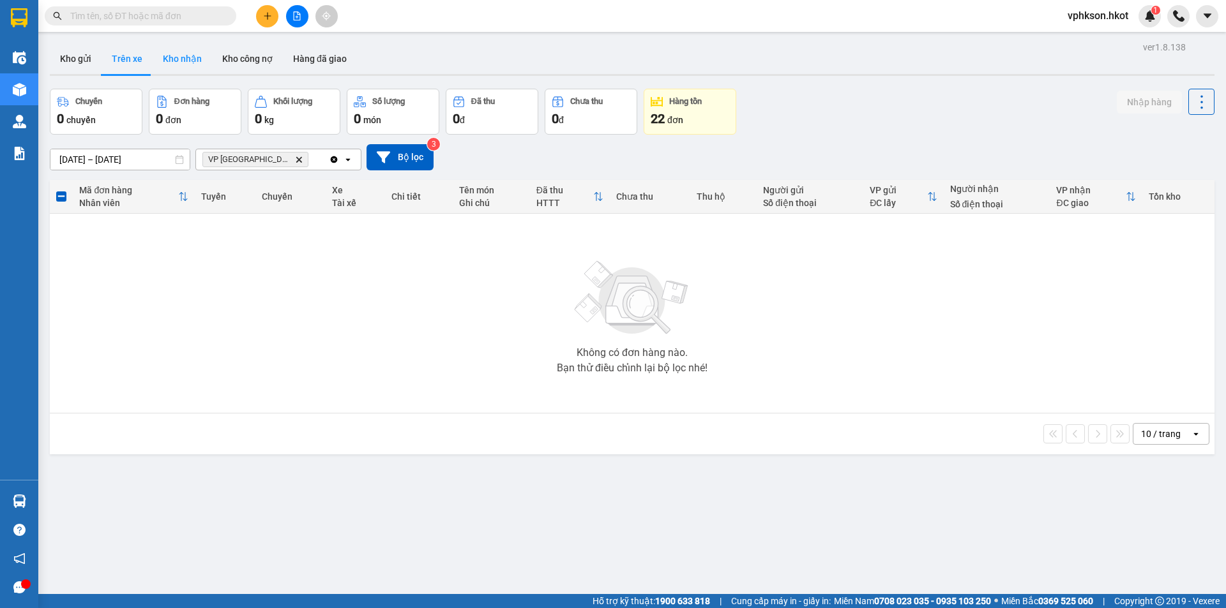
click at [190, 56] on button "Kho nhận" at bounding box center [182, 58] width 59 height 31
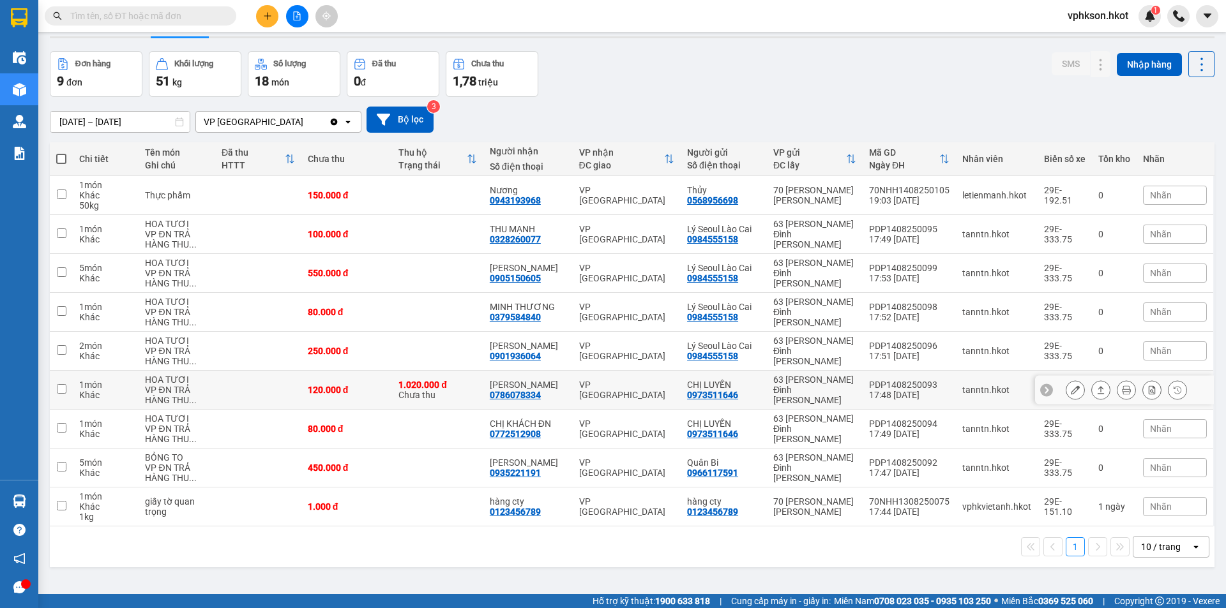
scroll to position [59, 0]
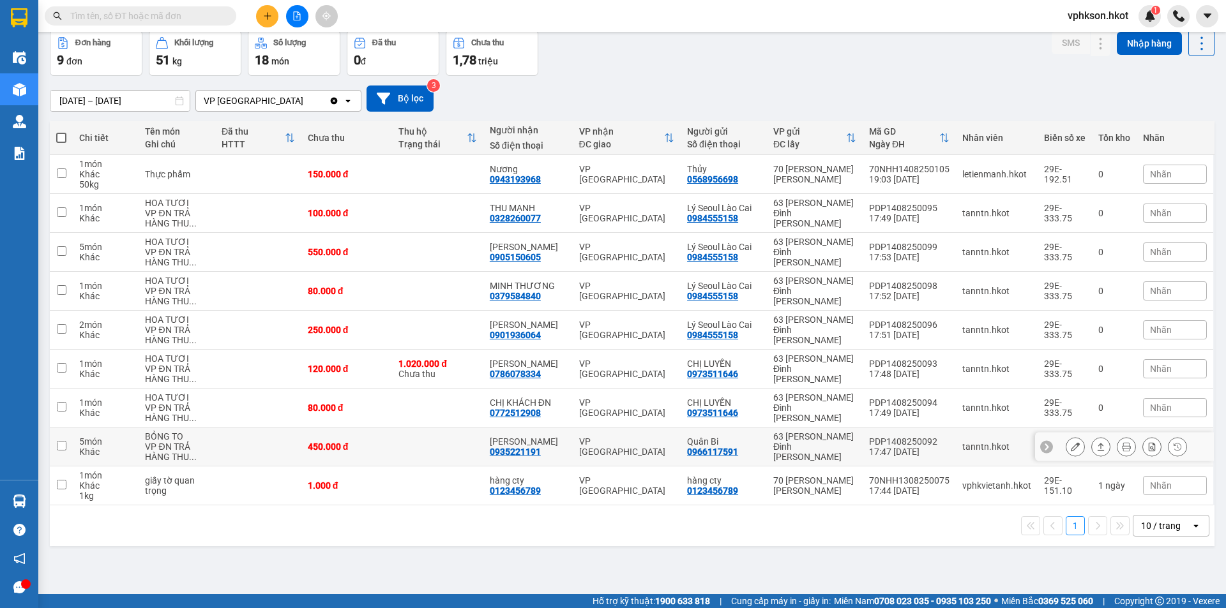
click at [74, 448] on td "5 món Khác" at bounding box center [106, 447] width 66 height 39
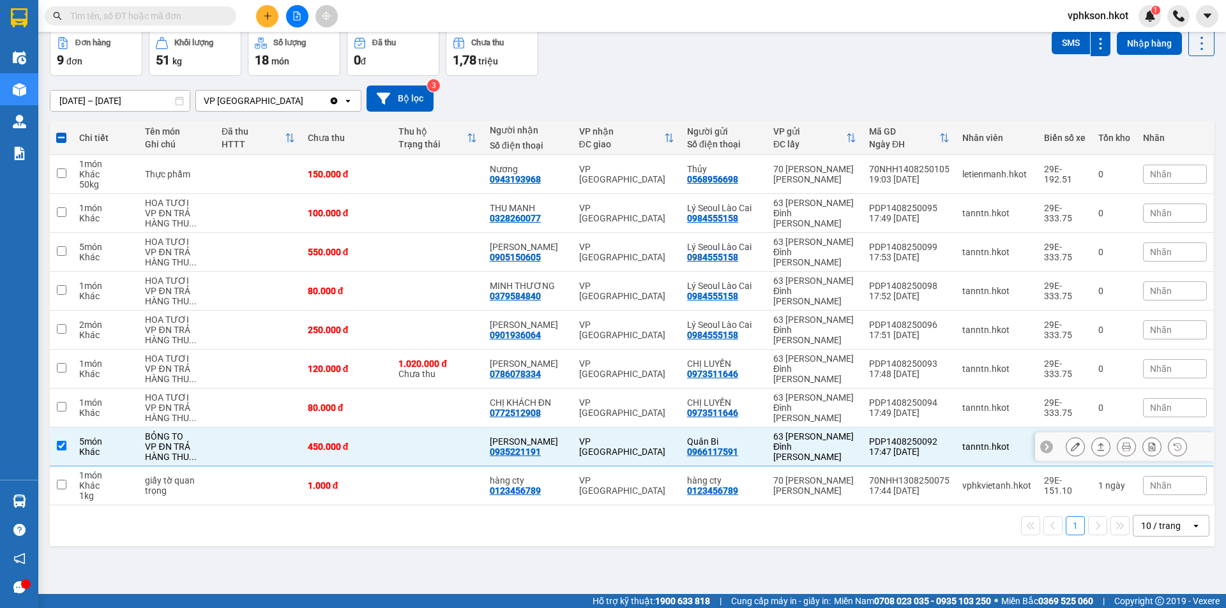
click at [63, 449] on input "checkbox" at bounding box center [62, 446] width 10 height 10
checkbox input "false"
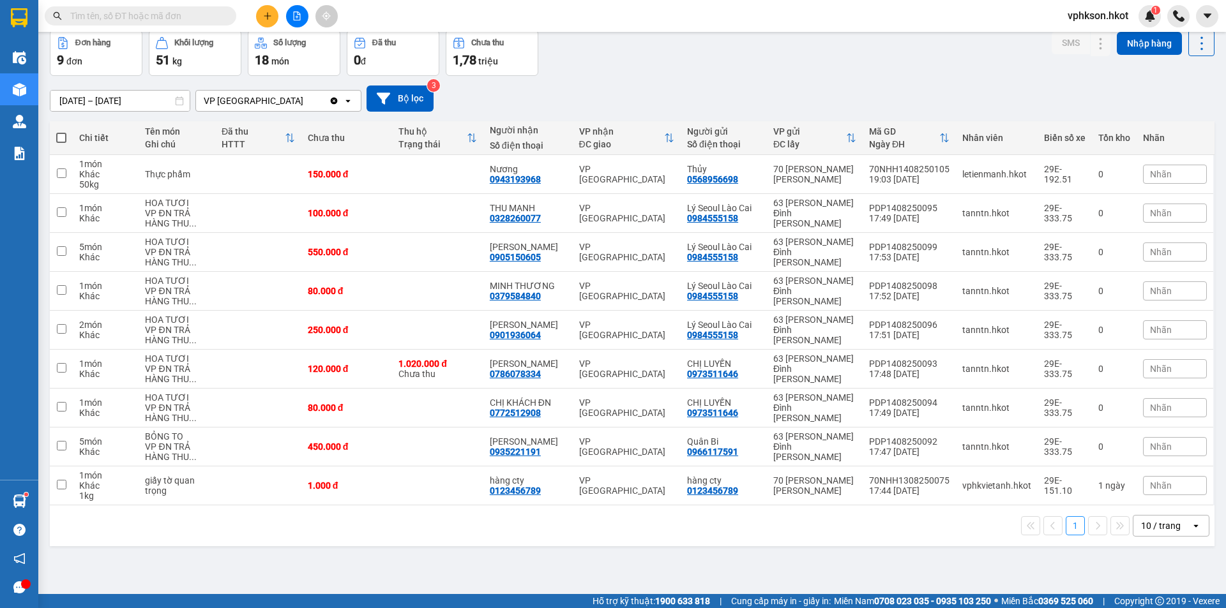
click at [103, 14] on input "text" at bounding box center [145, 16] width 151 height 14
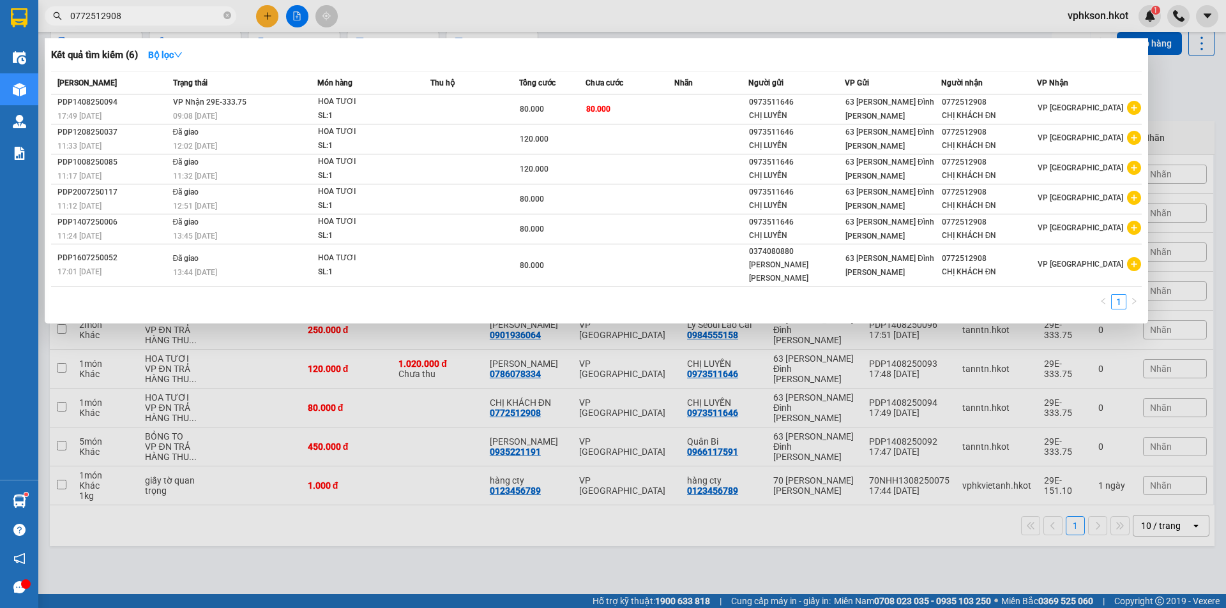
type input "0772512908"
click at [530, 24] on div at bounding box center [613, 304] width 1226 height 608
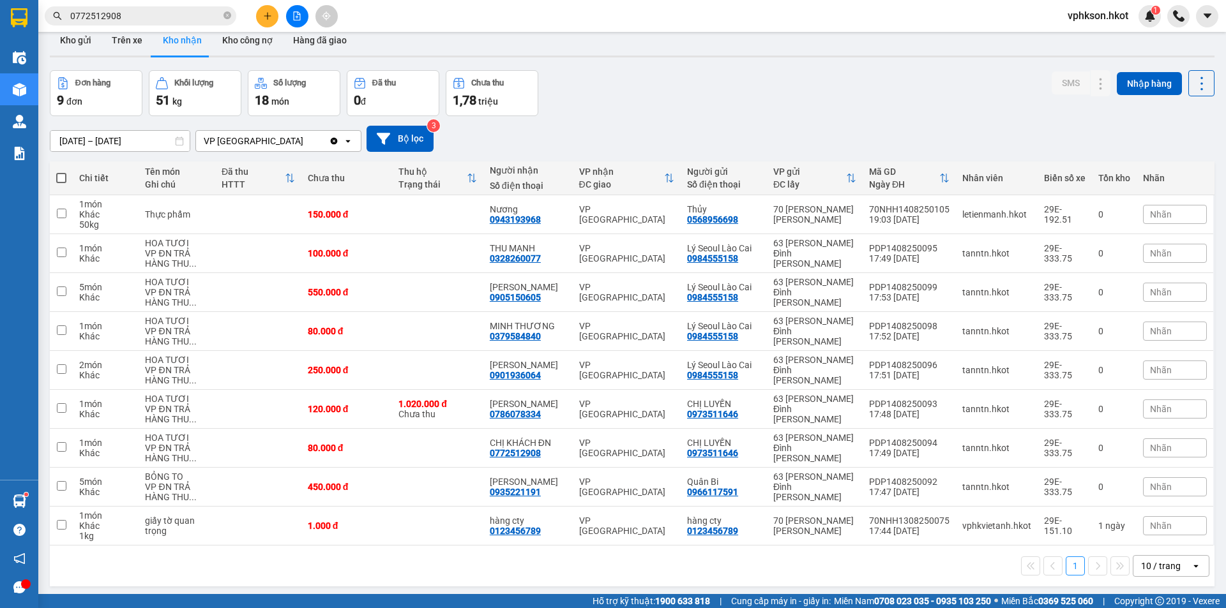
scroll to position [0, 0]
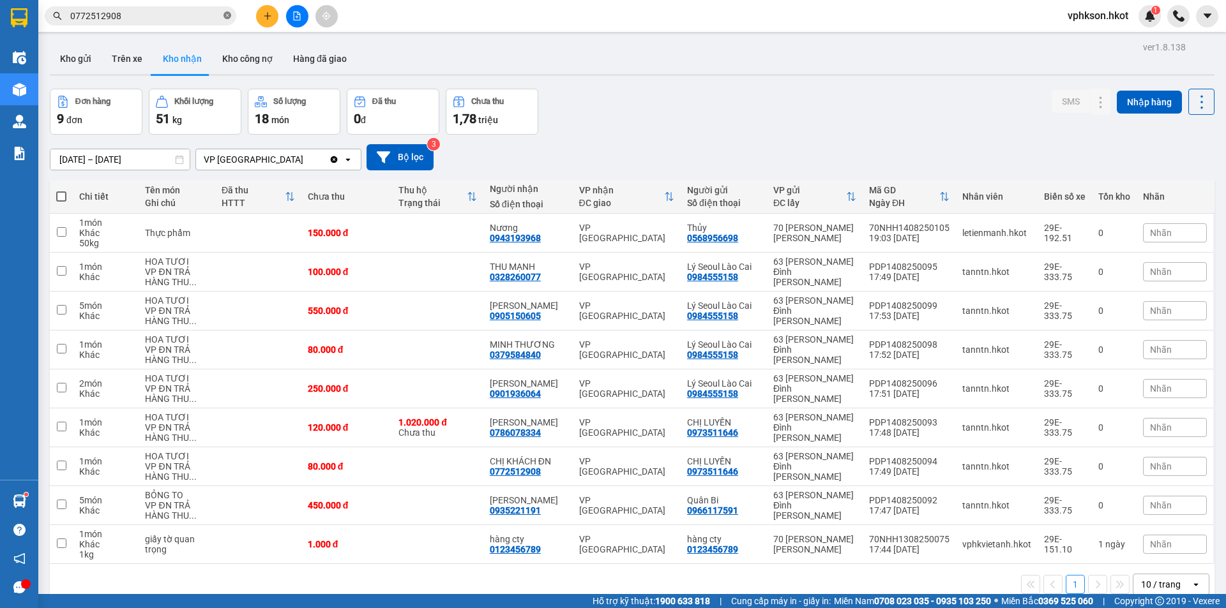
click at [226, 19] on icon "close-circle" at bounding box center [227, 15] width 8 height 8
click at [136, 355] on td "1 món Khác" at bounding box center [106, 350] width 66 height 39
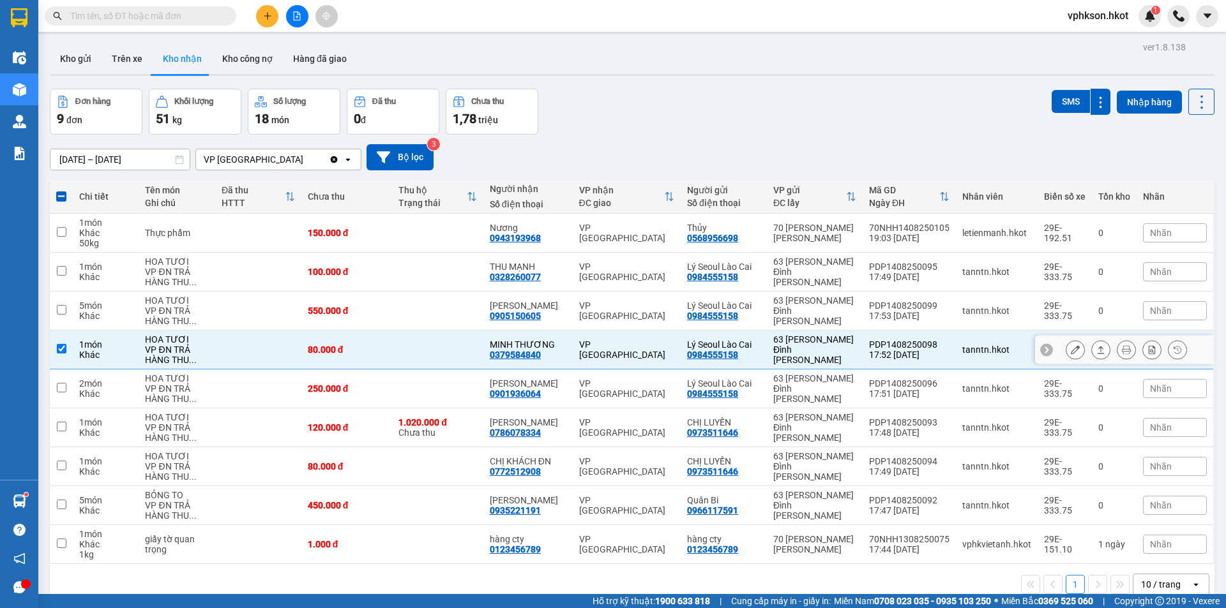
click at [70, 354] on td at bounding box center [61, 350] width 23 height 39
checkbox input "false"
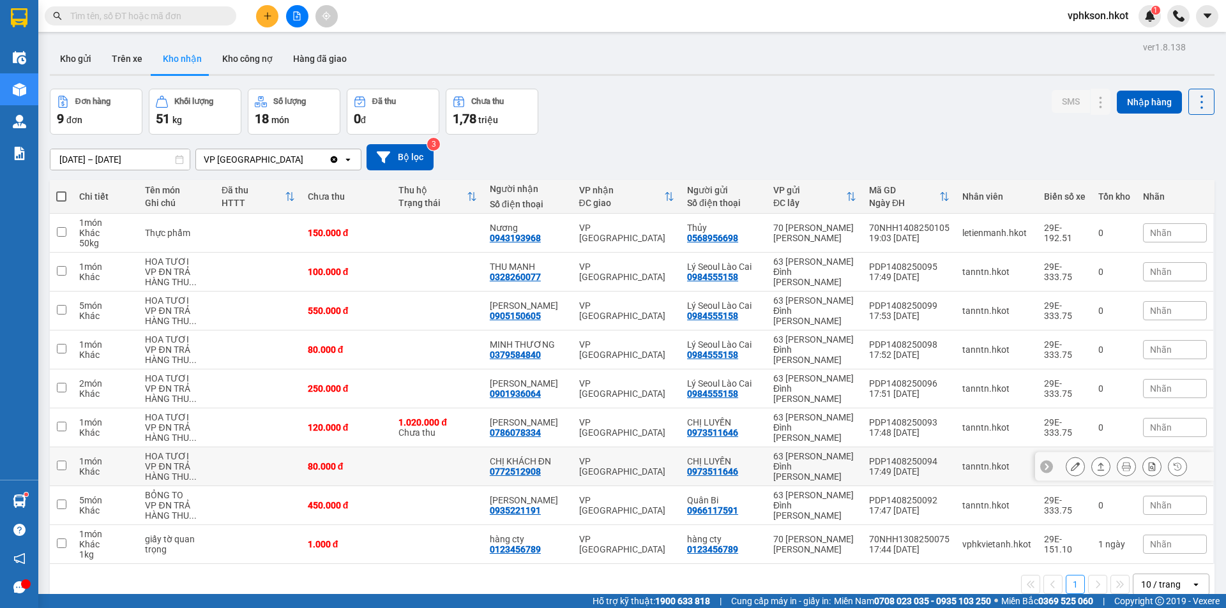
click at [103, 477] on td "1 món Khác" at bounding box center [106, 466] width 66 height 39
checkbox input "true"
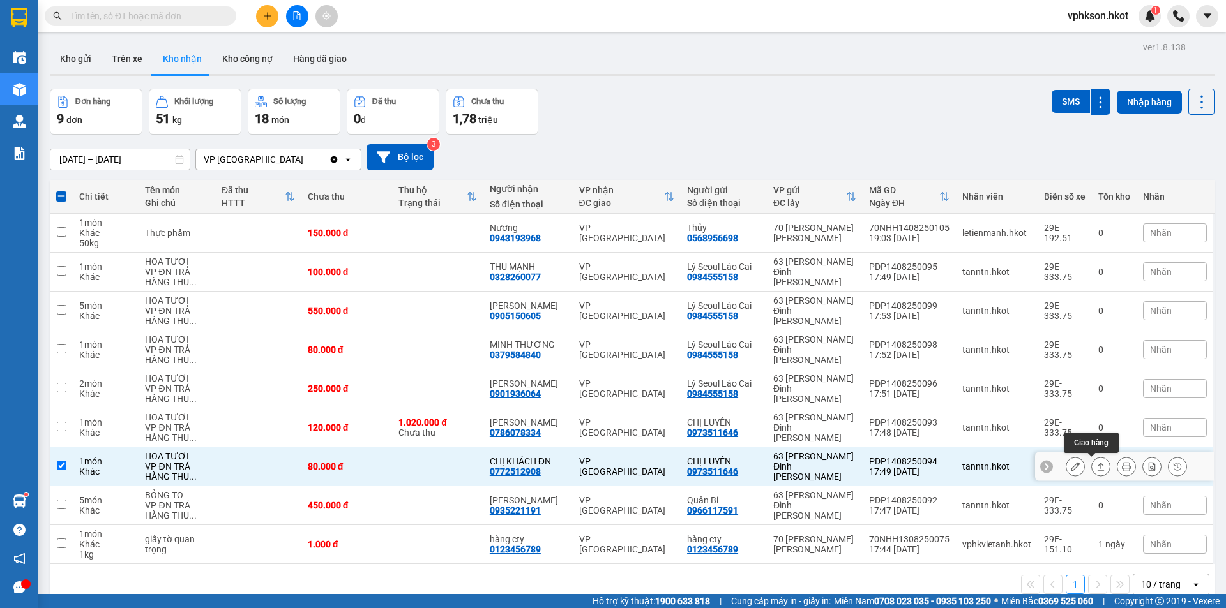
click at [1097, 466] on button at bounding box center [1101, 467] width 18 height 22
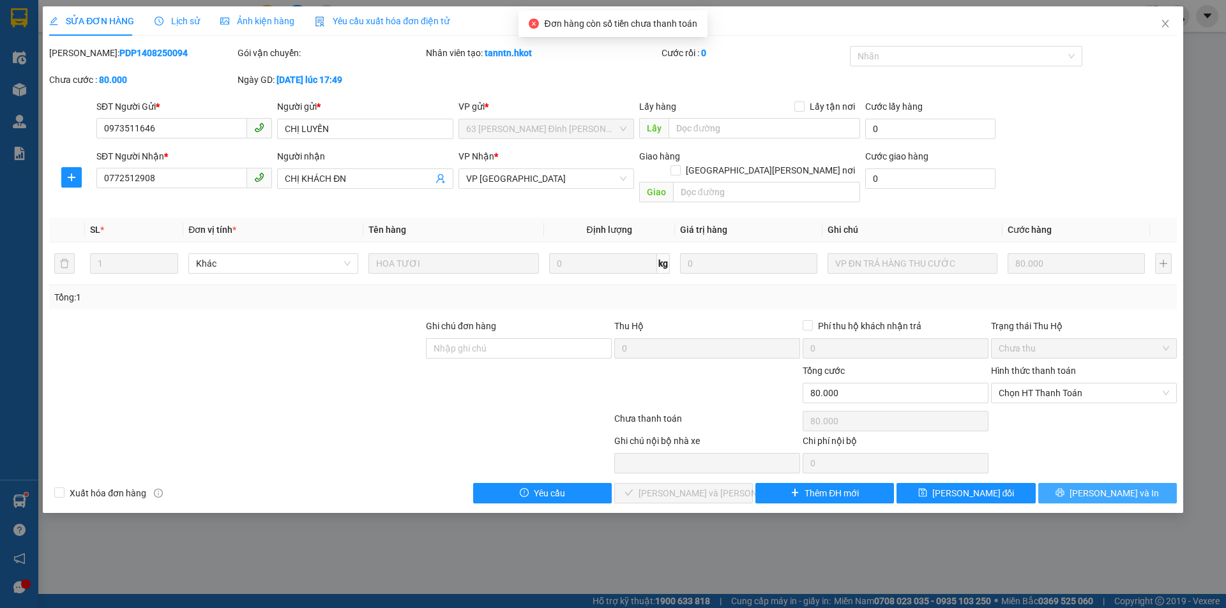
type input "0973511646"
type input "CHỊ LUYẾN"
type input "0772512908"
type input "CHỊ KHÁCH ĐN"
type input "80.000"
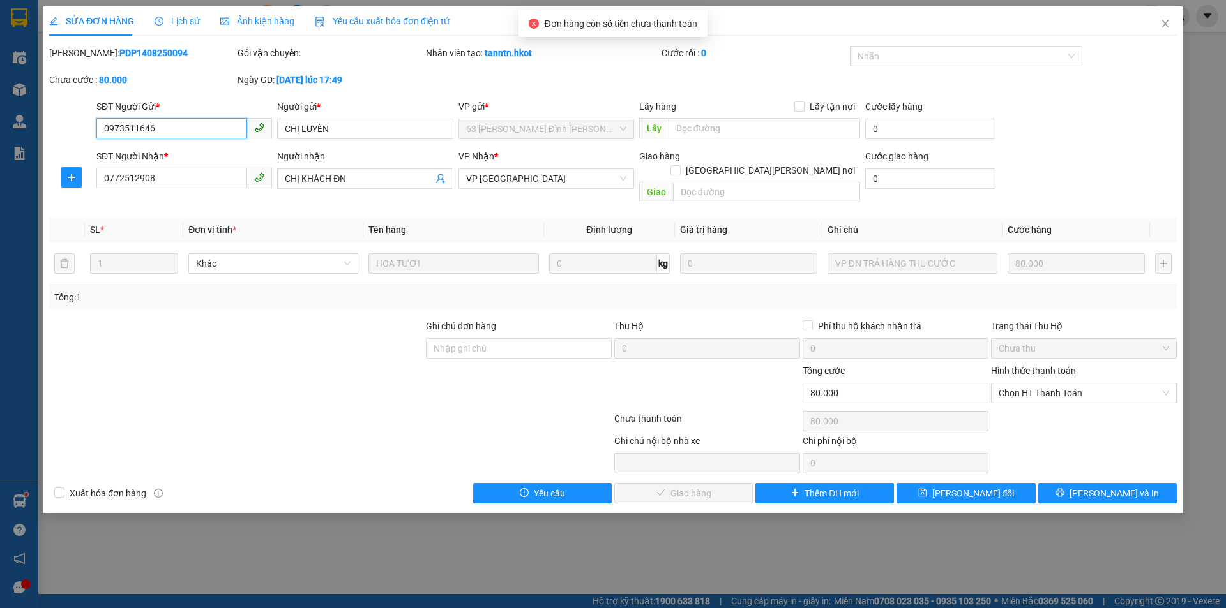
drag, startPoint x: 1072, startPoint y: 380, endPoint x: 1071, endPoint y: 391, distance: 10.9
click at [1072, 384] on span "Chọn HT Thanh Toán" at bounding box center [1083, 393] width 170 height 19
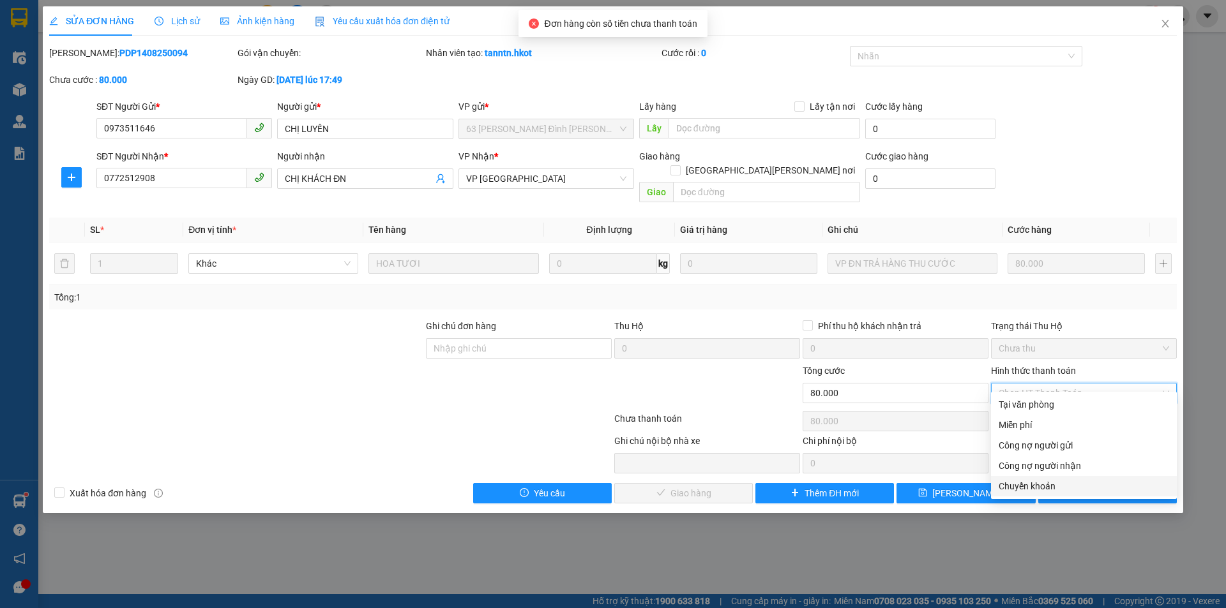
click at [1039, 483] on div "Chuyển khoản" at bounding box center [1083, 486] width 170 height 14
type input "0"
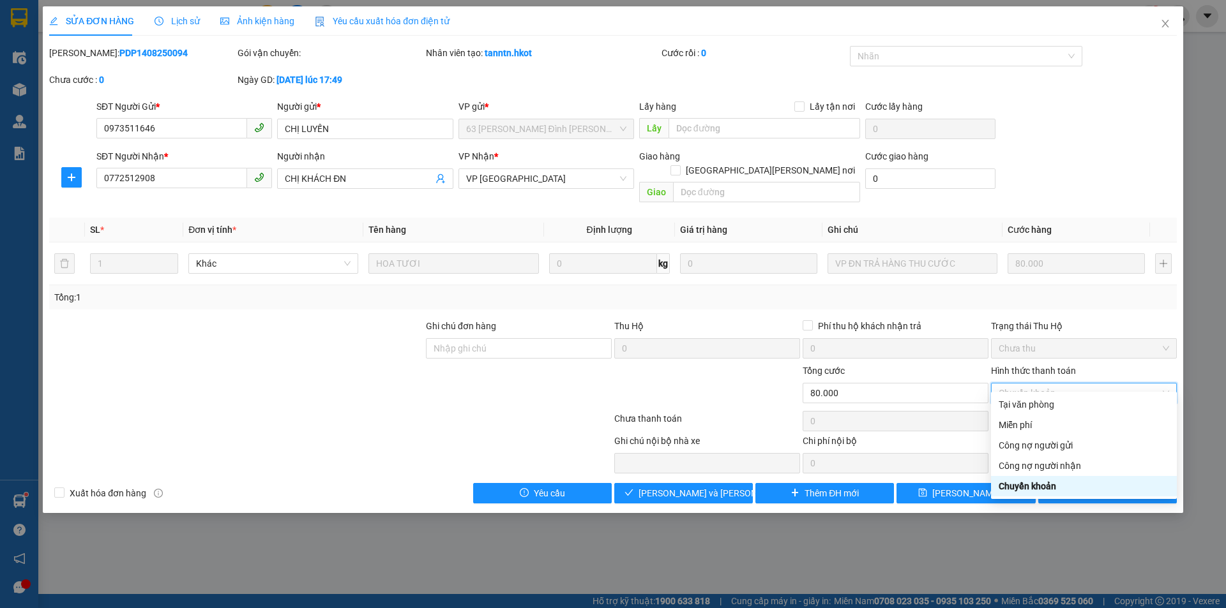
click at [1034, 482] on div "Chuyển khoản" at bounding box center [1083, 486] width 170 height 14
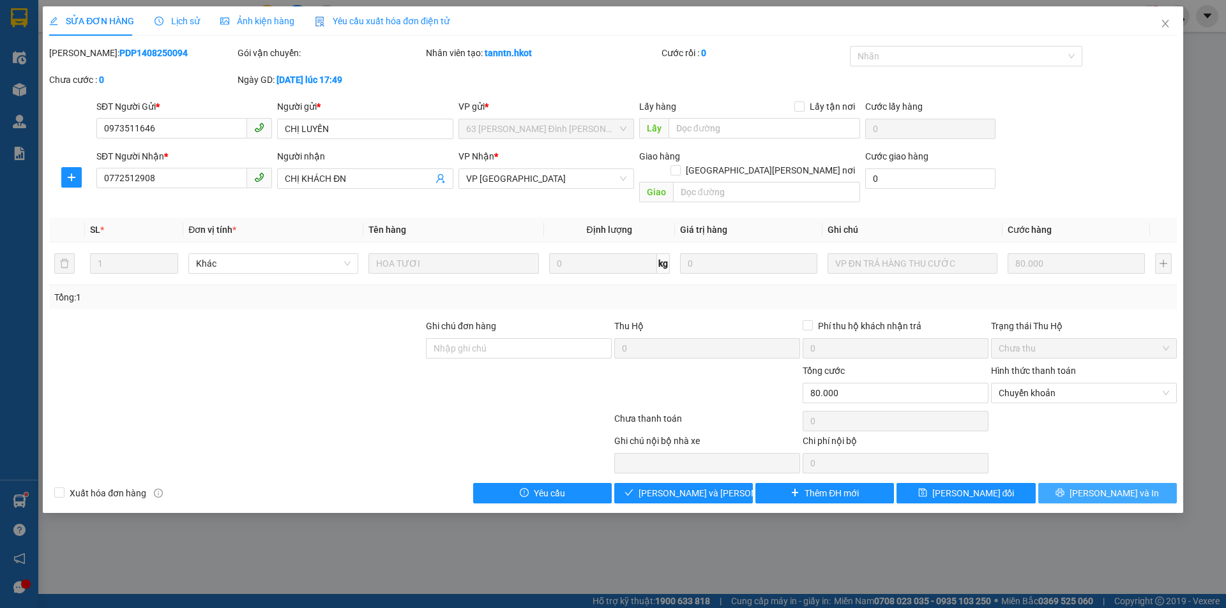
click at [1105, 486] on span "[PERSON_NAME] và In" at bounding box center [1113, 493] width 89 height 14
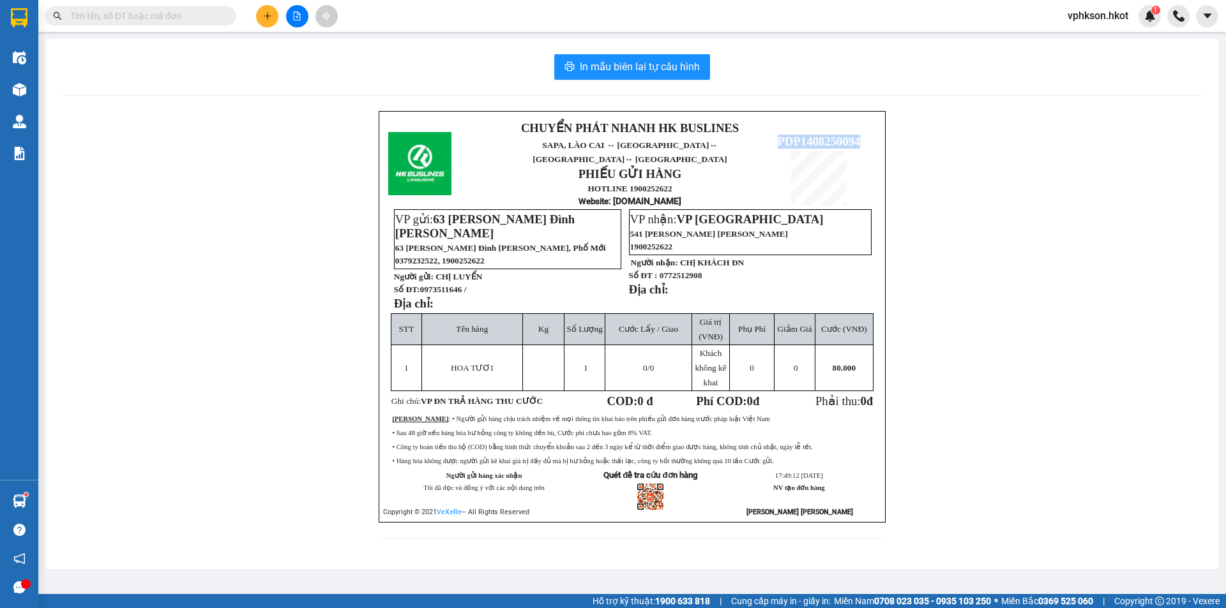
drag, startPoint x: 777, startPoint y: 129, endPoint x: 862, endPoint y: 122, distance: 85.2
click at [862, 122] on td "PDP1408250094" at bounding box center [818, 164] width 115 height 90
copy span "PDP1408250094"
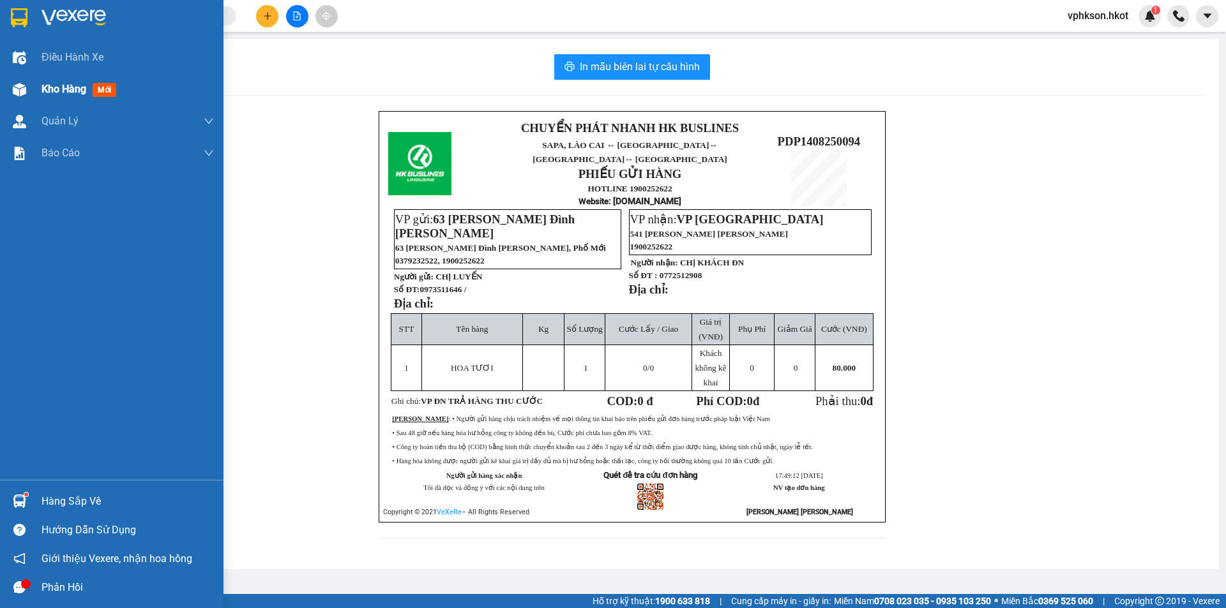
click at [26, 92] on div at bounding box center [19, 90] width 22 height 22
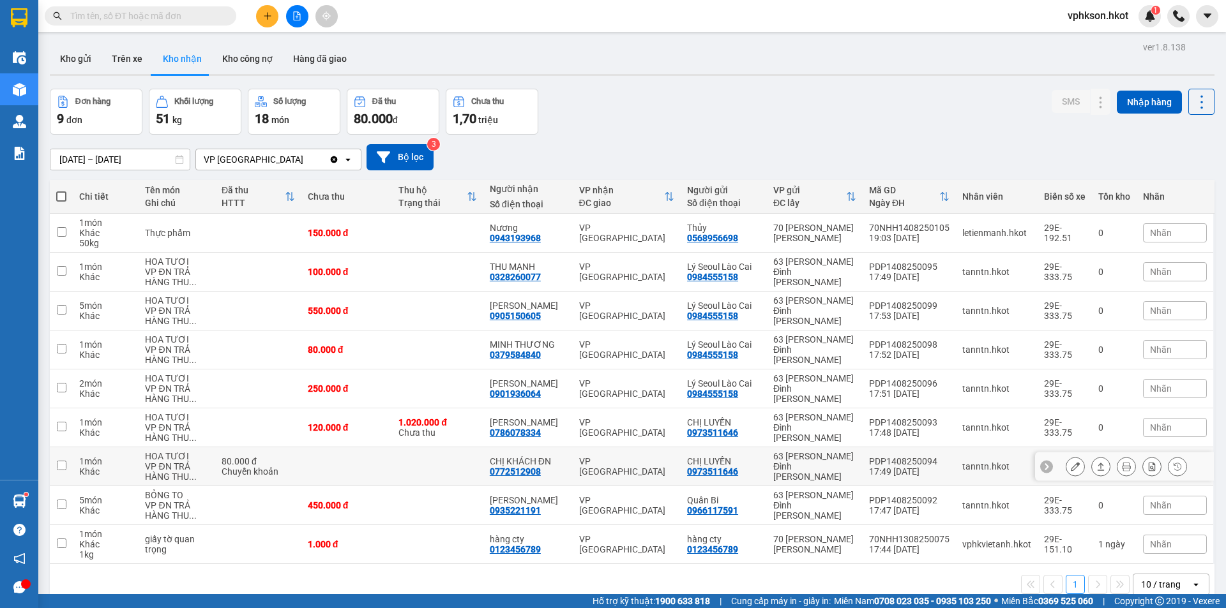
click at [89, 470] on div "Khác" at bounding box center [105, 472] width 53 height 10
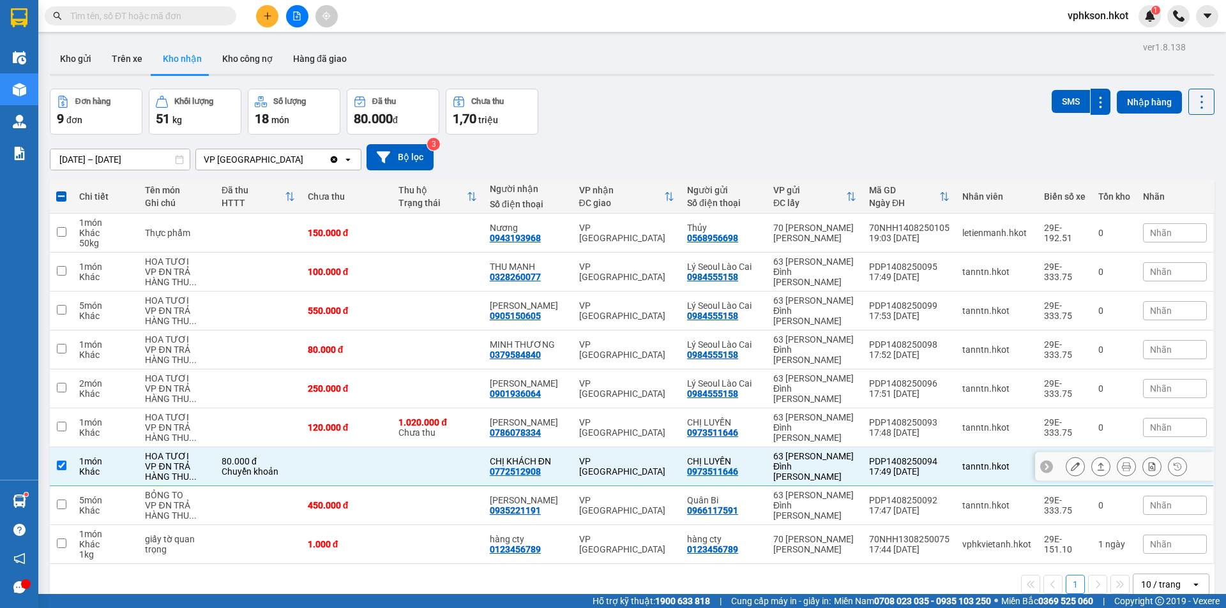
click at [1092, 458] on button at bounding box center [1101, 467] width 18 height 22
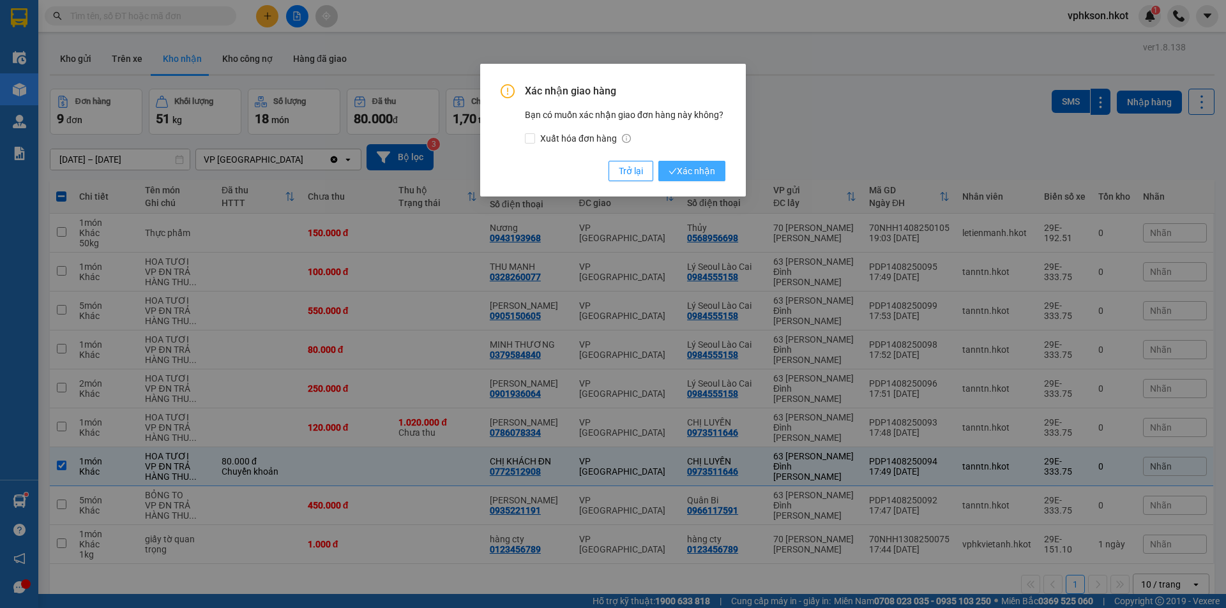
click at [699, 170] on span "Xác nhận" at bounding box center [691, 171] width 47 height 14
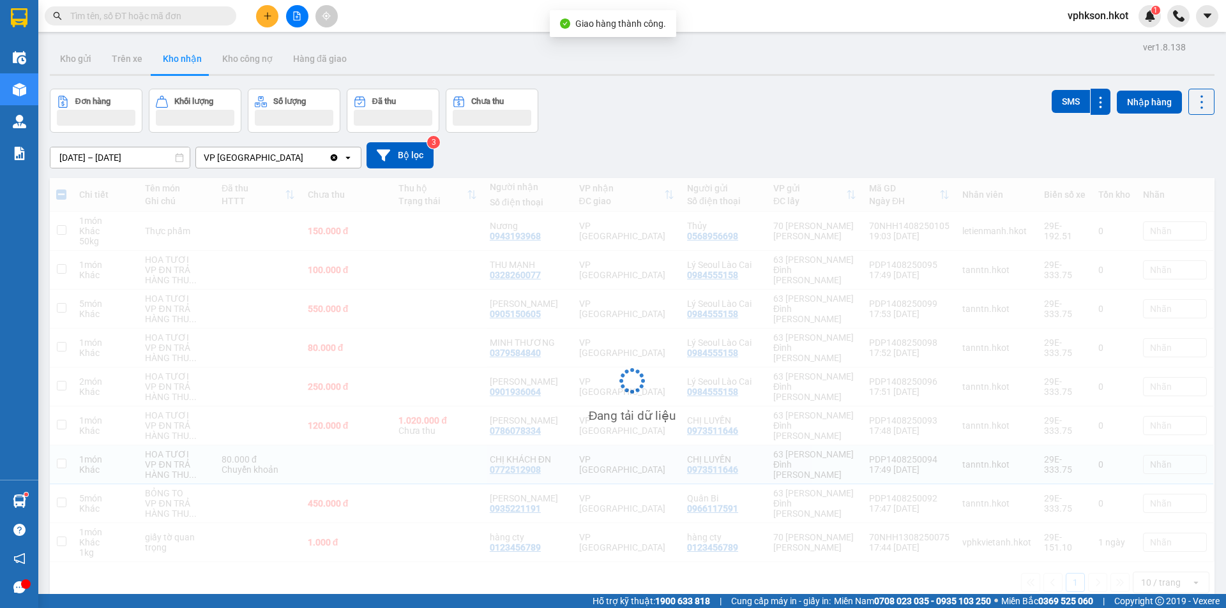
checkbox input "false"
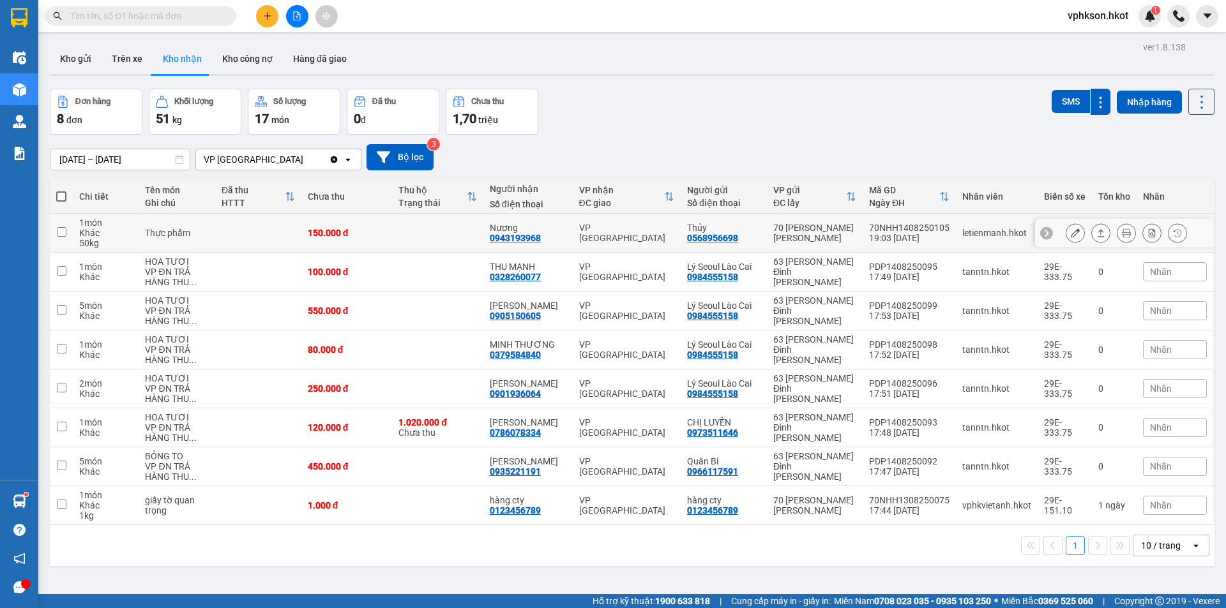
click at [122, 237] on div "Khác" at bounding box center [105, 233] width 53 height 10
checkbox input "true"
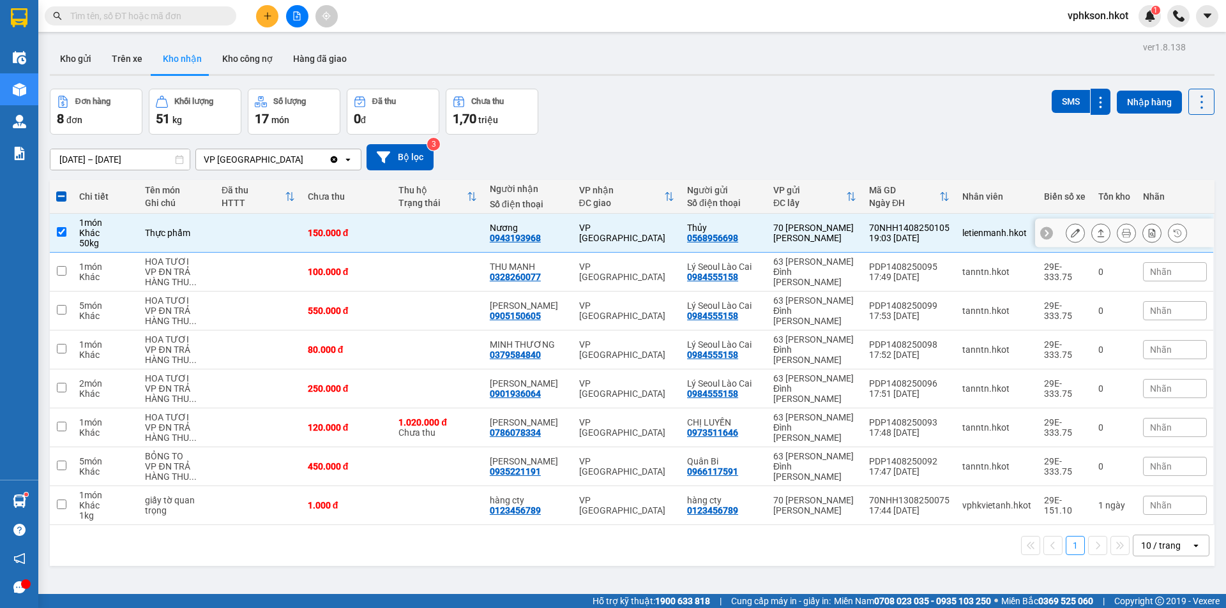
click at [1095, 231] on button at bounding box center [1101, 233] width 18 height 22
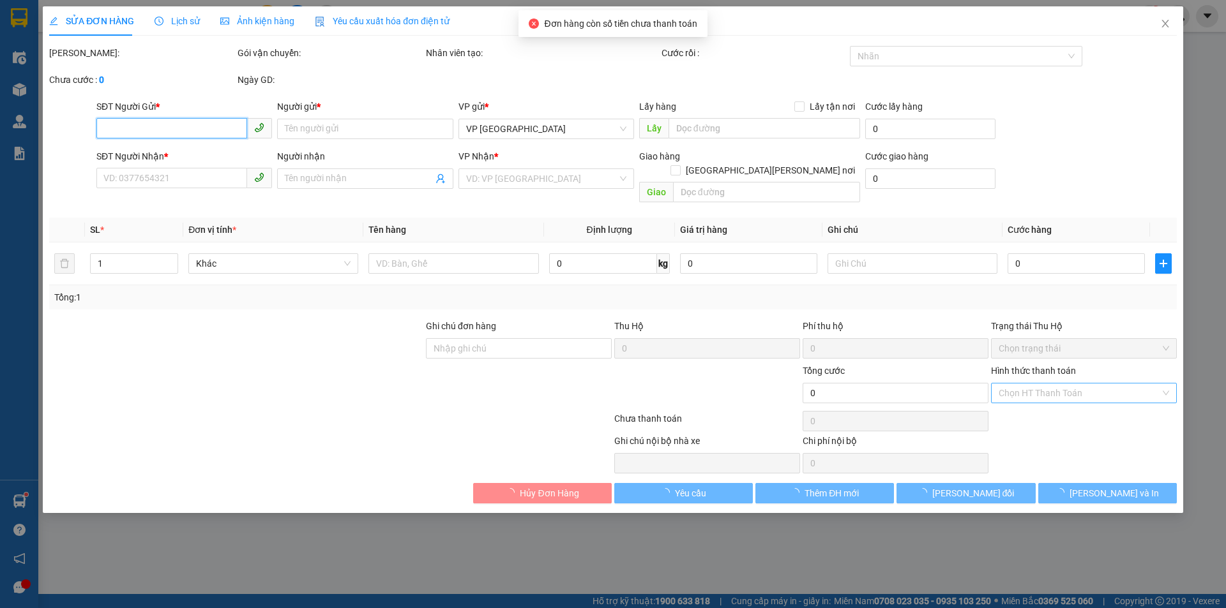
type input "0568956698"
type input "Thủy"
type input "0943193968"
type input "Nương"
type input "150.000"
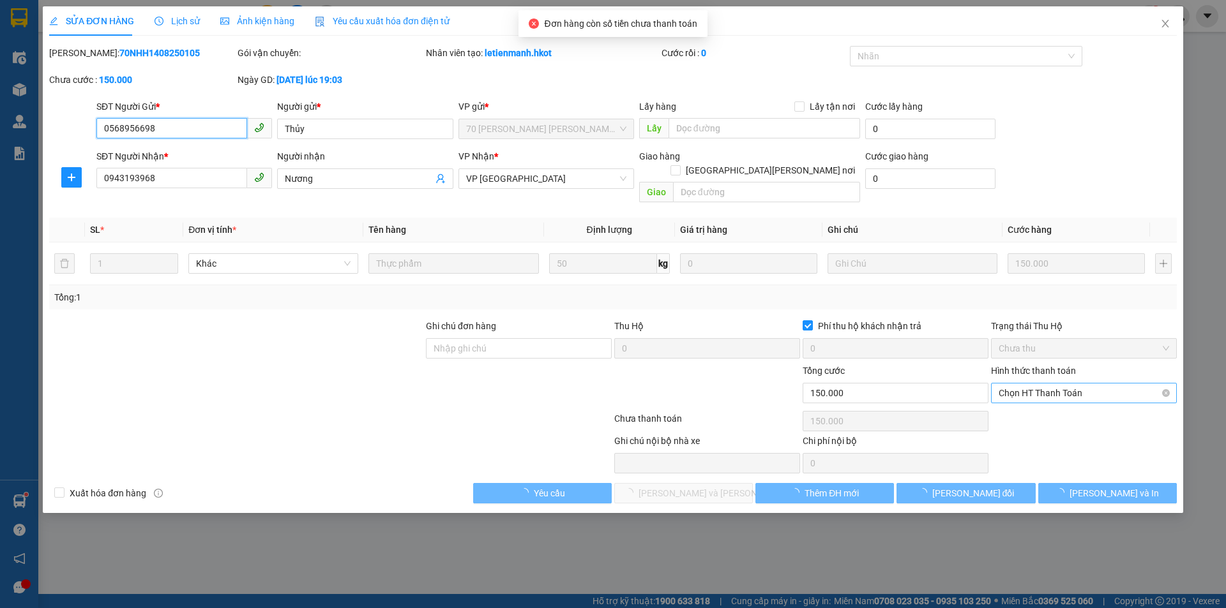
click at [1054, 384] on span "Chọn HT Thanh Toán" at bounding box center [1083, 393] width 170 height 19
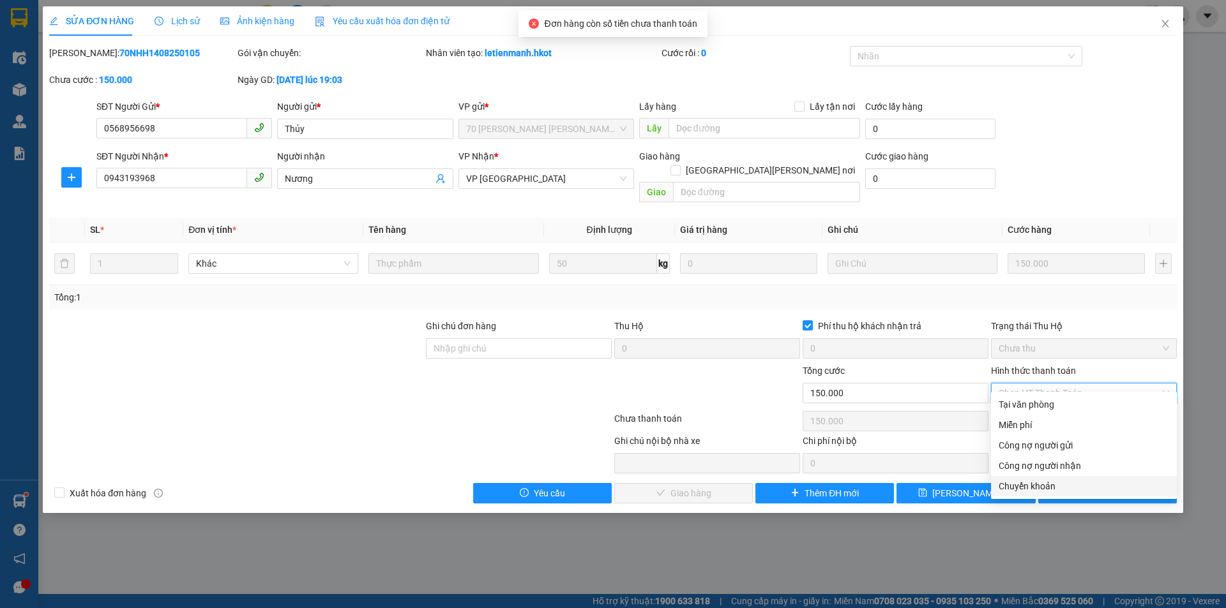
click at [1026, 484] on div "Chuyển khoản" at bounding box center [1083, 486] width 170 height 14
type input "0"
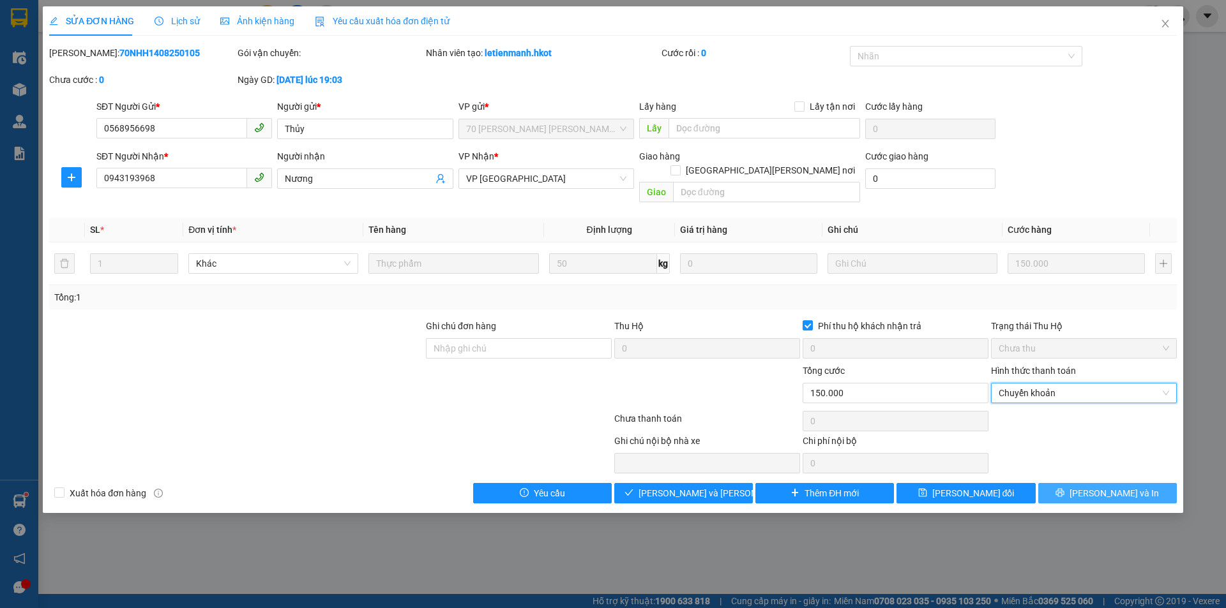
click at [1098, 486] on span "[PERSON_NAME] và In" at bounding box center [1113, 493] width 89 height 14
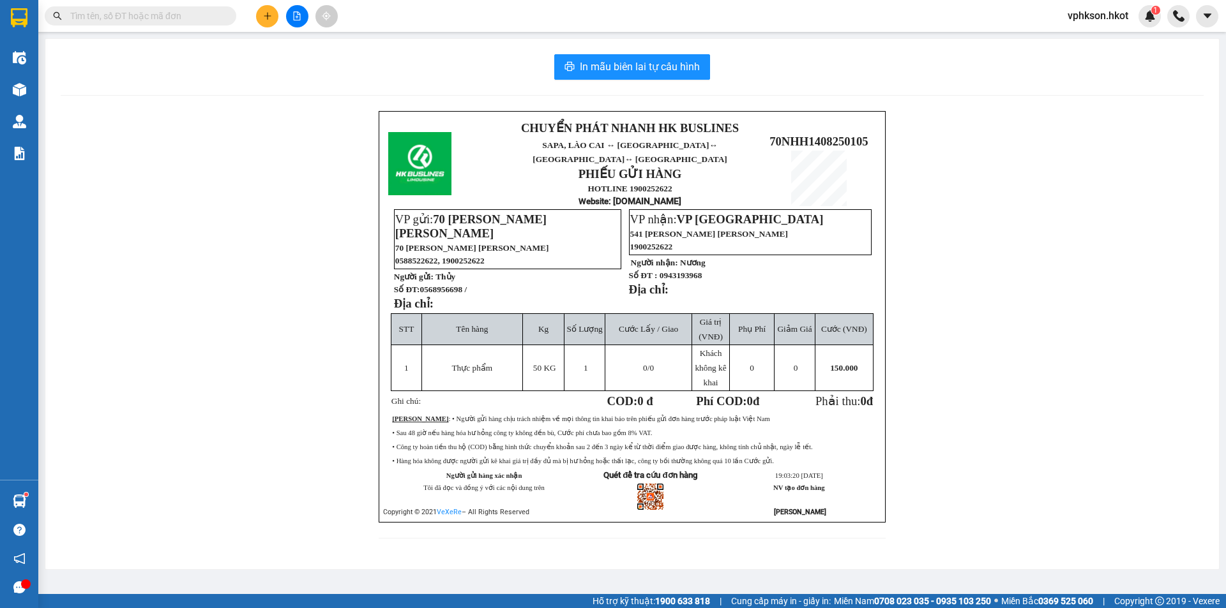
drag, startPoint x: 932, startPoint y: 209, endPoint x: 862, endPoint y: 176, distance: 77.1
click at [932, 209] on div "CHUYỂN PHÁT NHANH HK BUSLINES SAPA, [GEOGRAPHIC_DATA] ↔ [GEOGRAPHIC_DATA] ↔ [GE…" at bounding box center [632, 332] width 1143 height 443
drag, startPoint x: 770, startPoint y: 131, endPoint x: 869, endPoint y: 125, distance: 98.5
click at [869, 135] on p "70NHH1408250105" at bounding box center [819, 142] width 114 height 14
copy span "70NHH1408250105"
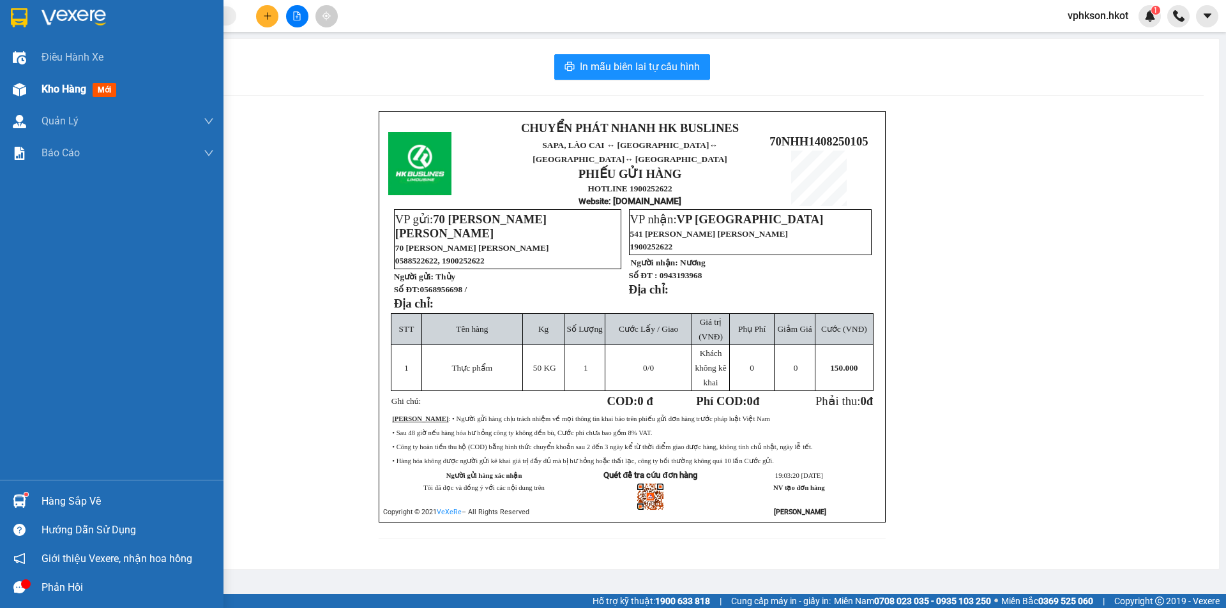
click at [30, 95] on div at bounding box center [19, 90] width 22 height 22
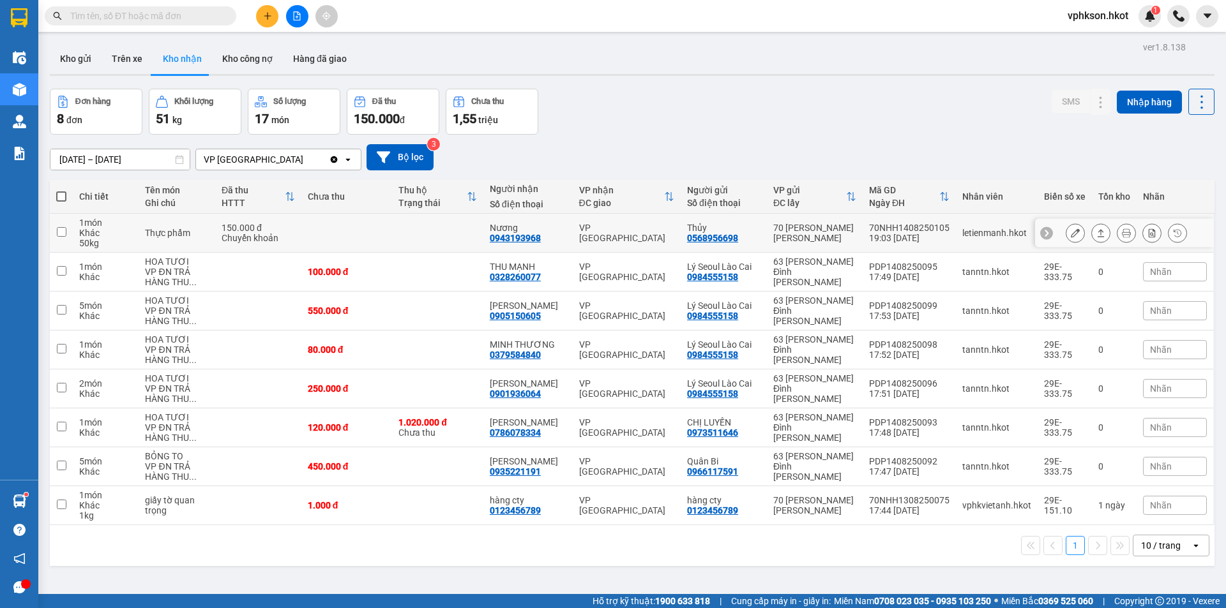
click at [93, 232] on div "Khác" at bounding box center [105, 233] width 53 height 10
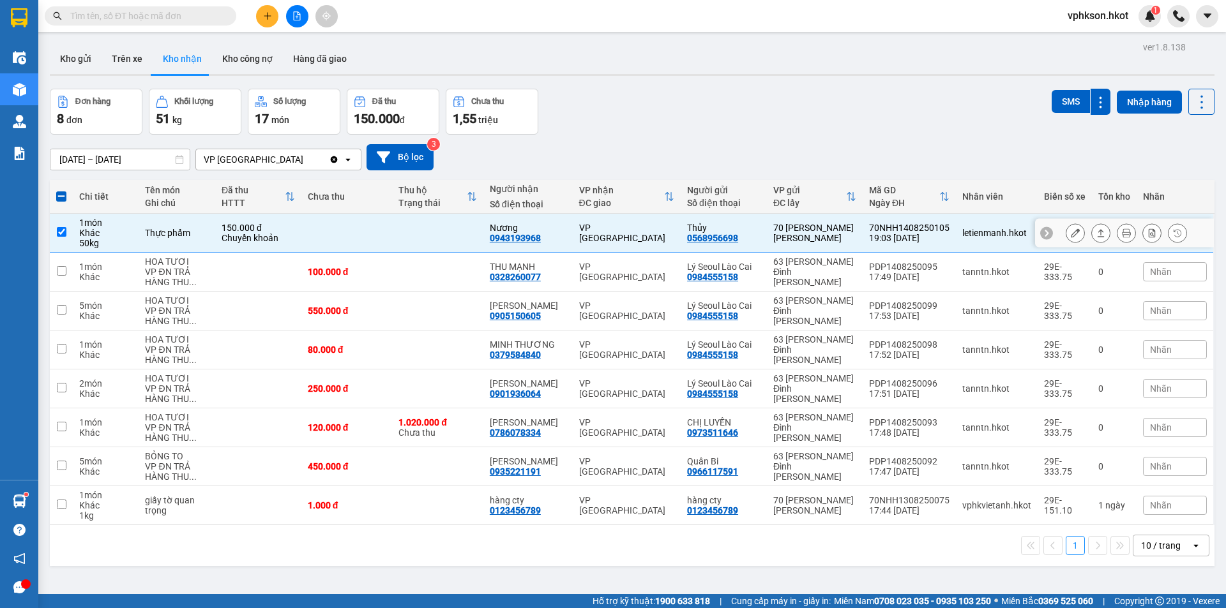
click at [1096, 235] on icon at bounding box center [1100, 233] width 9 height 9
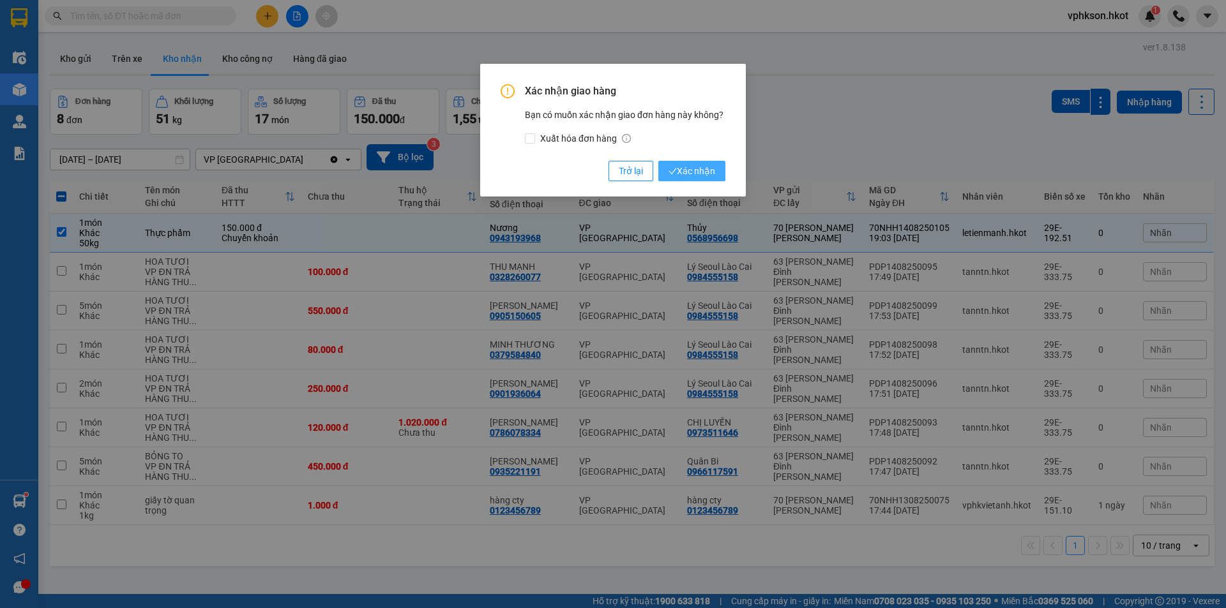
click at [702, 165] on span "Xác nhận" at bounding box center [691, 171] width 47 height 14
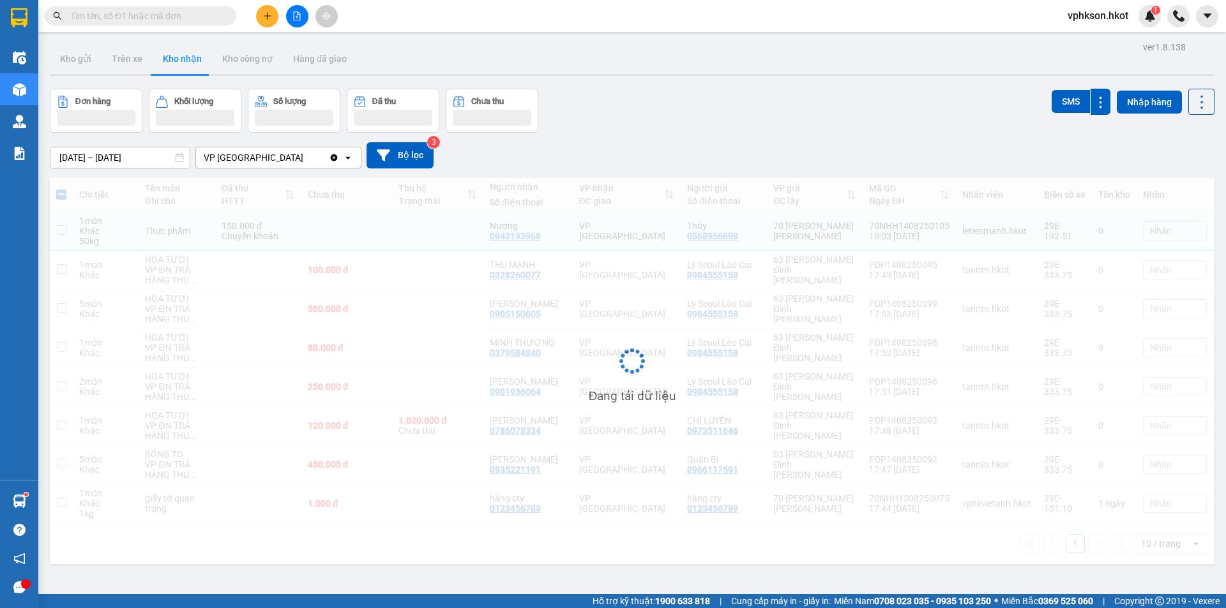
checkbox input "false"
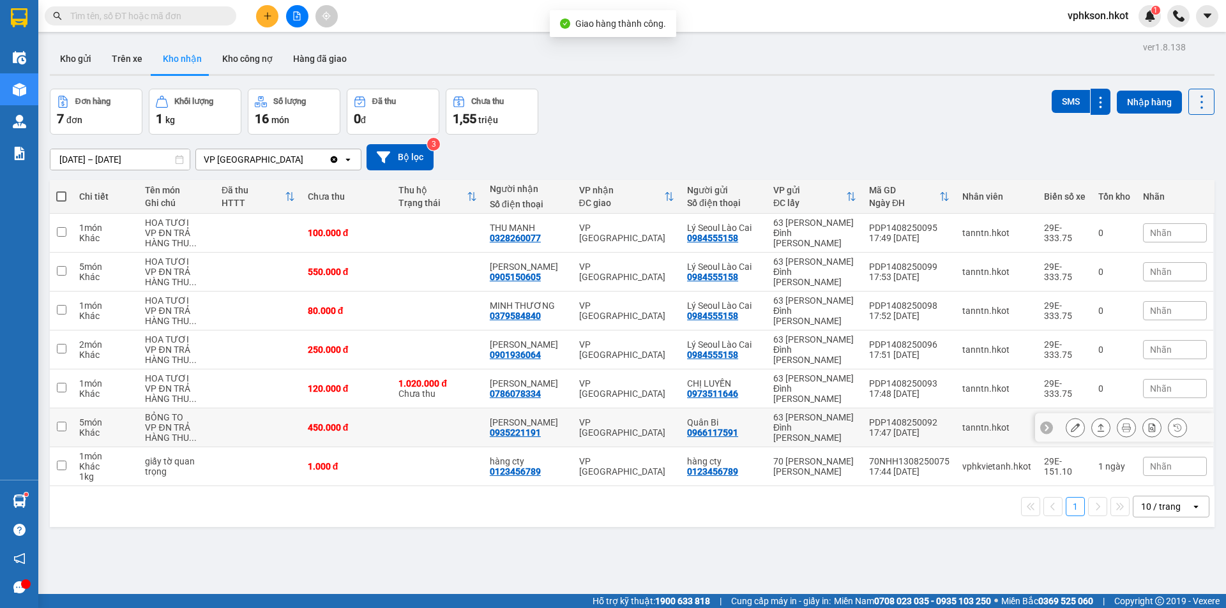
click at [146, 433] on div "VP ĐN TRẢ HÀNG THU ..." at bounding box center [176, 433] width 63 height 20
checkbox input "true"
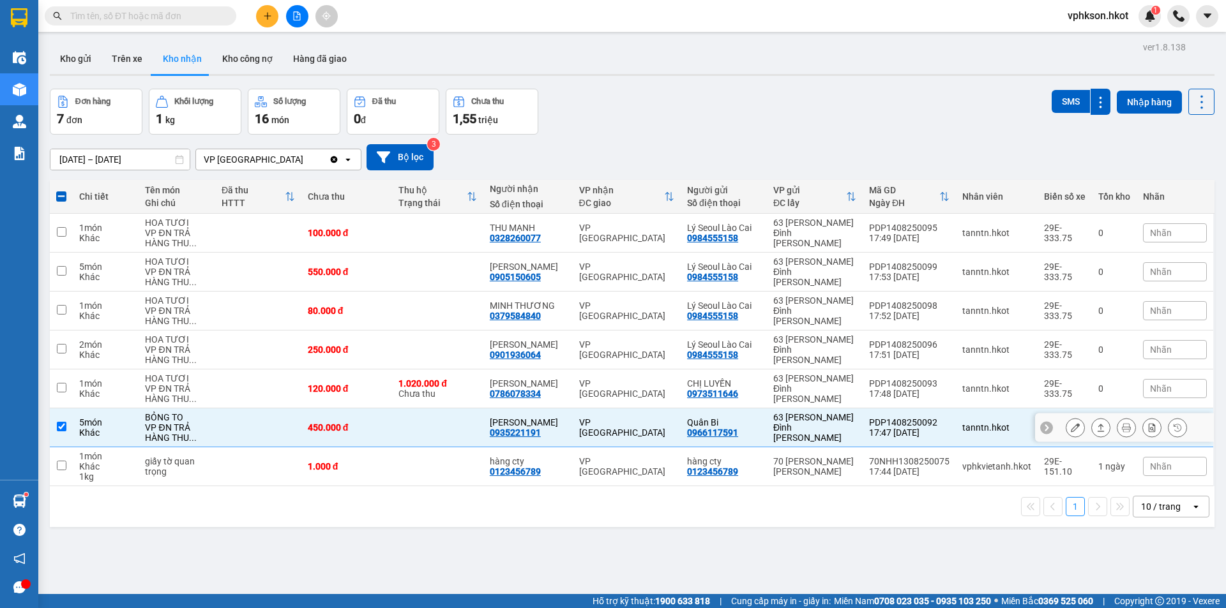
click at [1096, 428] on icon at bounding box center [1100, 427] width 9 height 9
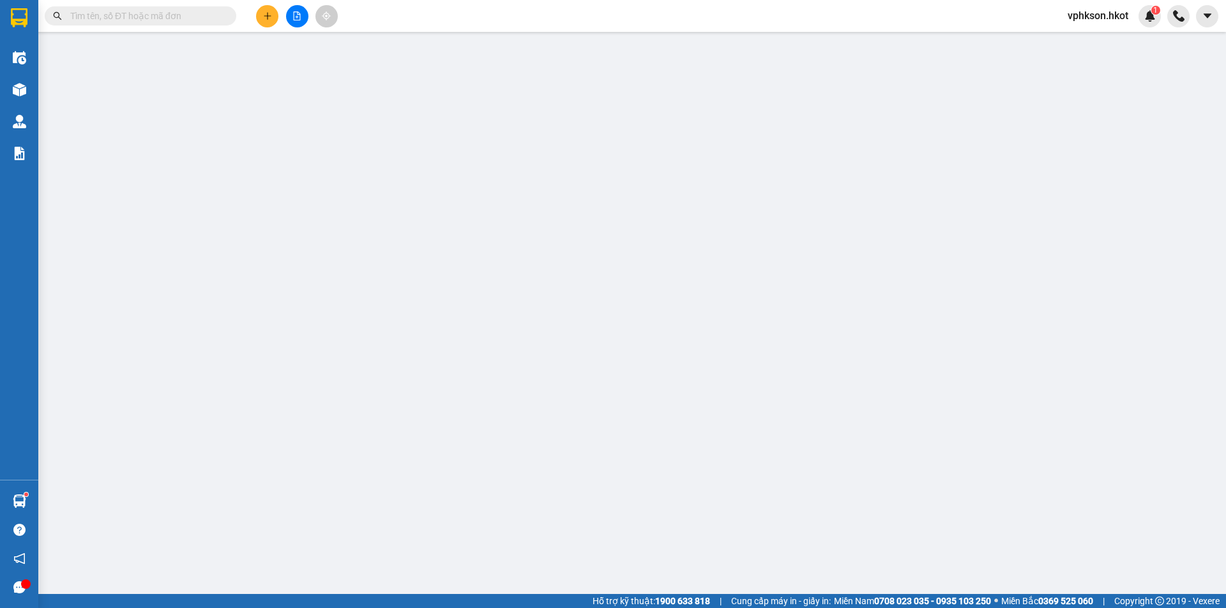
type input "0966117591"
type input "Quân Bi"
type input "0935221191"
type input "[PERSON_NAME]"
type input "450.000"
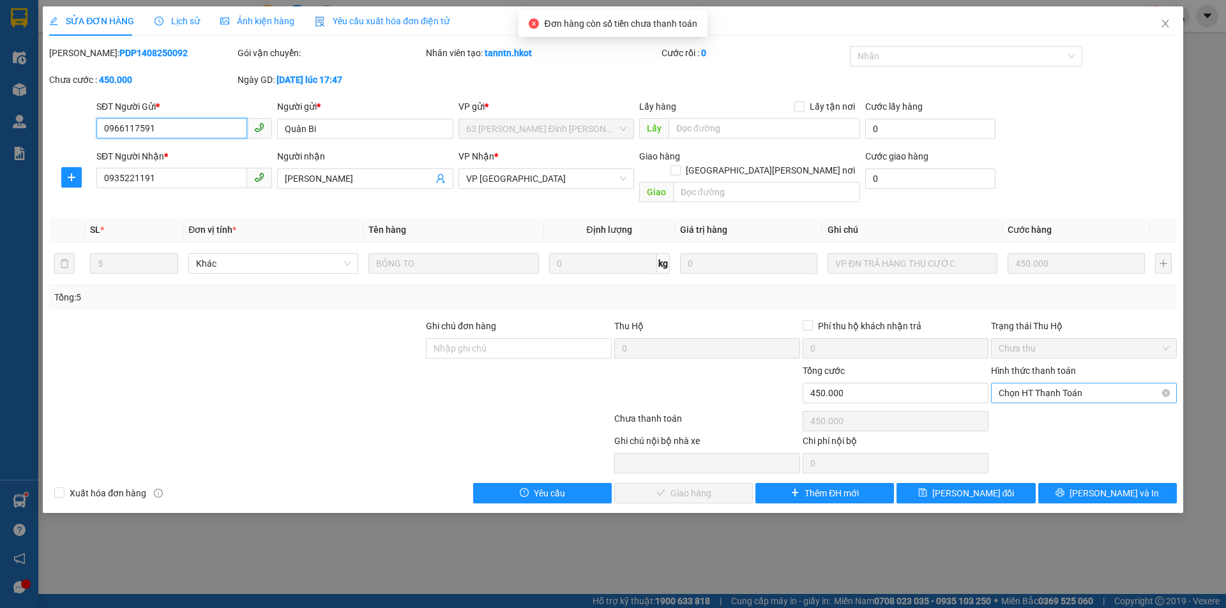
click at [1103, 384] on span "Chọn HT Thanh Toán" at bounding box center [1083, 393] width 170 height 19
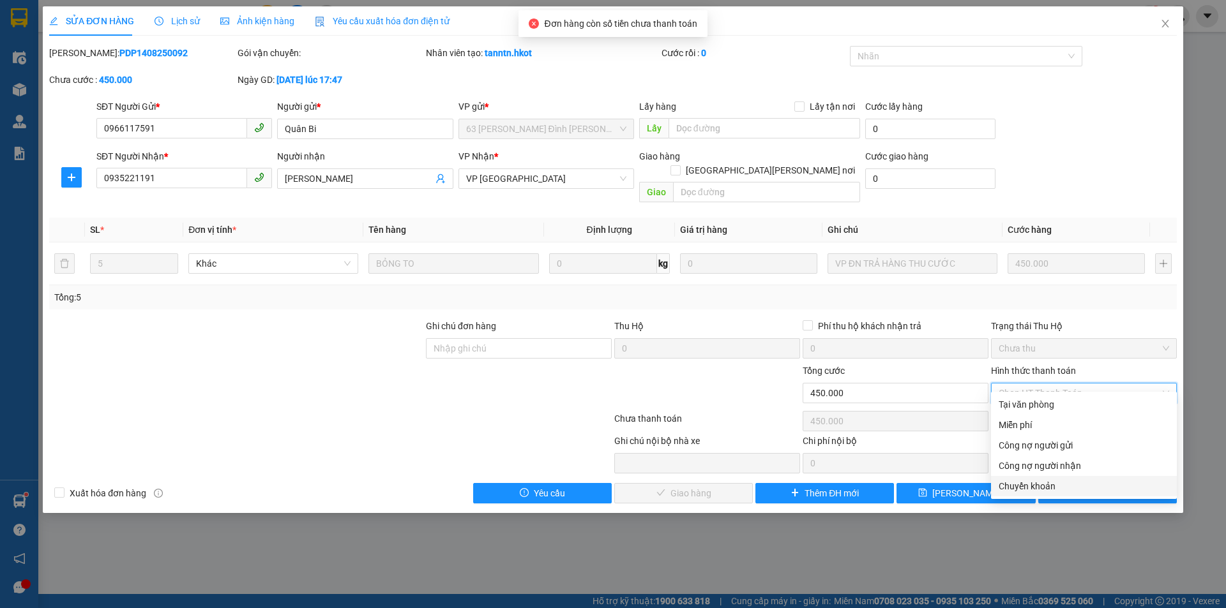
click at [1041, 490] on div "Chuyển khoản" at bounding box center [1083, 486] width 170 height 14
type input "0"
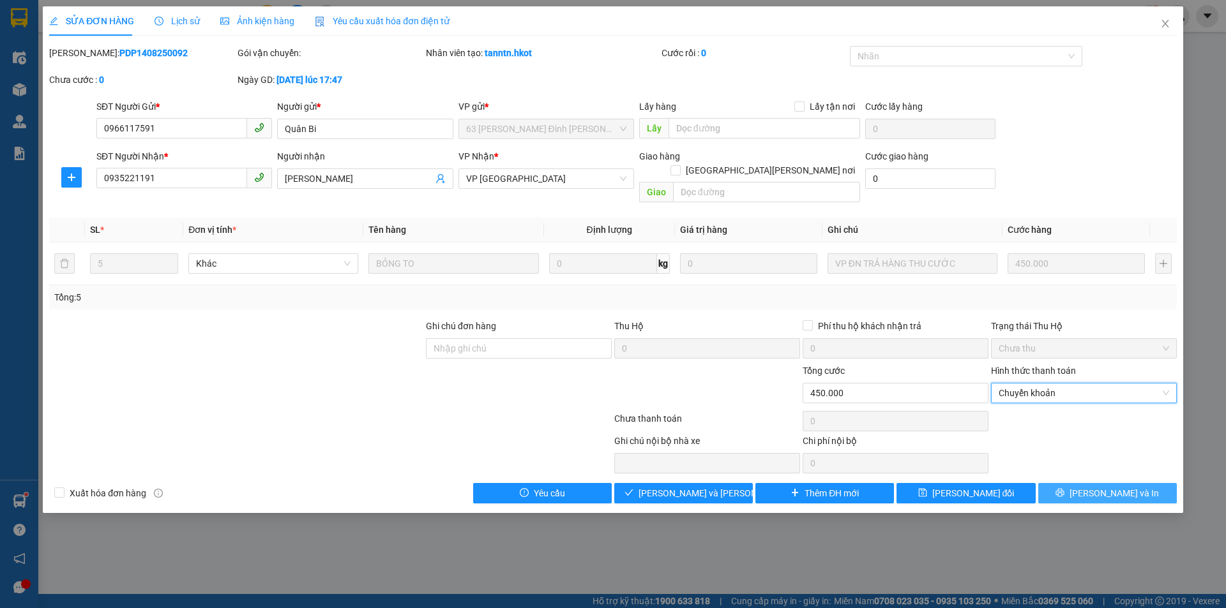
click at [1112, 488] on button "[PERSON_NAME] và In" at bounding box center [1107, 493] width 139 height 20
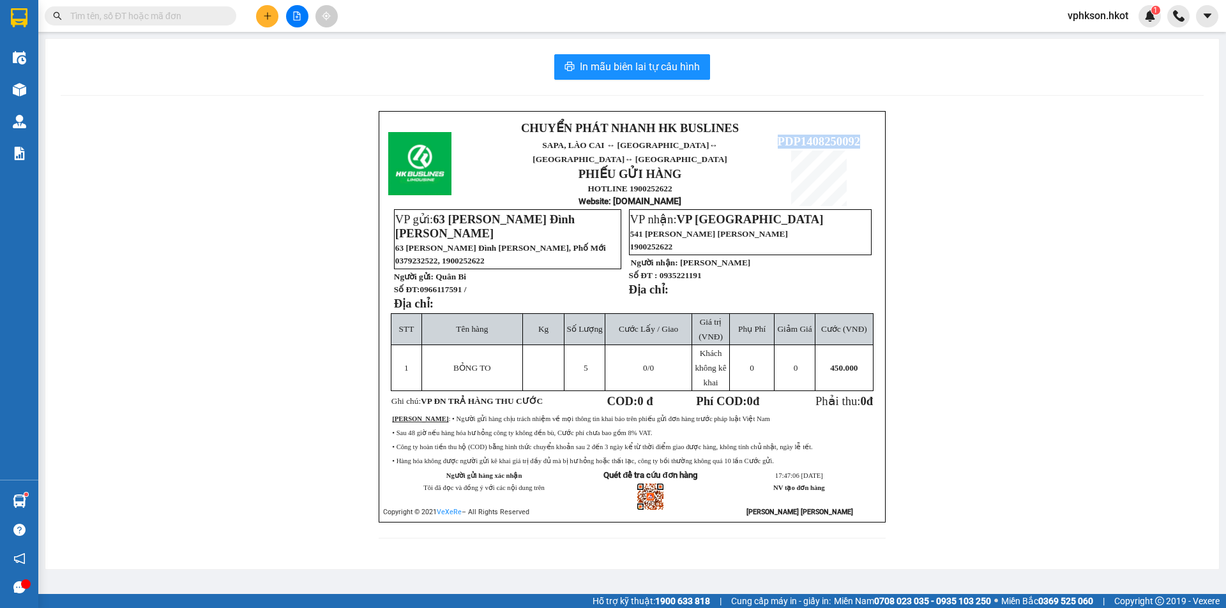
drag, startPoint x: 776, startPoint y: 126, endPoint x: 867, endPoint y: 124, distance: 91.3
click at [867, 135] on p "PDP1408250092" at bounding box center [819, 142] width 114 height 14
copy span "PDP1408250092"
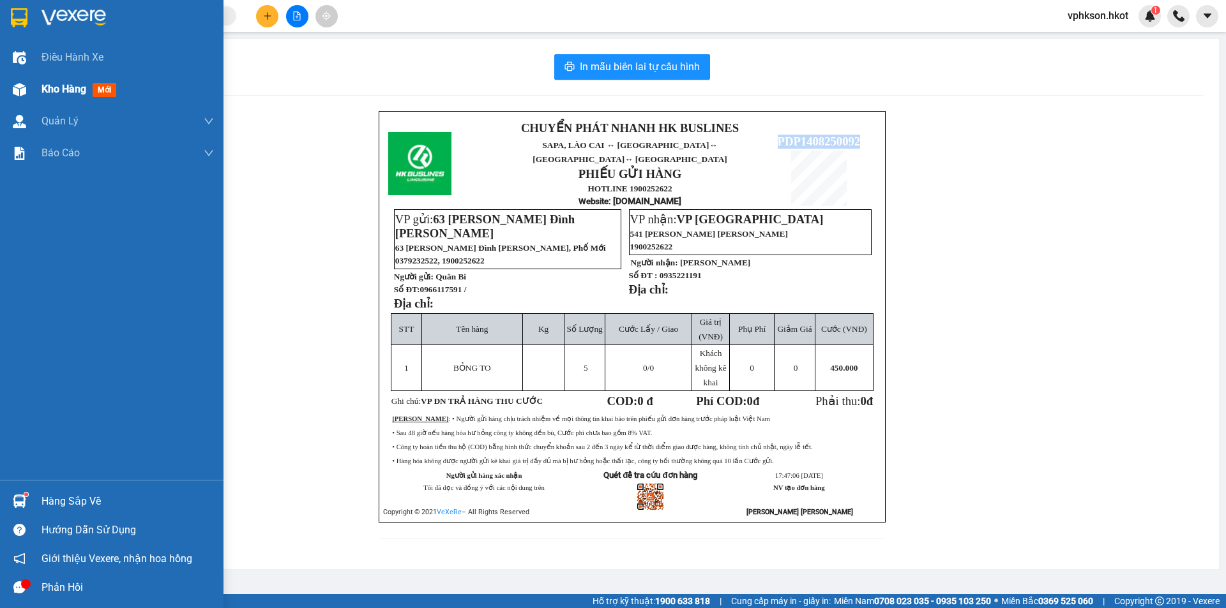
click at [45, 86] on span "Kho hàng" at bounding box center [63, 89] width 45 height 12
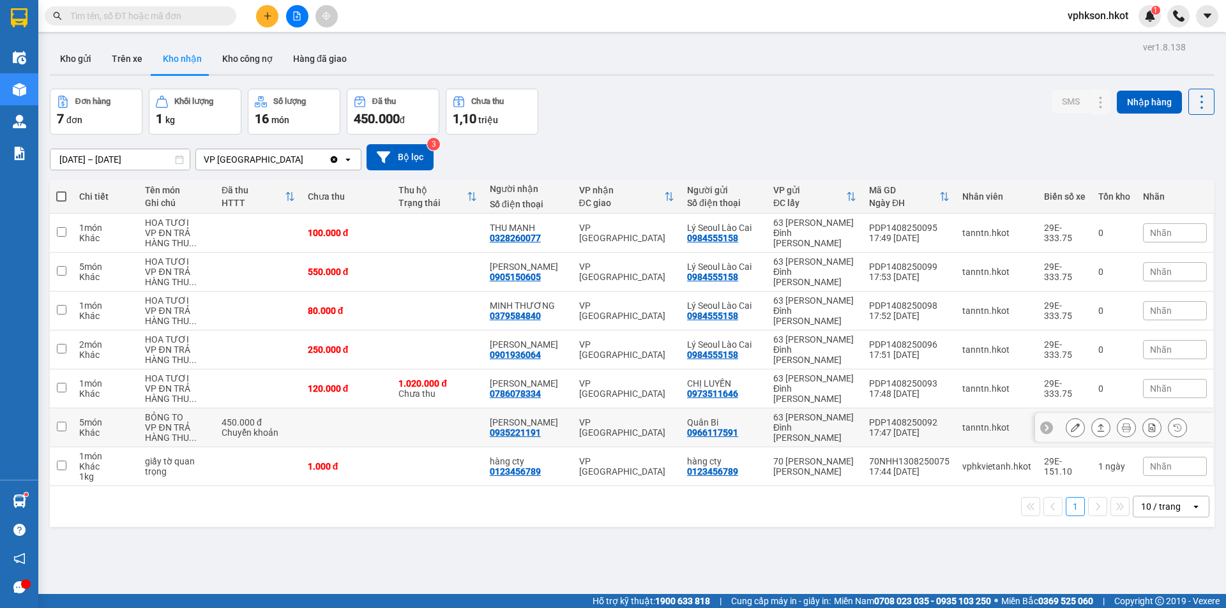
click at [172, 433] on div "VP ĐN TRẢ HÀNG THU ..." at bounding box center [176, 433] width 63 height 20
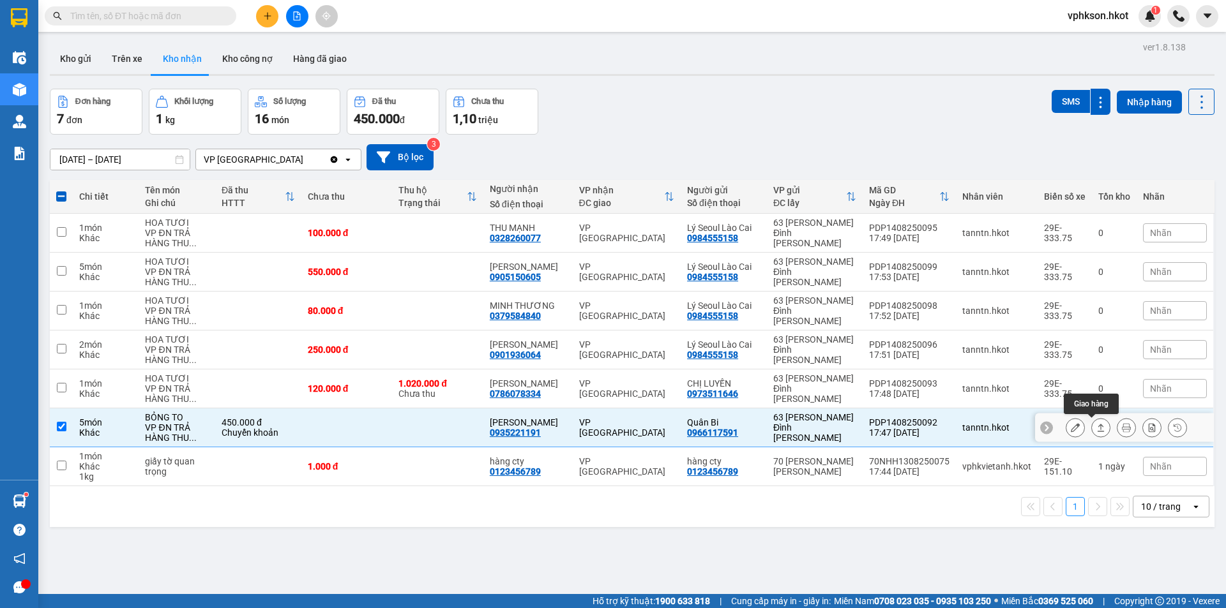
click at [1097, 428] on button at bounding box center [1101, 428] width 18 height 22
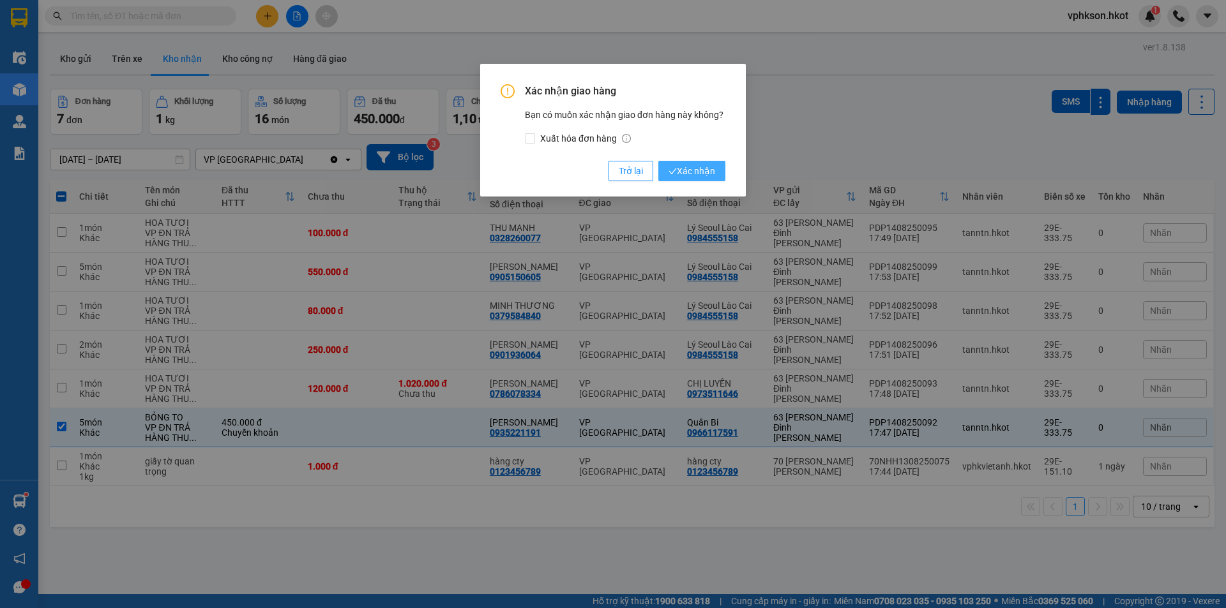
click at [675, 172] on icon "check" at bounding box center [672, 171] width 8 height 8
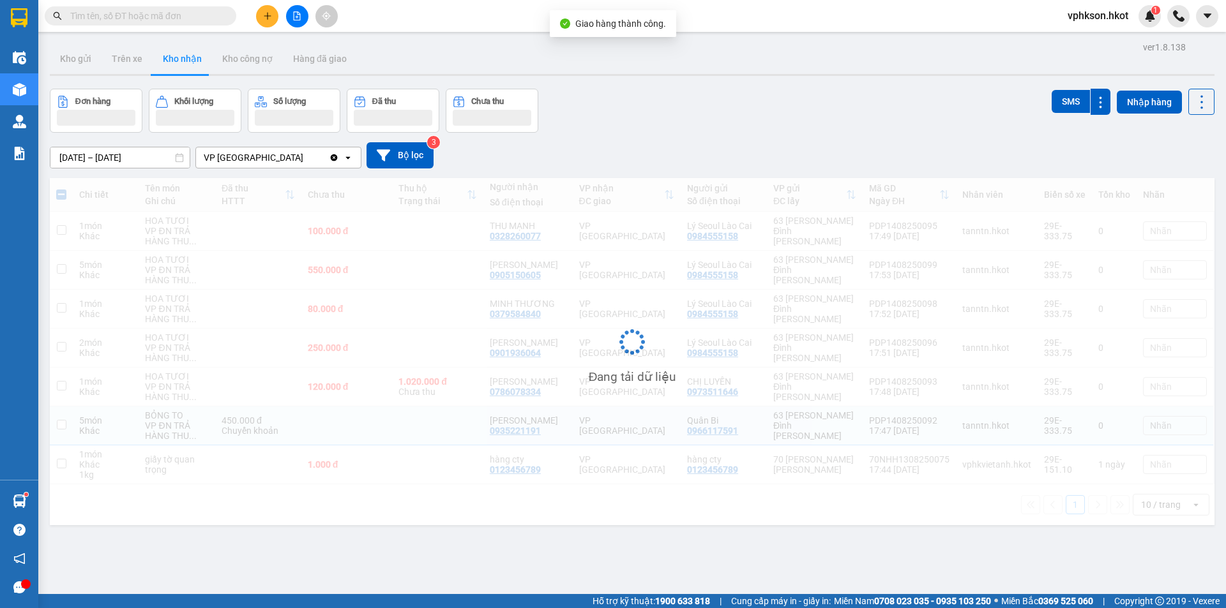
checkbox input "false"
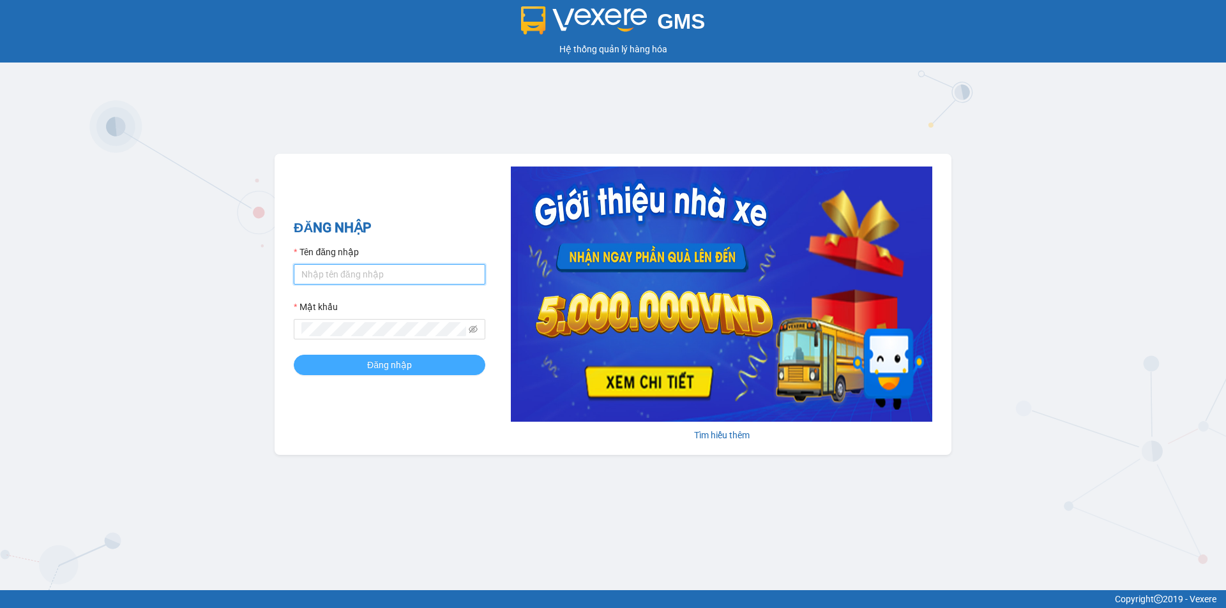
type input "vphkson.hkot"
click at [383, 361] on span "Đăng nhập" at bounding box center [389, 365] width 45 height 14
